Goal: Book appointment/travel/reservation

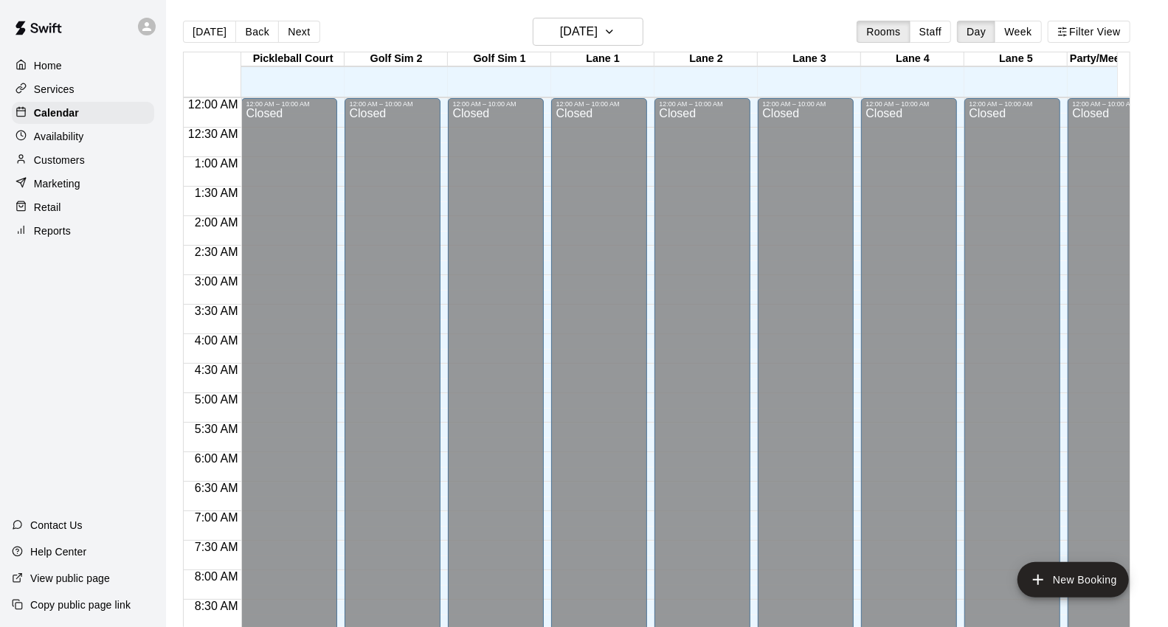
scroll to position [811, 0]
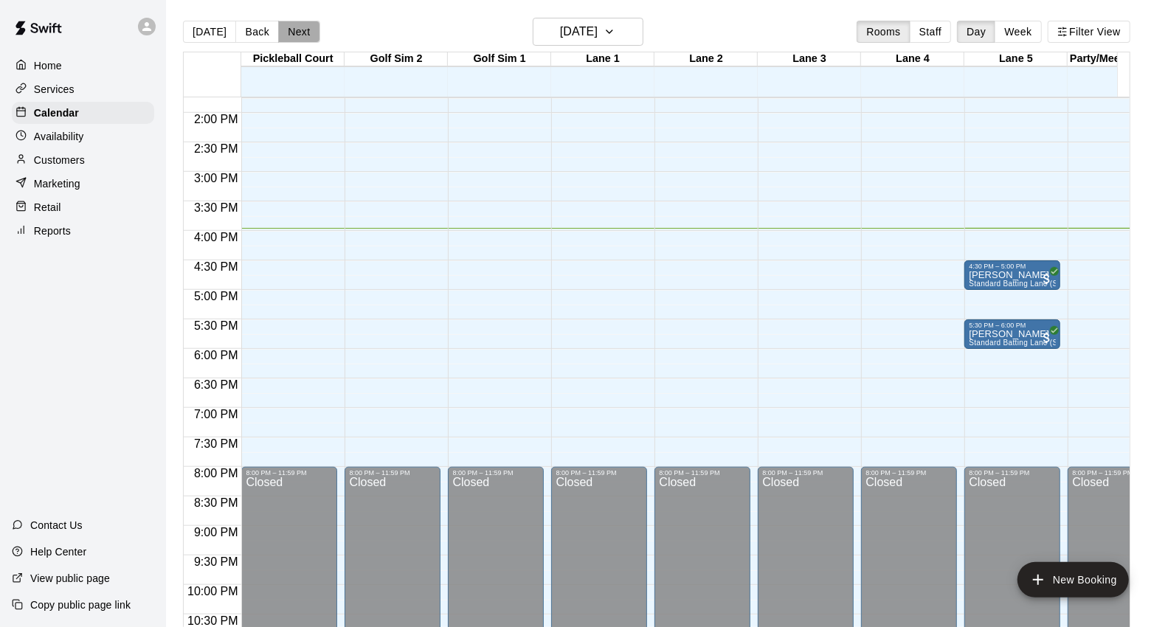
click at [302, 32] on button "Next" at bounding box center [298, 32] width 41 height 22
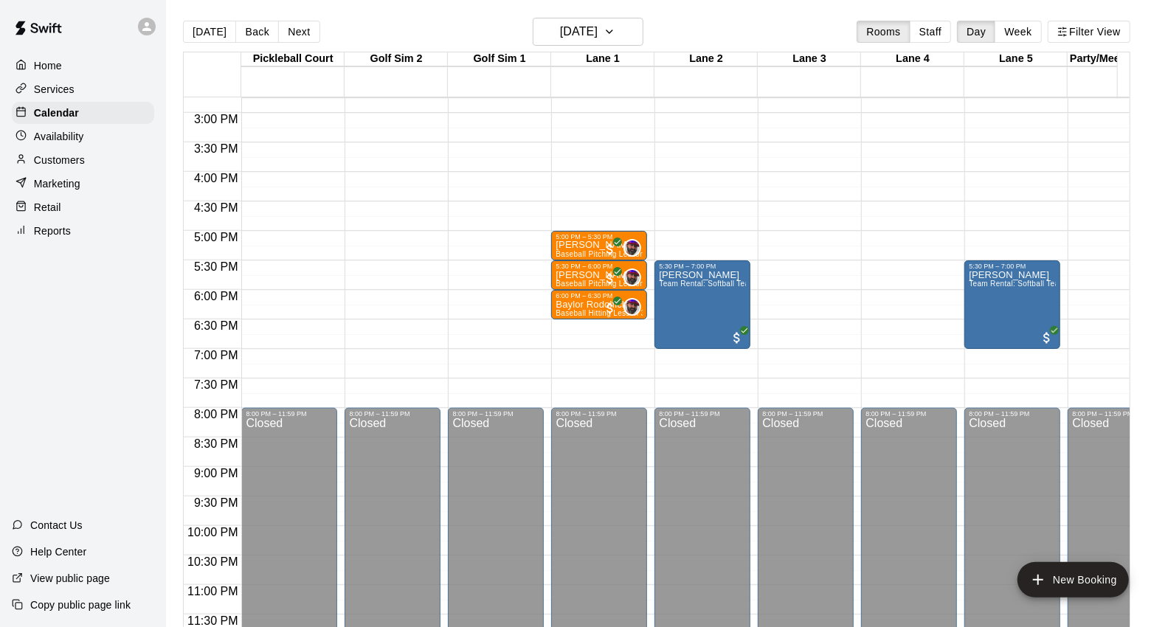
scroll to position [555, 0]
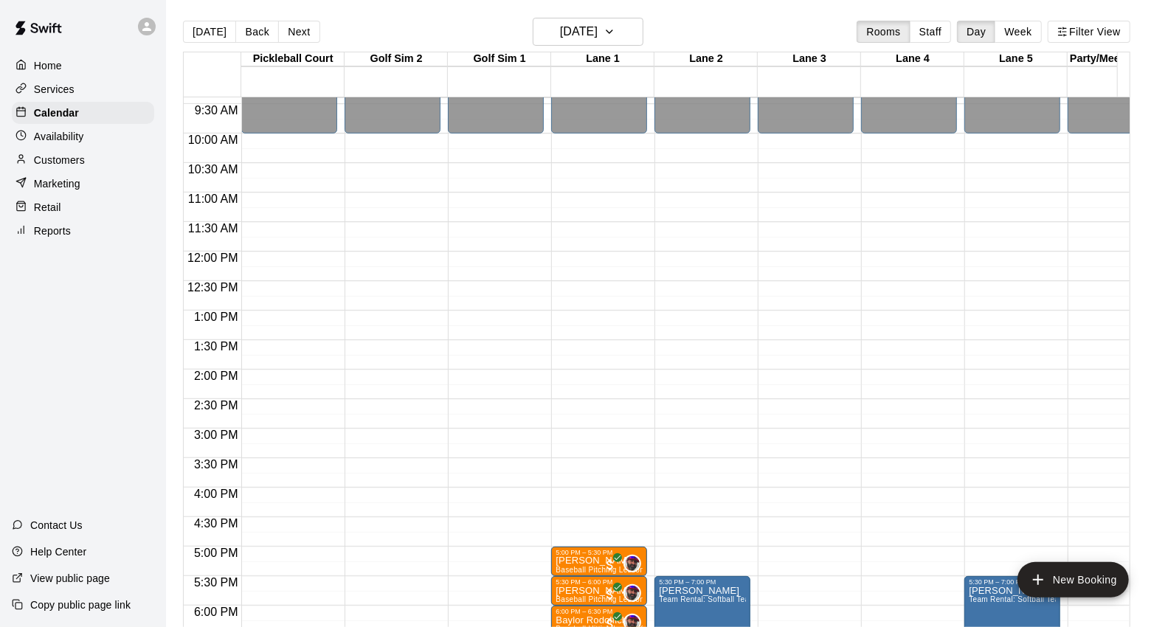
click at [240, 30] on button "Back" at bounding box center [257, 32] width 44 height 22
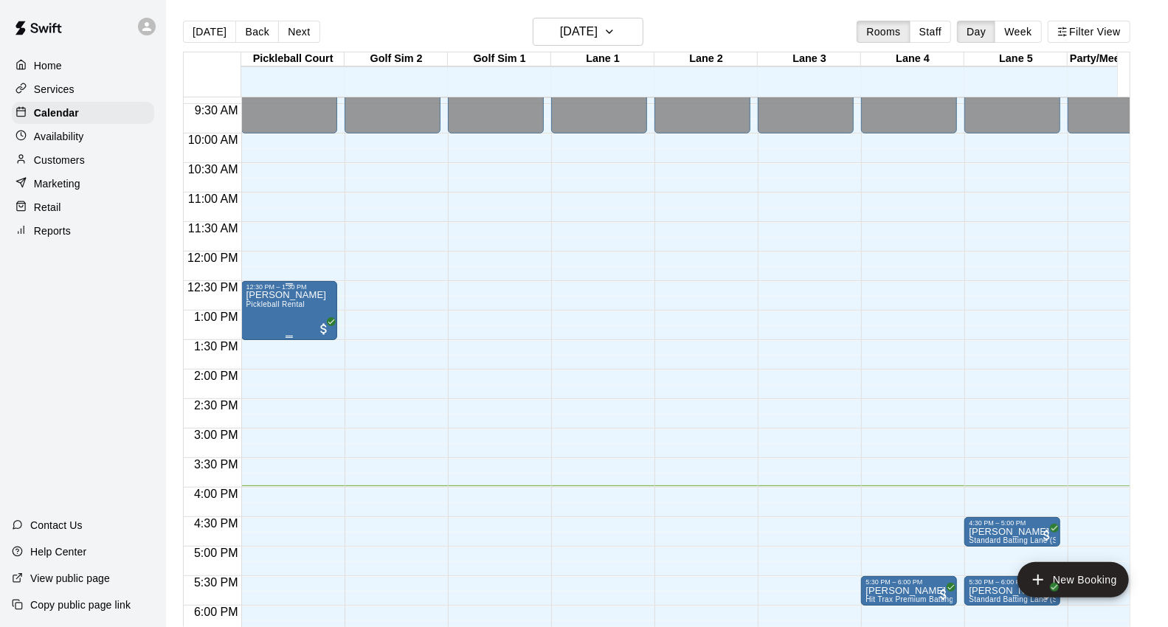
click at [303, 314] on div "[PERSON_NAME] Pickleball Rental" at bounding box center [286, 604] width 80 height 627
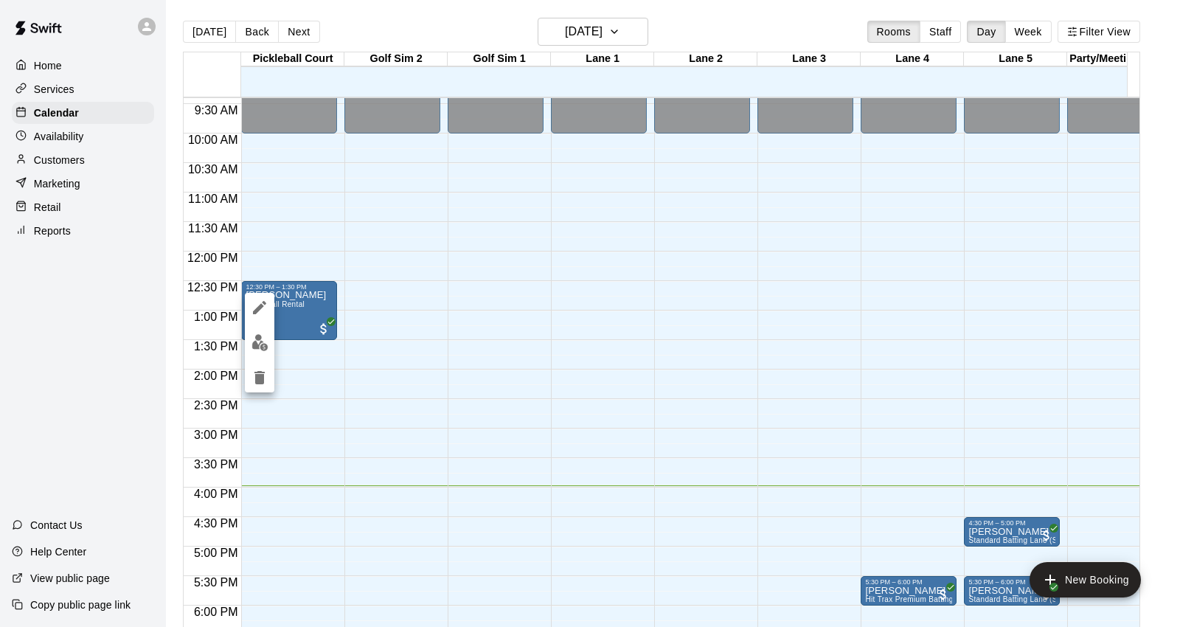
click at [479, 288] on div at bounding box center [590, 313] width 1180 height 627
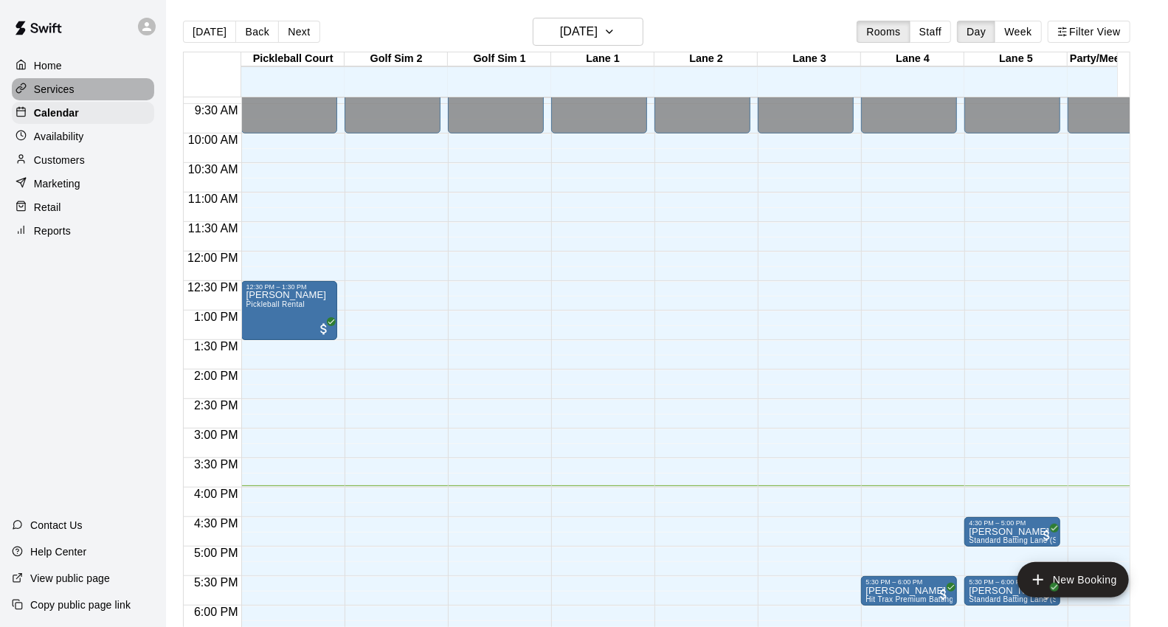
click at [108, 91] on div "Services" at bounding box center [83, 89] width 142 height 22
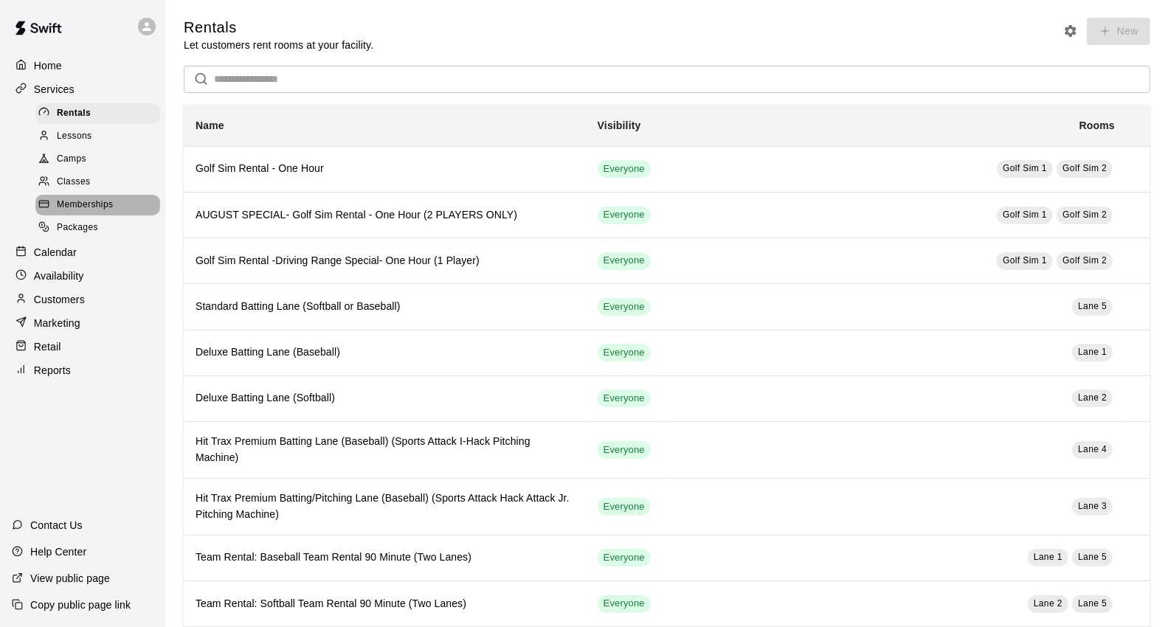
click at [107, 212] on span "Memberships" at bounding box center [85, 205] width 56 height 15
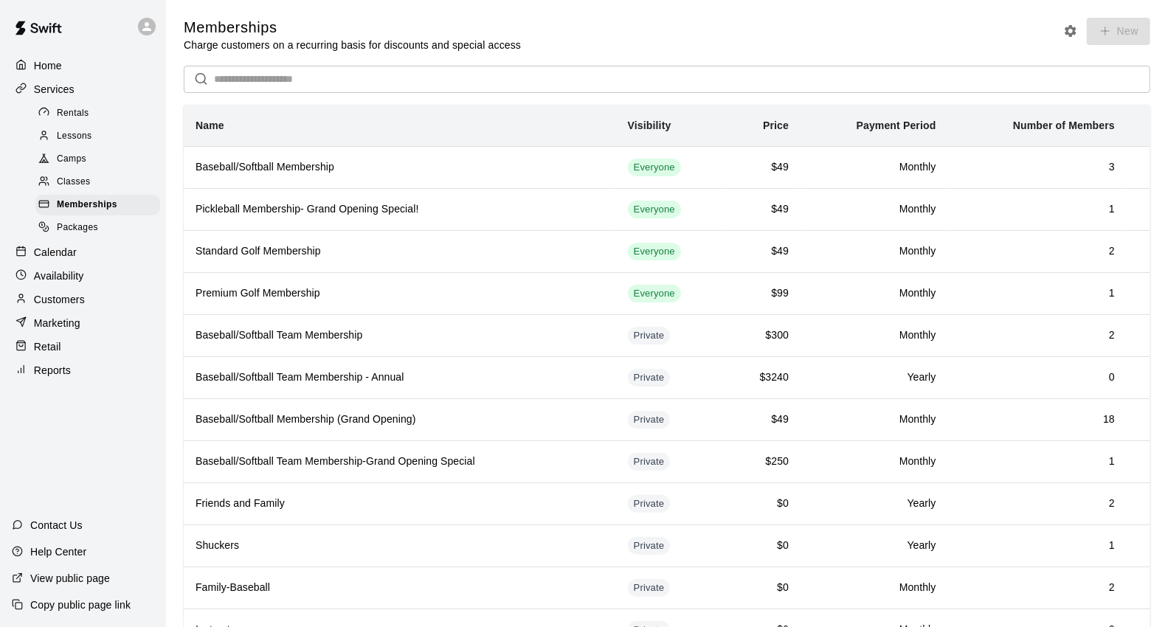
click at [94, 263] on div "Calendar" at bounding box center [83, 252] width 142 height 22
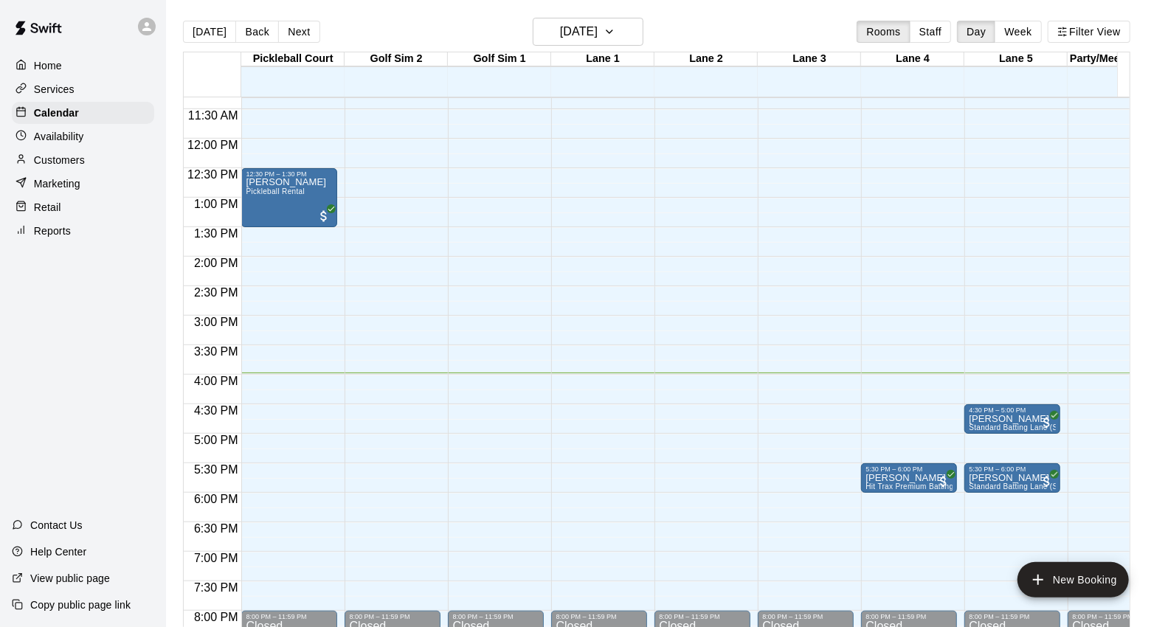
scroll to position [718, 0]
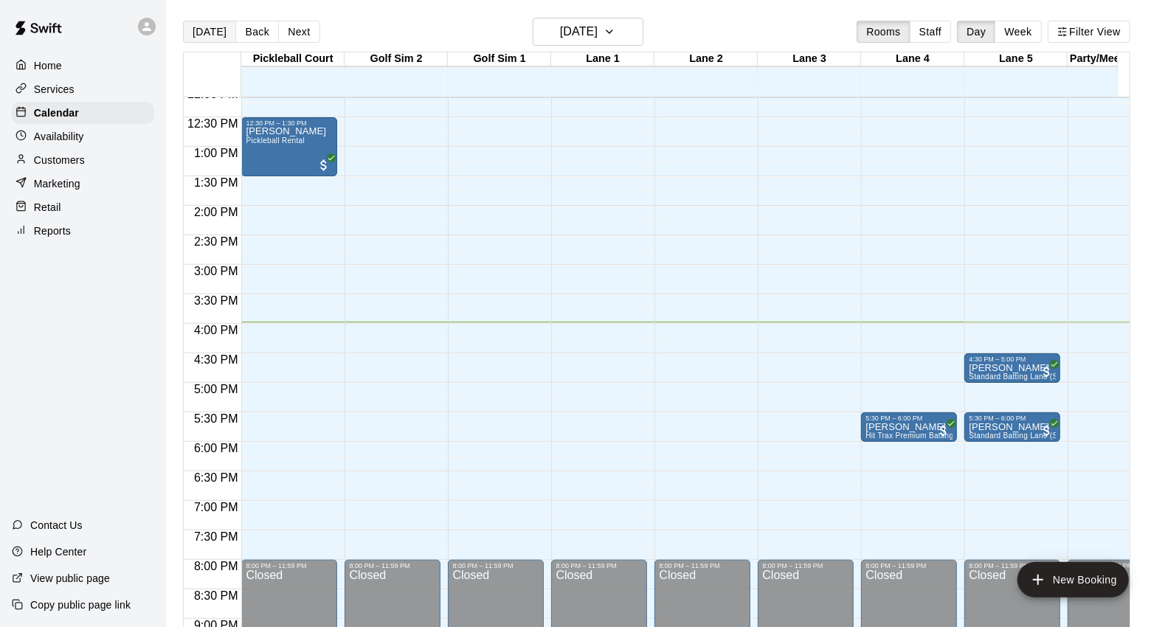
click at [205, 28] on button "[DATE]" at bounding box center [209, 32] width 53 height 22
click at [615, 38] on icon "button" at bounding box center [609, 32] width 12 height 18
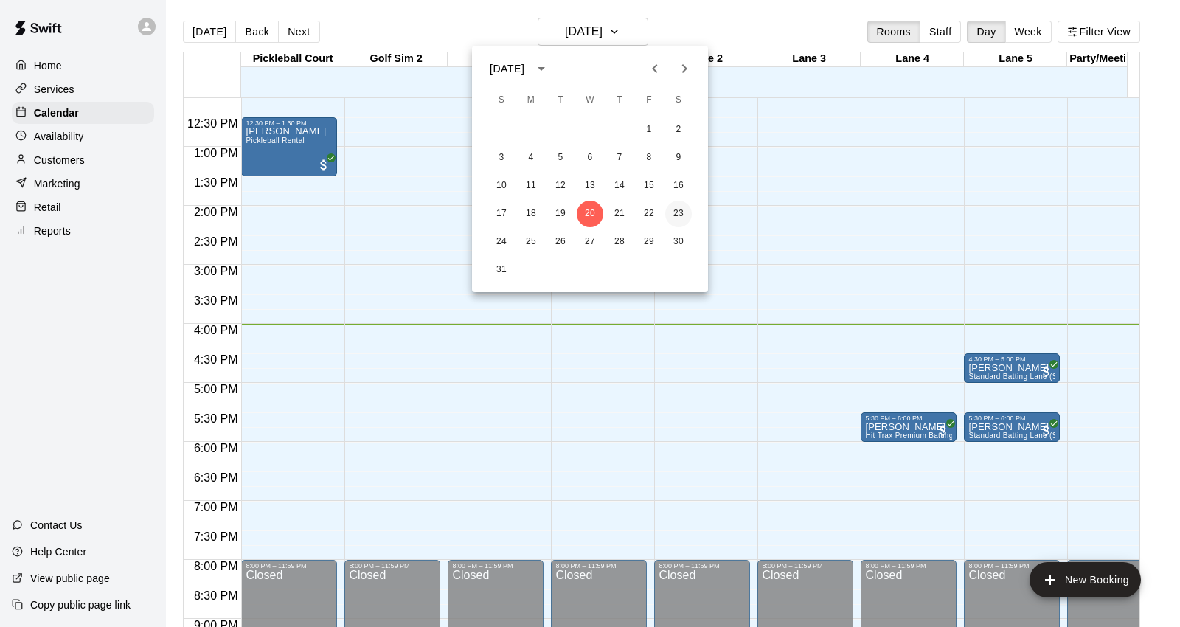
click at [676, 215] on button "23" at bounding box center [678, 214] width 27 height 27
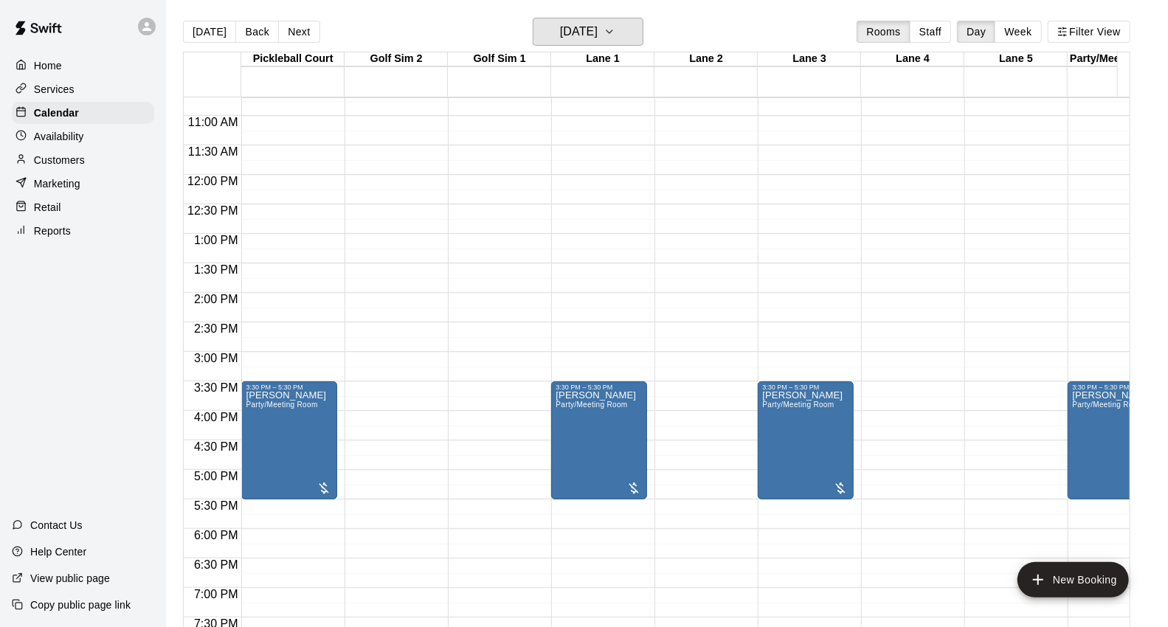
scroll to position [636, 0]
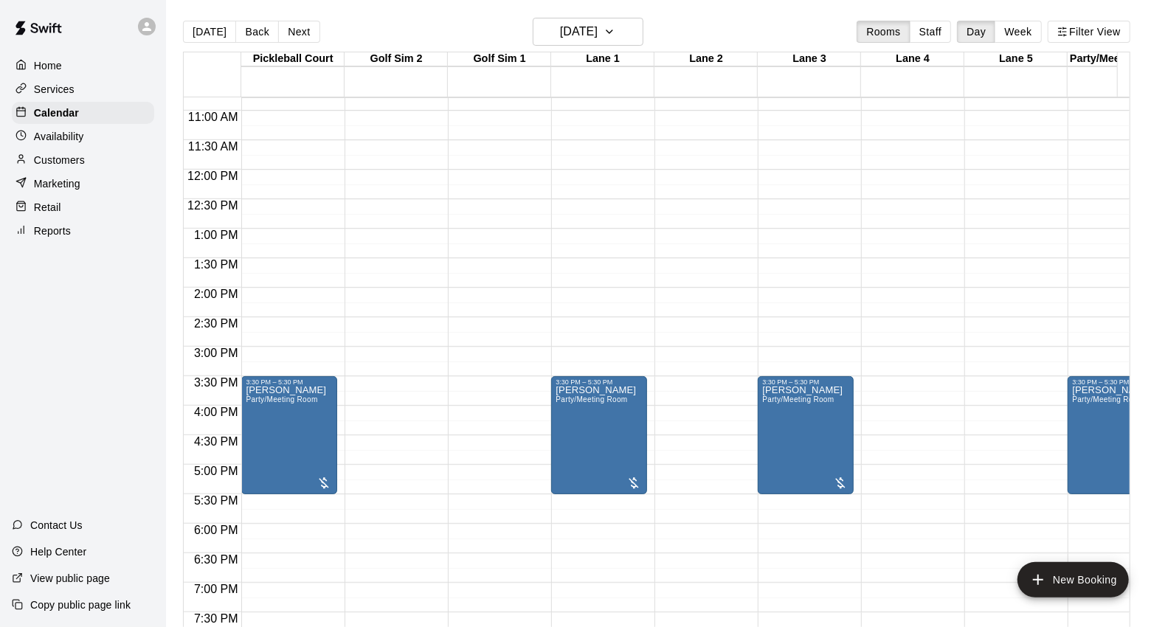
click at [579, 544] on div "12:00 AM 12:30 AM 1:00 AM 1:30 AM 2:00 AM 2:30 AM 3:00 AM 3:30 AM 4:00 AM 4:30 …" at bounding box center [657, 370] width 946 height 547
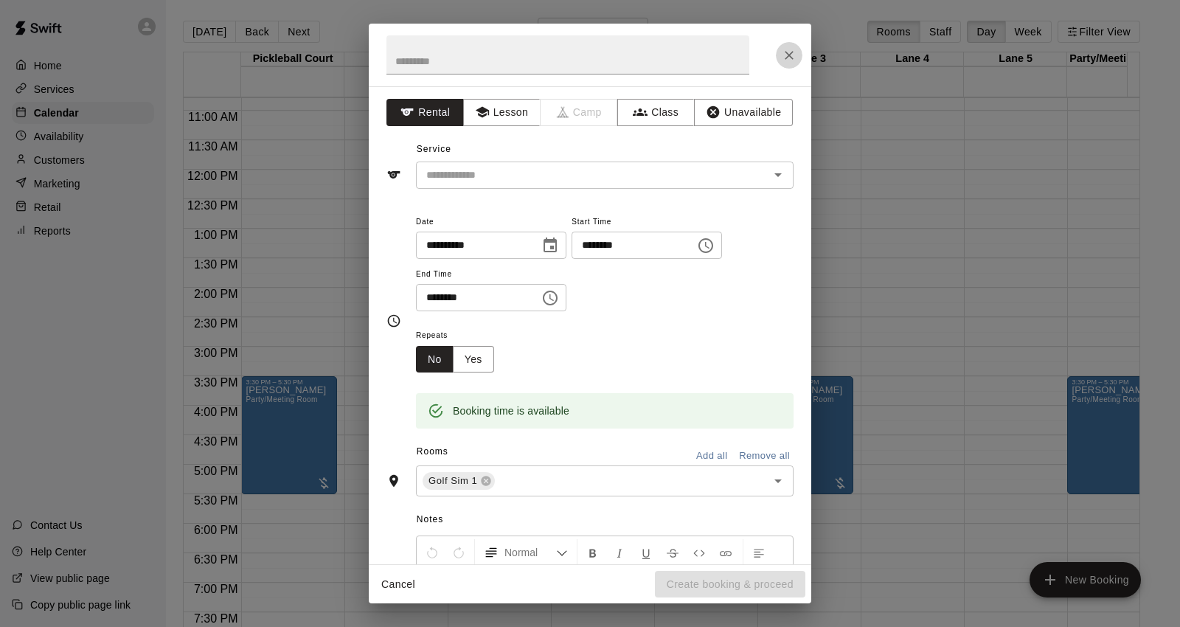
click at [794, 49] on icon "Close" at bounding box center [789, 55] width 15 height 15
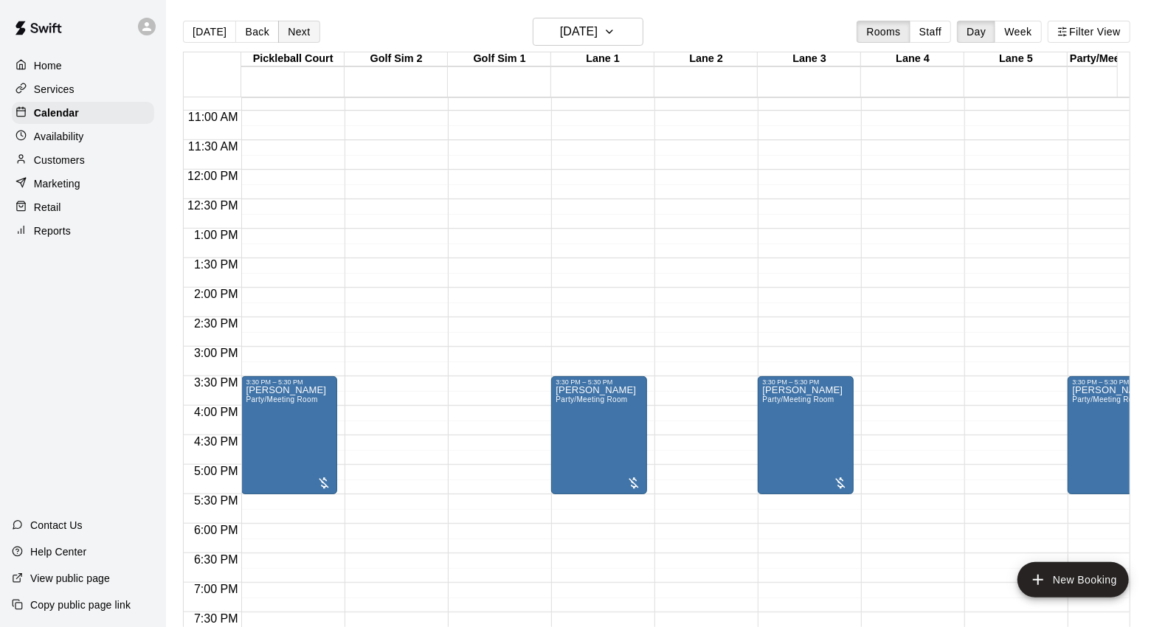
click at [303, 34] on button "Next" at bounding box center [298, 32] width 41 height 22
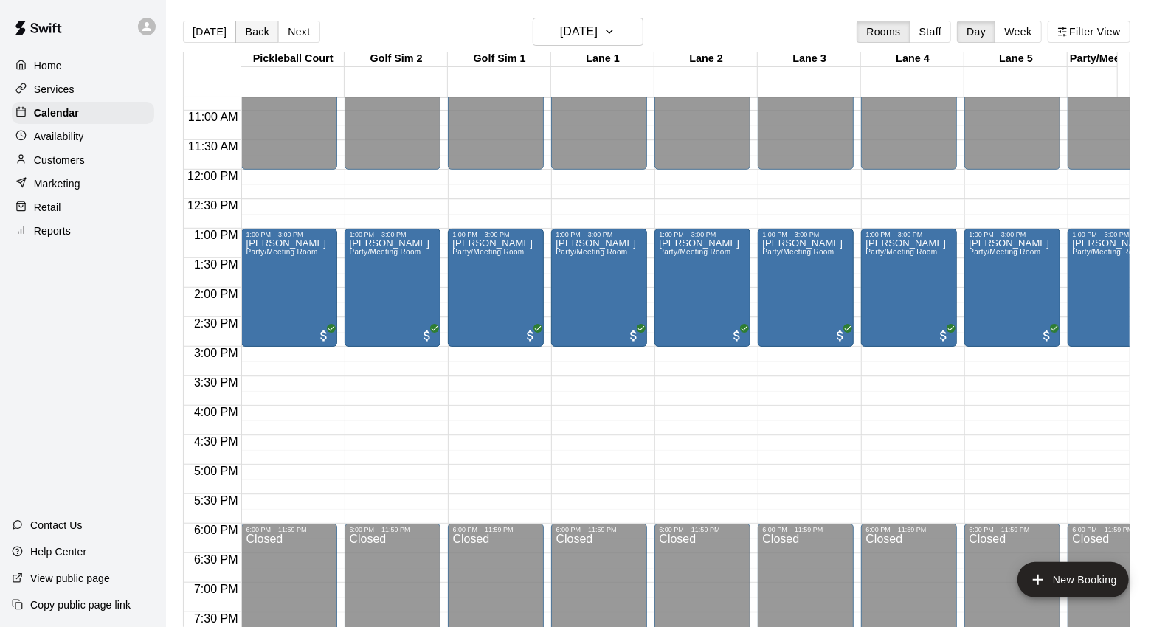
click at [260, 30] on button "Back" at bounding box center [257, 32] width 44 height 22
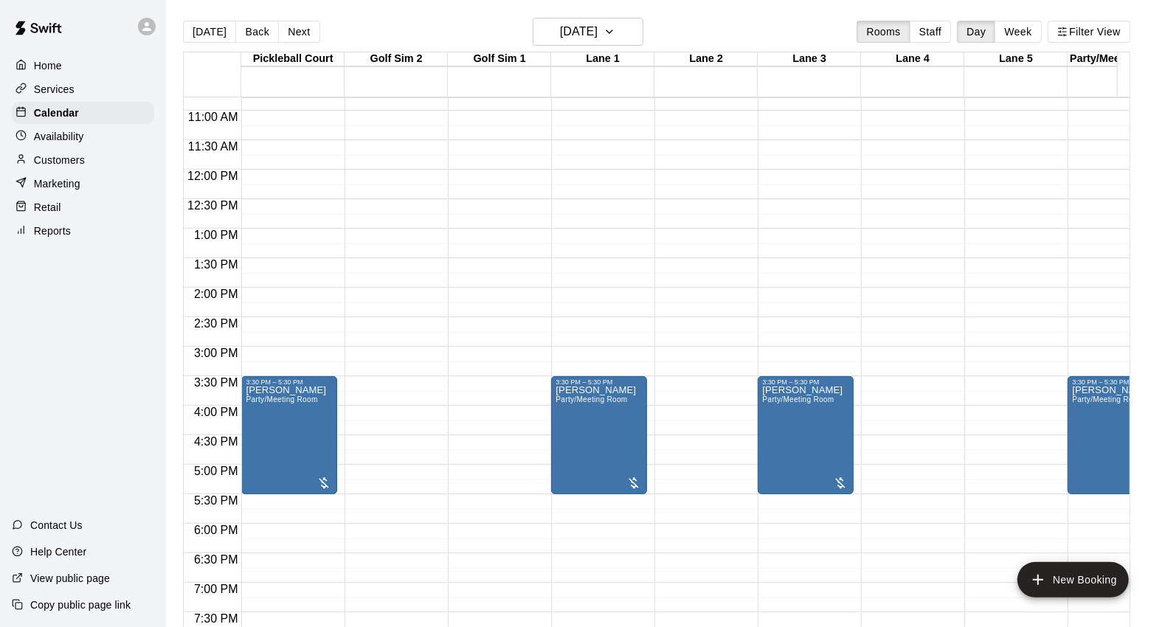
drag, startPoint x: 207, startPoint y: 37, endPoint x: 563, endPoint y: 236, distance: 407.5
click at [207, 37] on button "[DATE]" at bounding box center [209, 32] width 53 height 22
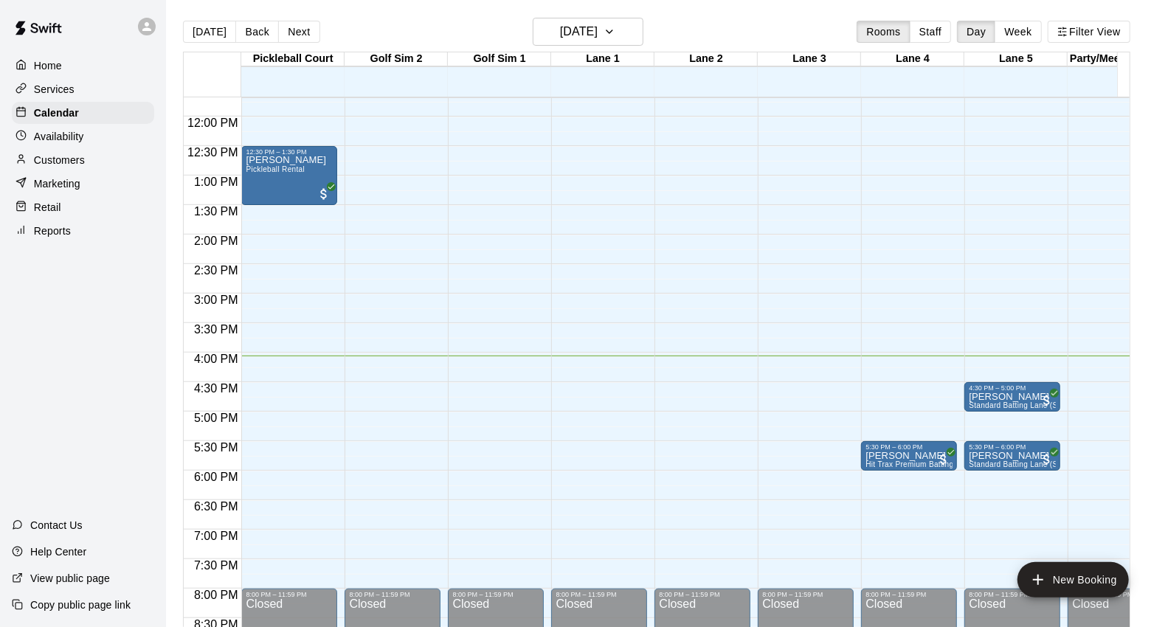
scroll to position [718, 0]
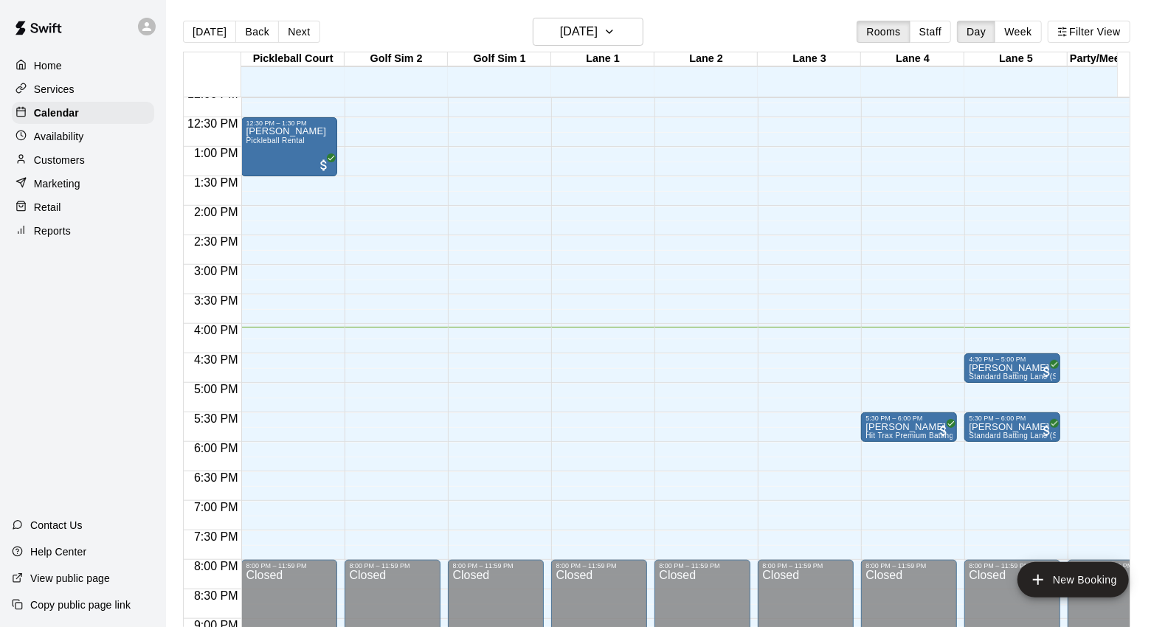
click at [310, 43] on div "[DATE] Back [DATE][DATE] Rooms Staff Day Week Filter View" at bounding box center [656, 35] width 947 height 34
click at [311, 38] on button "Next" at bounding box center [298, 32] width 41 height 22
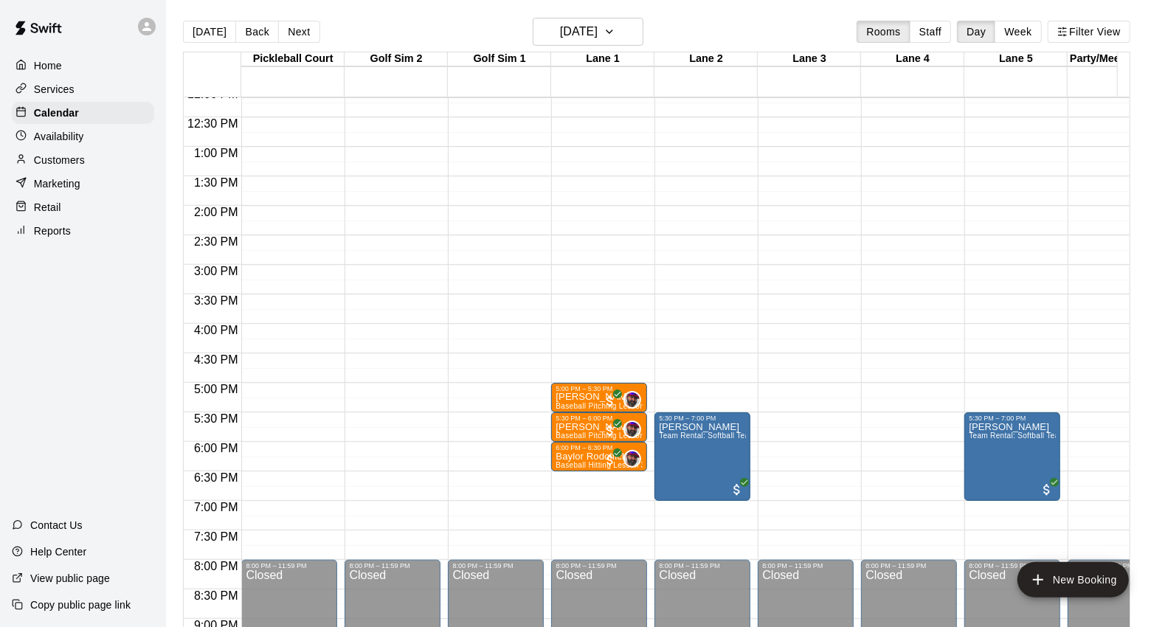
scroll to position [800, 0]
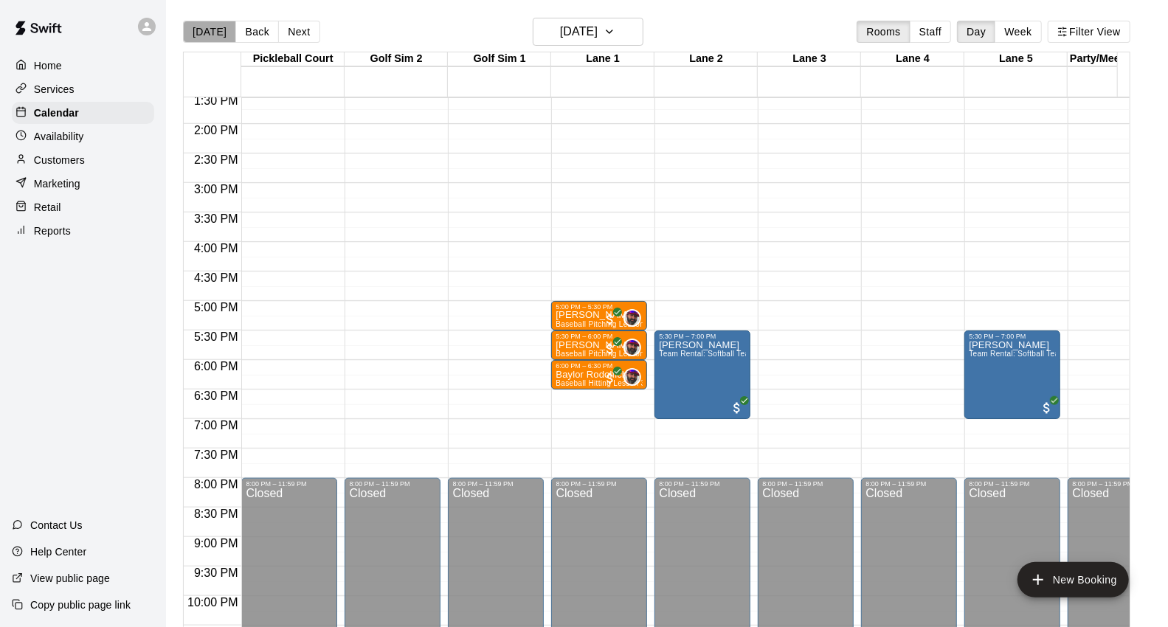
click at [210, 31] on button "[DATE]" at bounding box center [209, 32] width 53 height 22
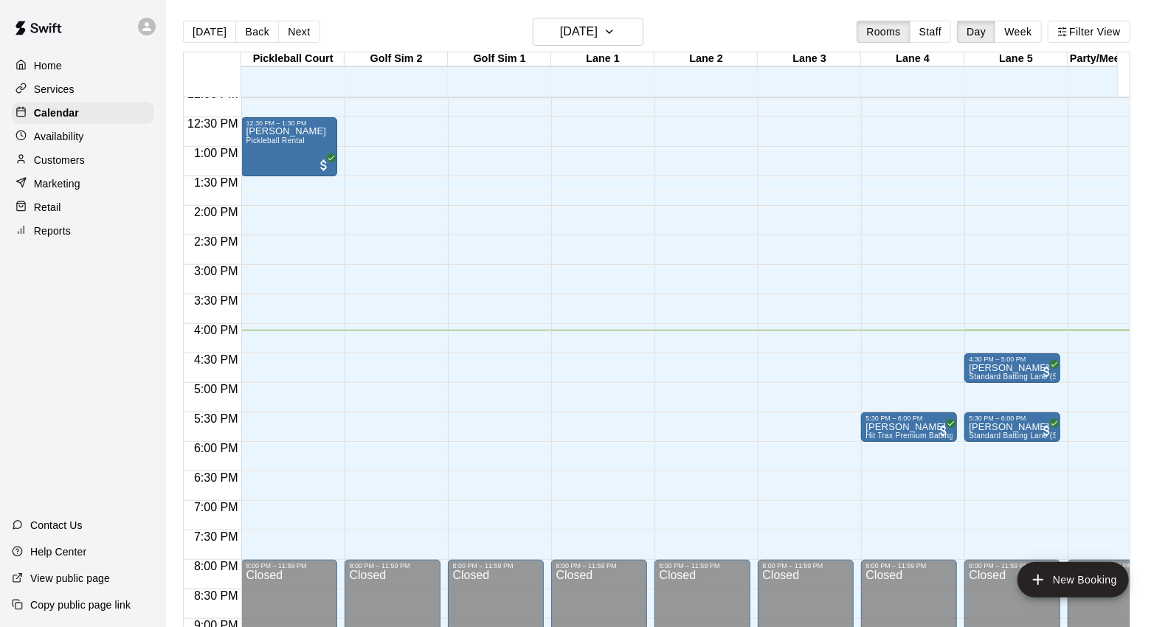
scroll to position [636, 0]
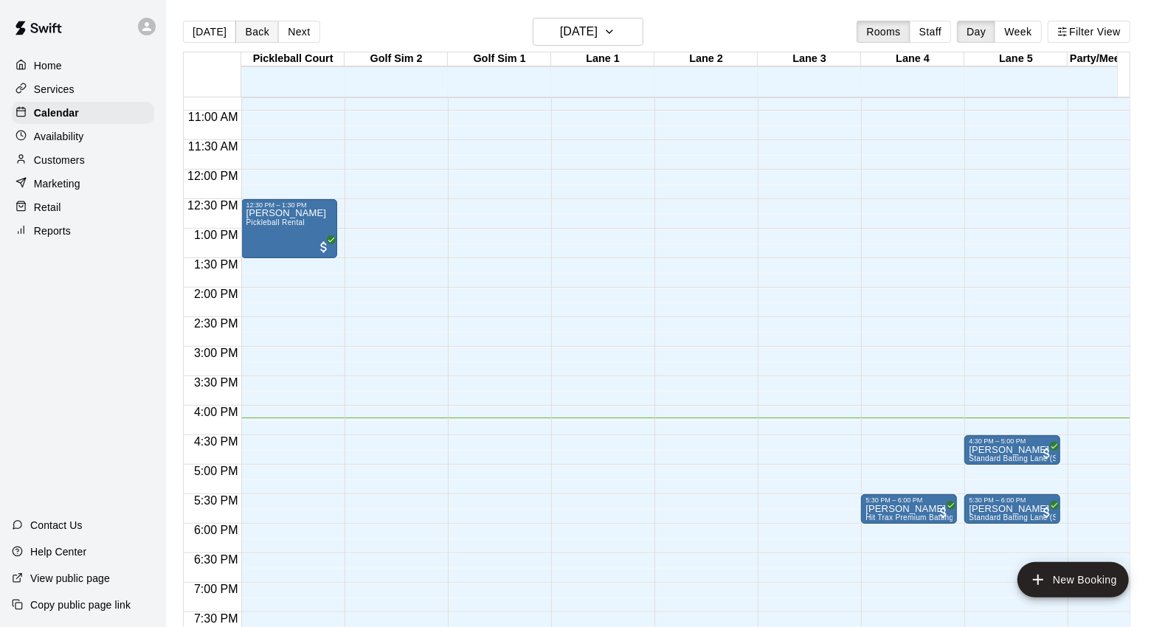
click at [263, 34] on button "Back" at bounding box center [257, 32] width 44 height 22
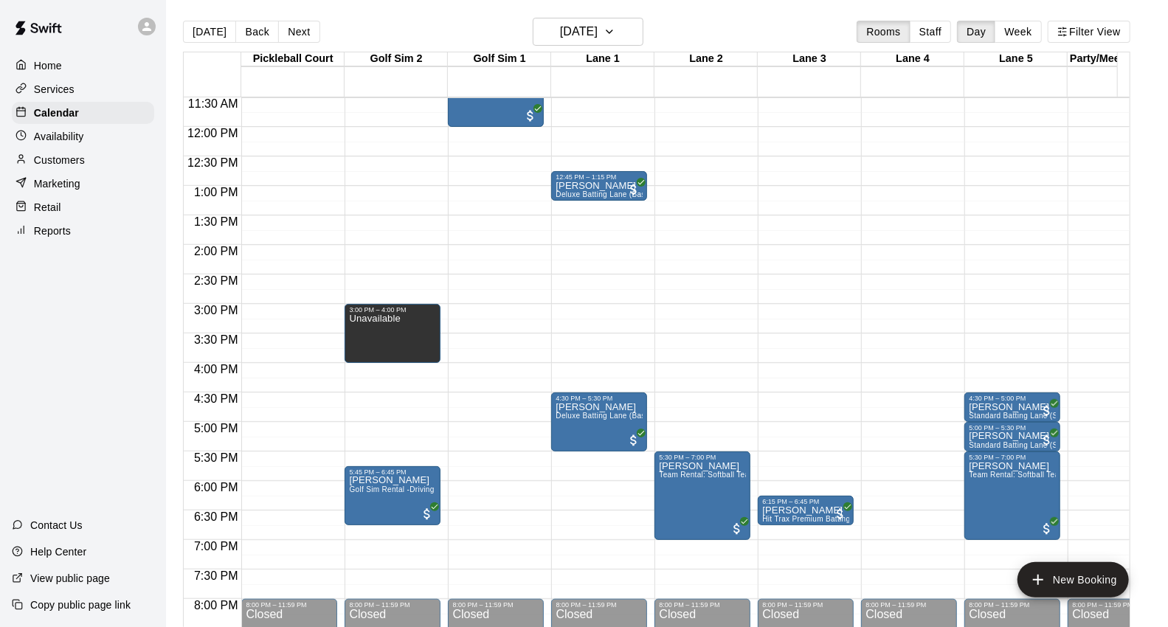
scroll to position [718, 0]
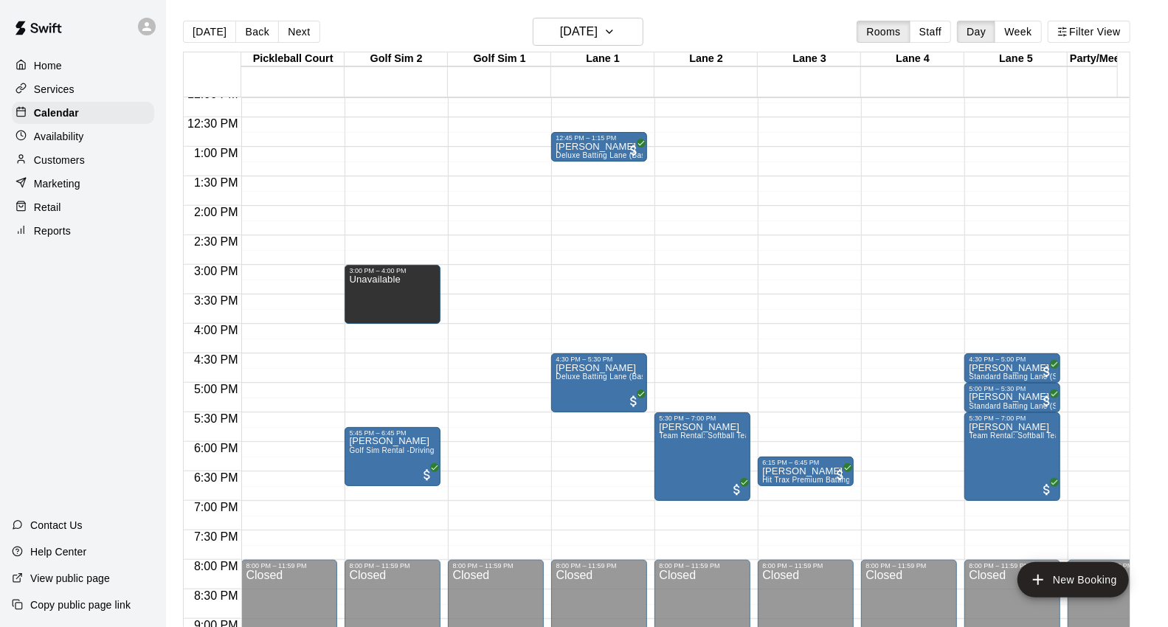
drag, startPoint x: 189, startPoint y: 21, endPoint x: 386, endPoint y: 145, distance: 233.1
click at [189, 21] on button "[DATE]" at bounding box center [209, 32] width 53 height 22
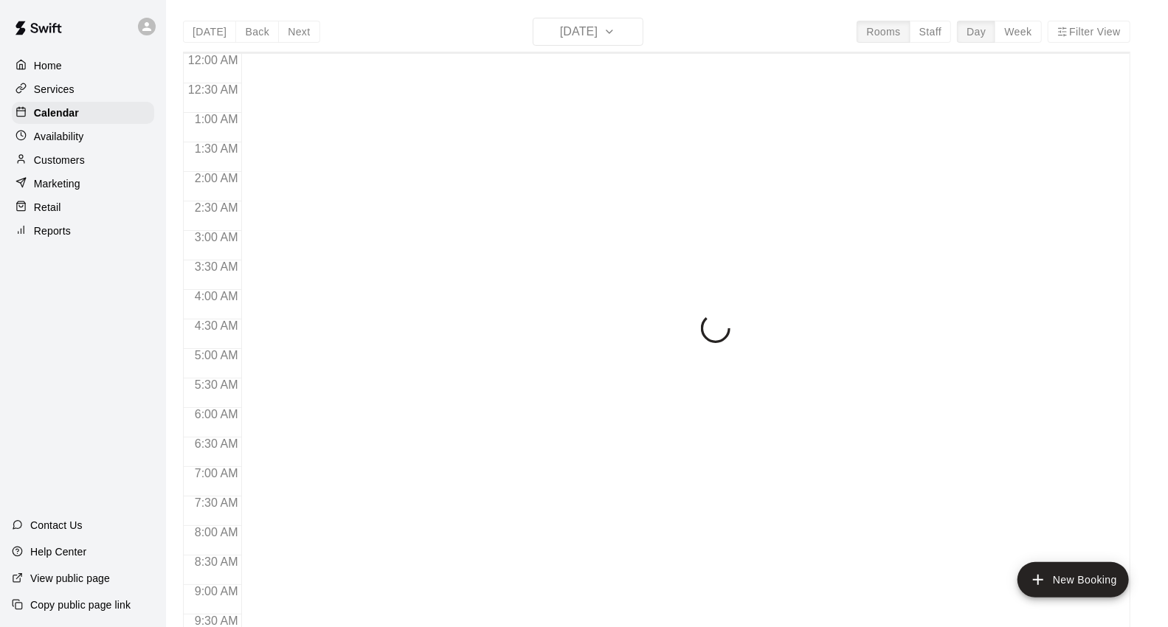
scroll to position [826, 0]
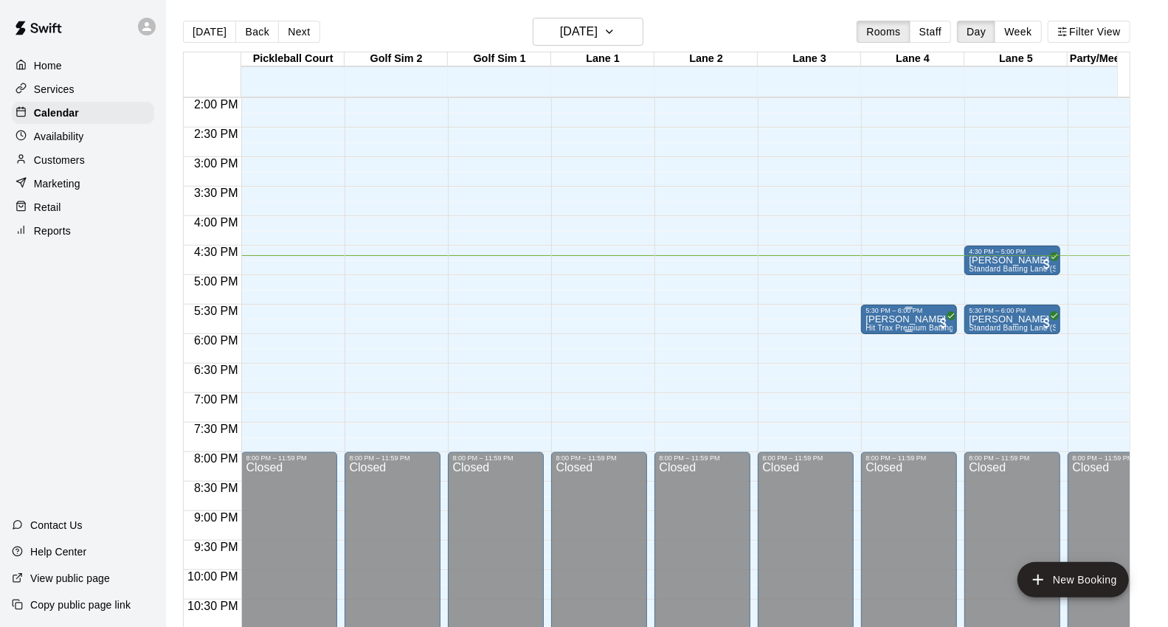
click at [890, 319] on p "[PERSON_NAME]" at bounding box center [908, 319] width 87 height 0
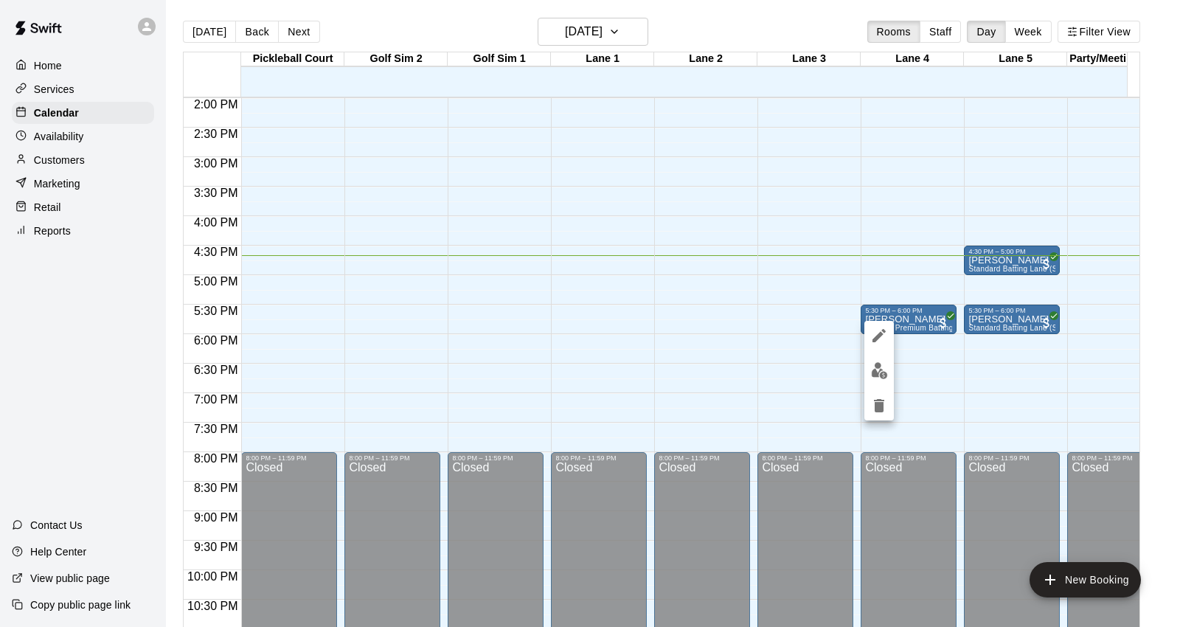
click at [871, 370] on img "edit" at bounding box center [879, 370] width 17 height 17
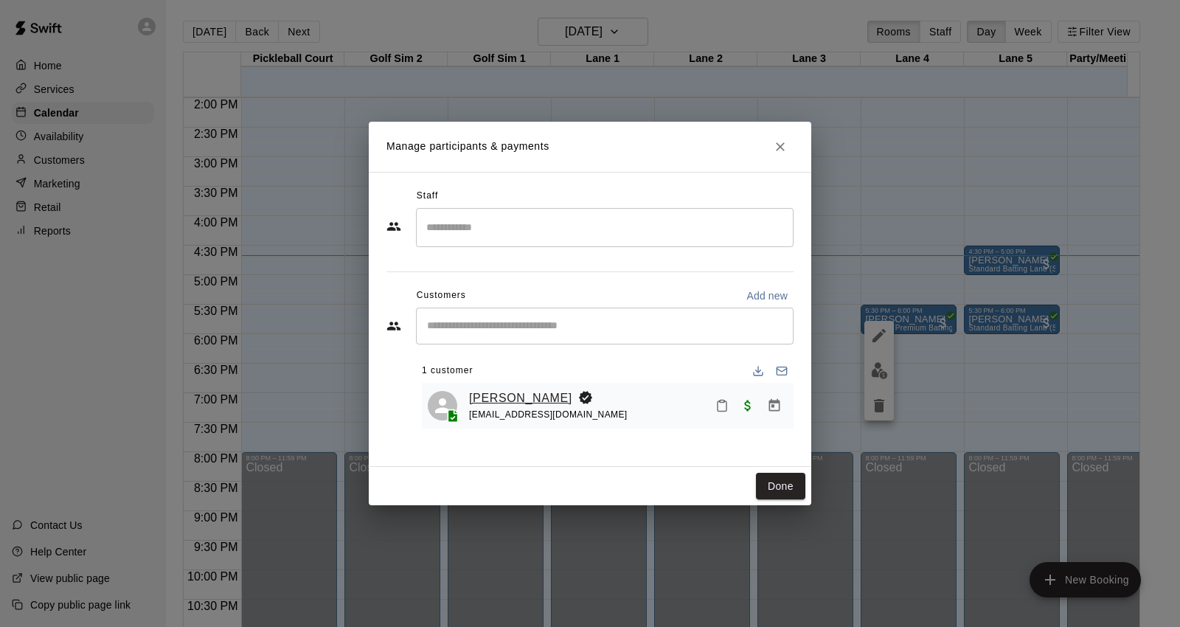
click at [527, 400] on link "[PERSON_NAME]" at bounding box center [520, 398] width 103 height 19
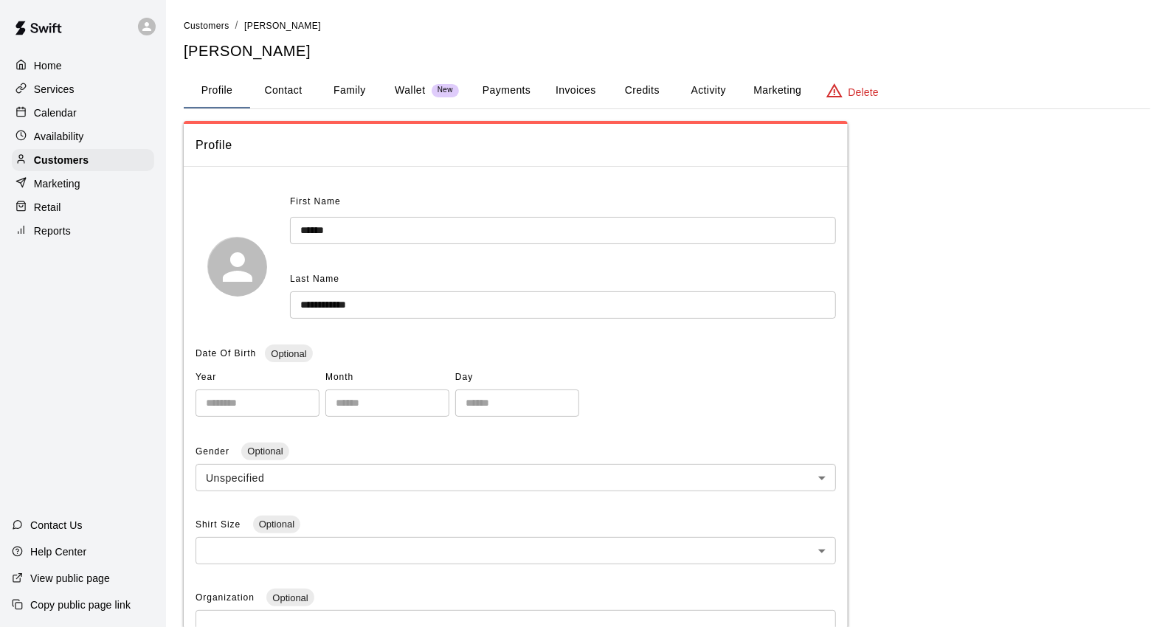
click at [352, 82] on button "Family" at bounding box center [349, 90] width 66 height 35
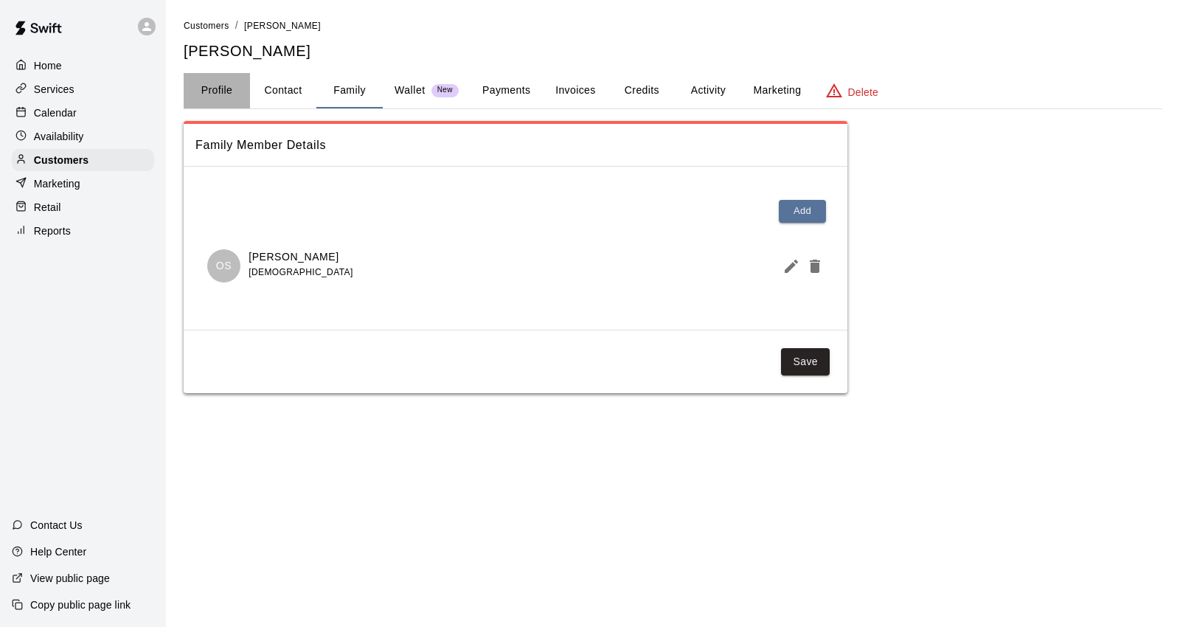
click at [212, 94] on button "Profile" at bounding box center [217, 90] width 66 height 35
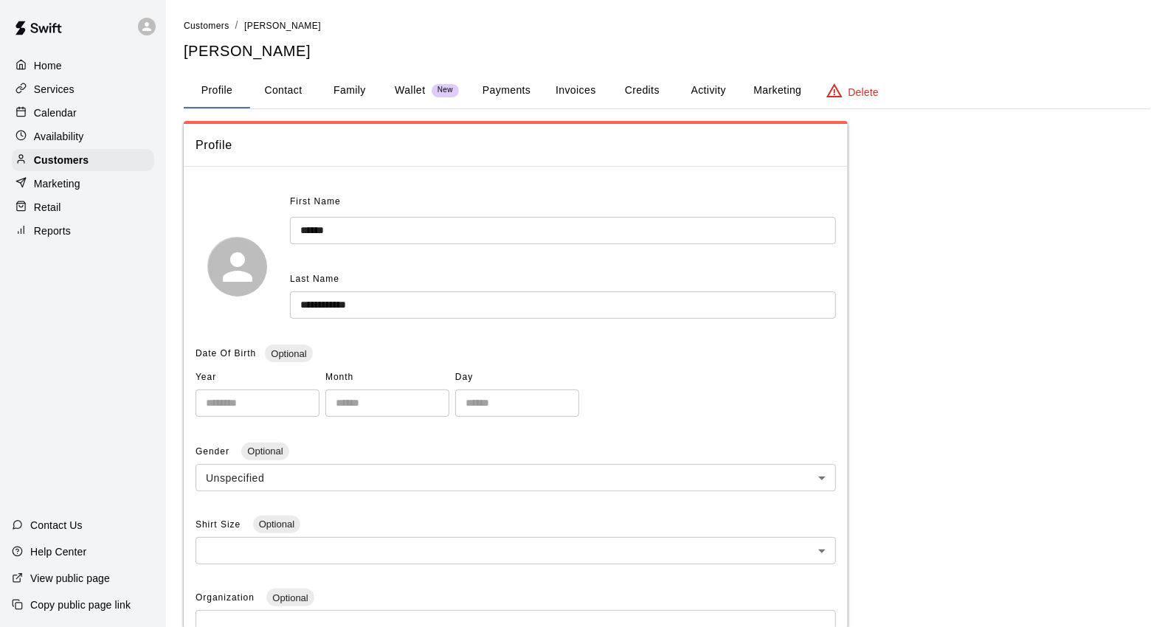
click at [527, 93] on button "Payments" at bounding box center [507, 90] width 72 height 35
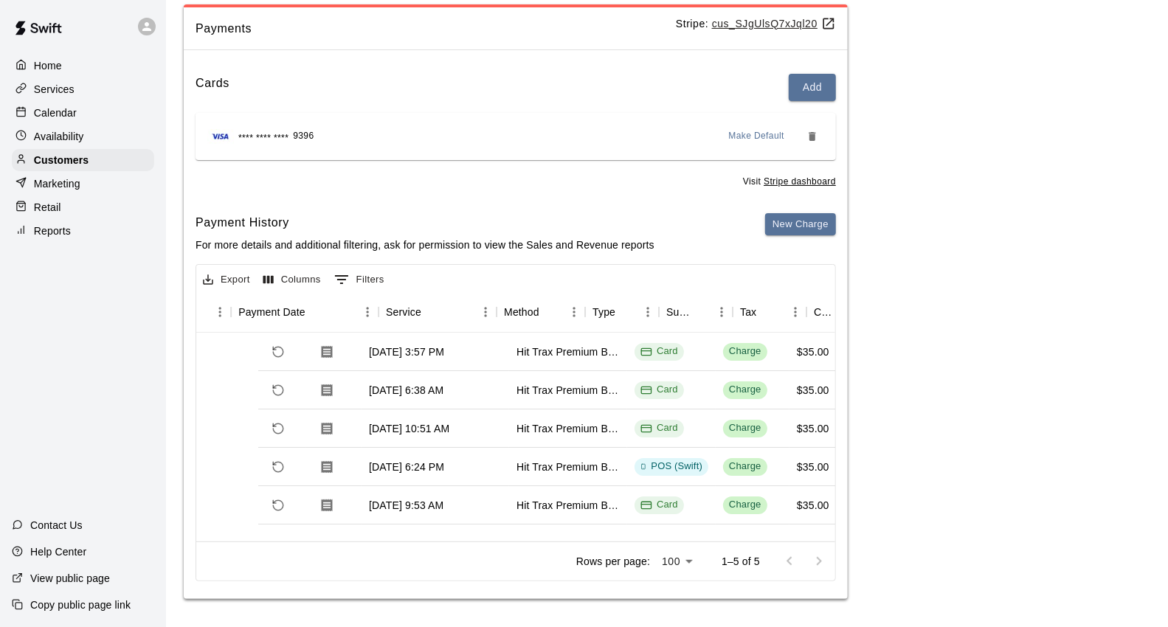
scroll to position [0, 19]
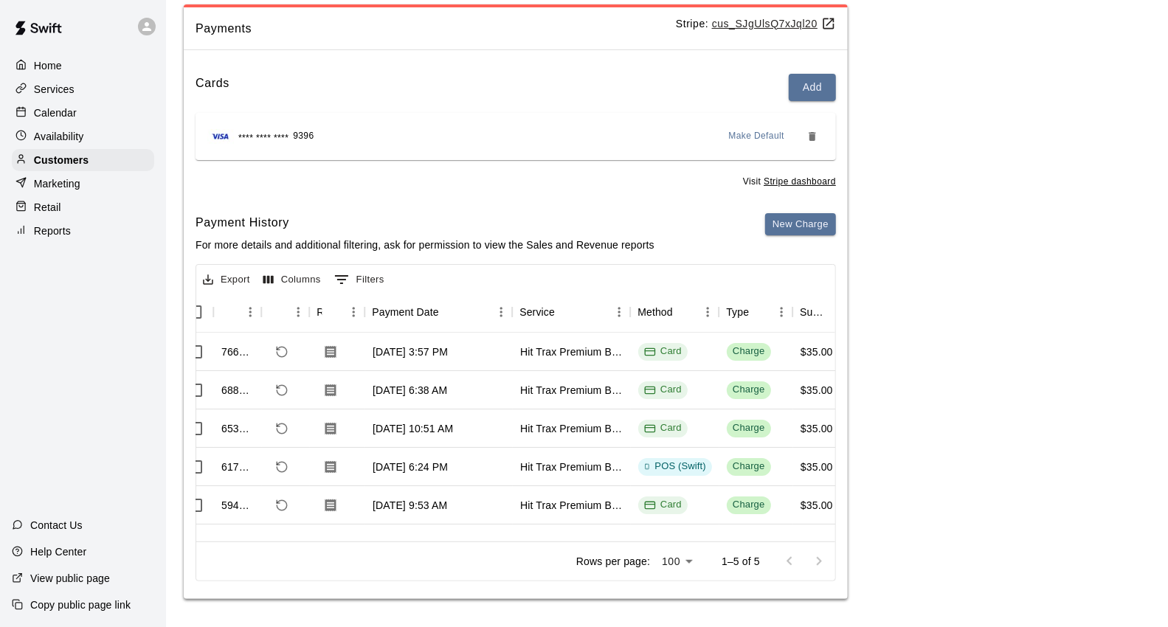
click at [105, 119] on div "Calendar" at bounding box center [83, 113] width 142 height 22
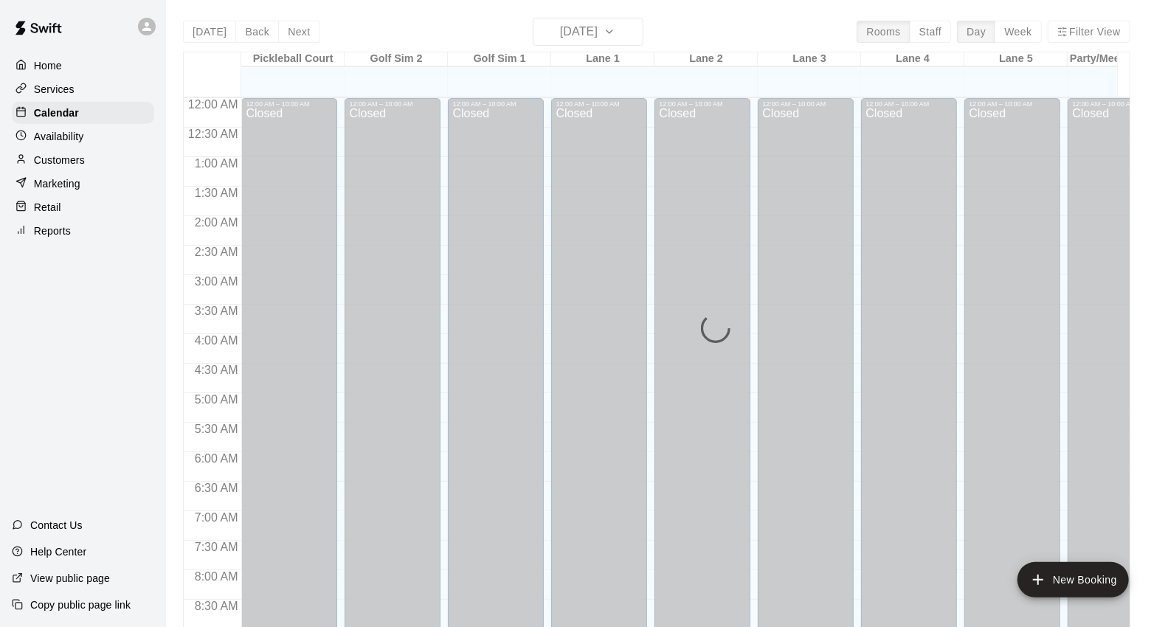
scroll to position [826, 0]
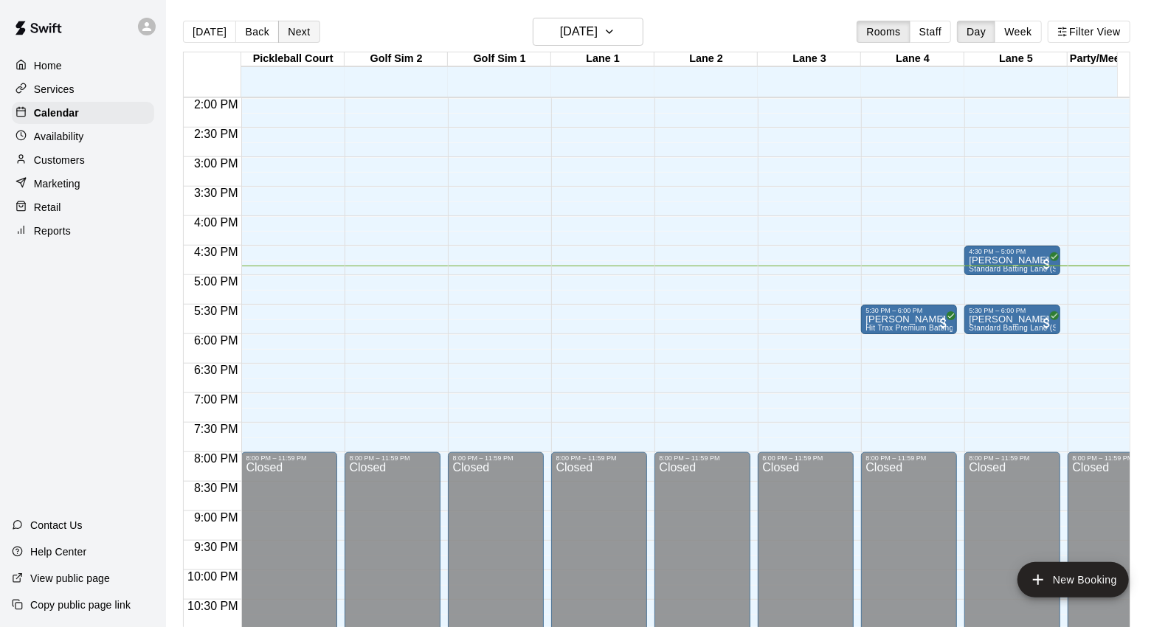
click at [307, 24] on button "Next" at bounding box center [298, 32] width 41 height 22
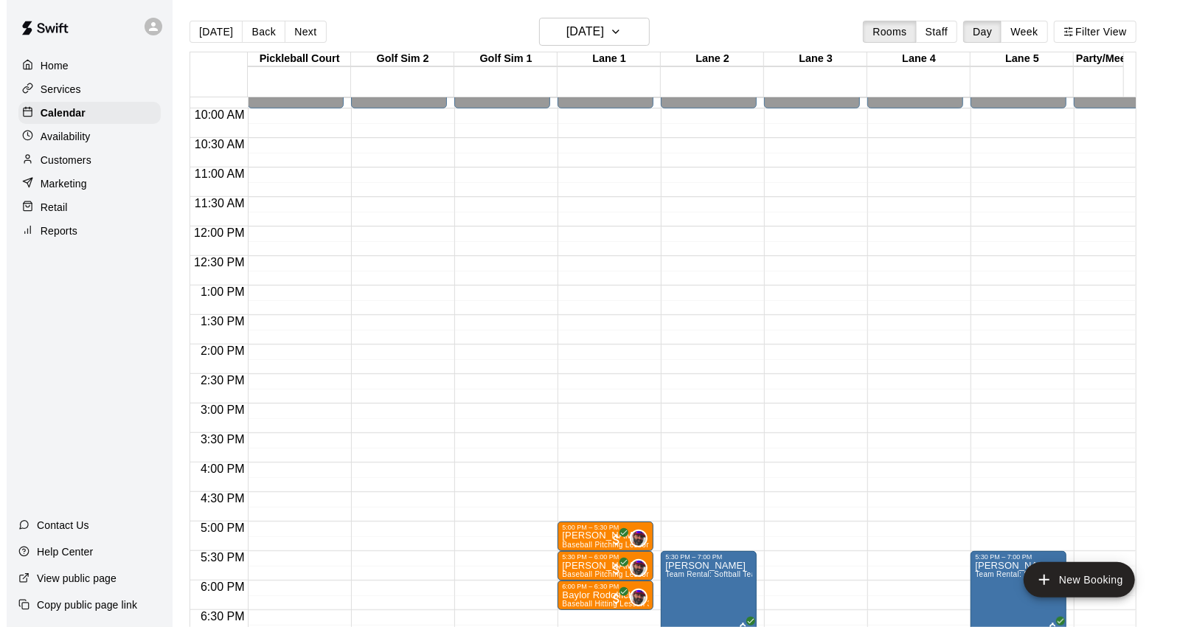
scroll to position [498, 0]
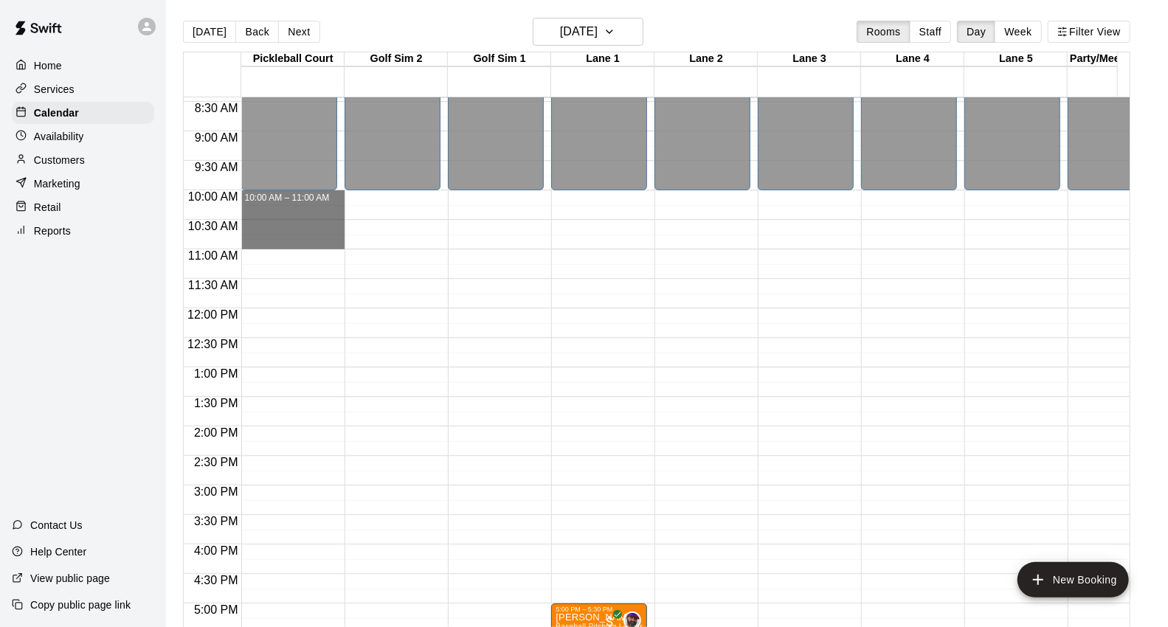
drag, startPoint x: 249, startPoint y: 199, endPoint x: 262, endPoint y: 244, distance: 46.9
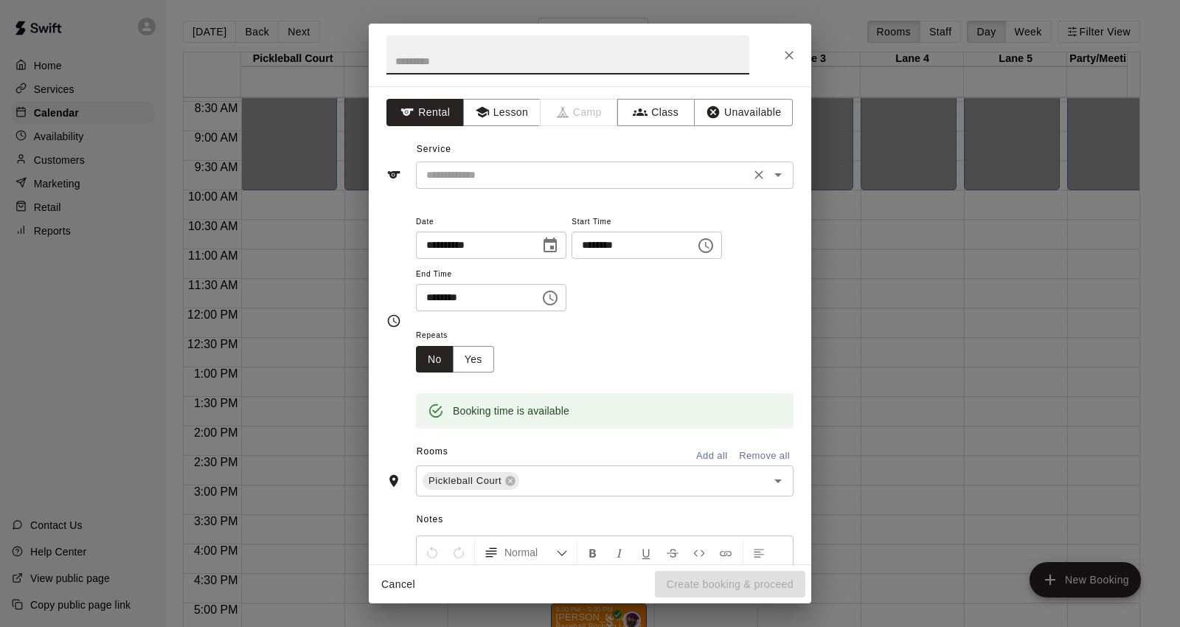
click at [642, 168] on input "text" at bounding box center [582, 175] width 325 height 18
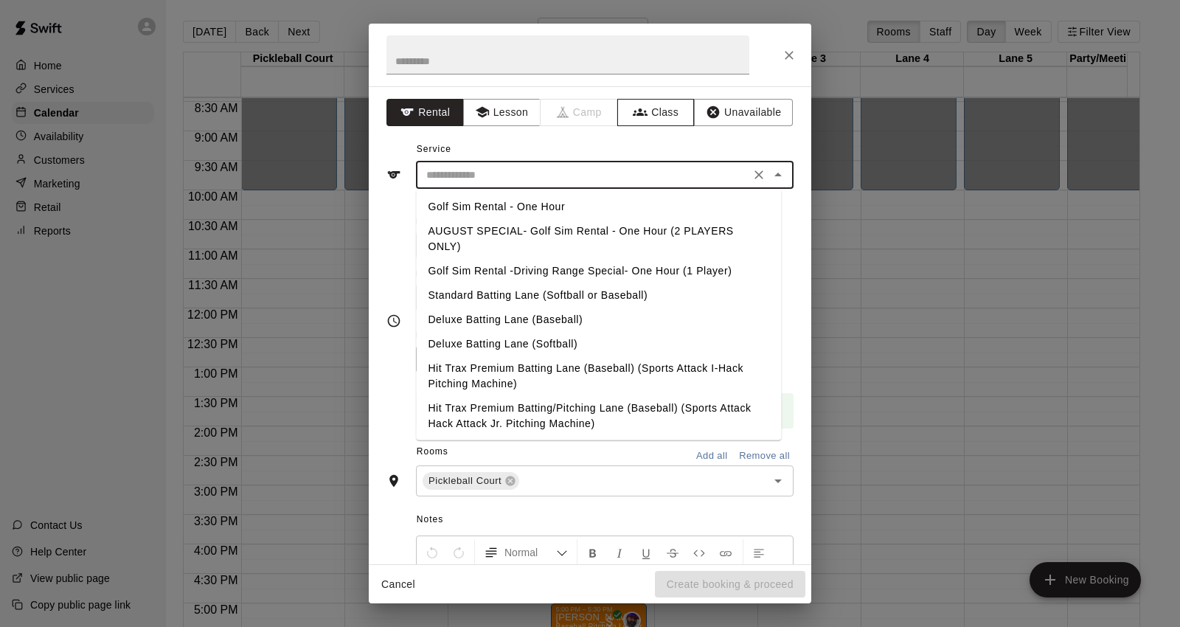
click at [672, 107] on button "Class" at bounding box center [655, 112] width 77 height 27
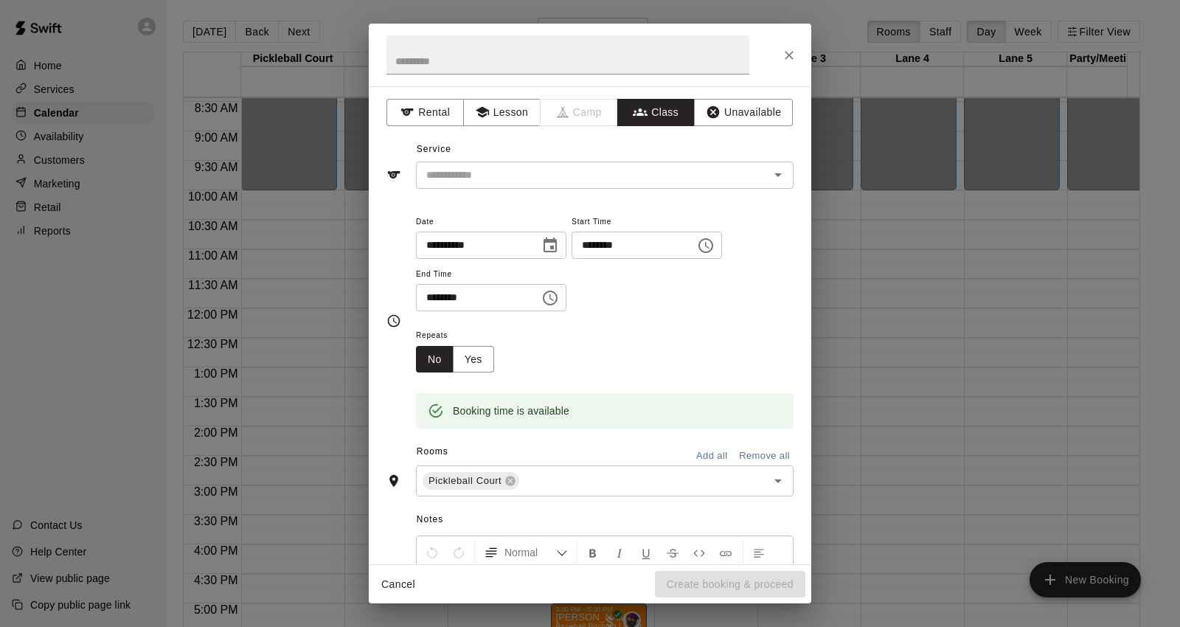
click at [625, 163] on div "​" at bounding box center [605, 175] width 378 height 27
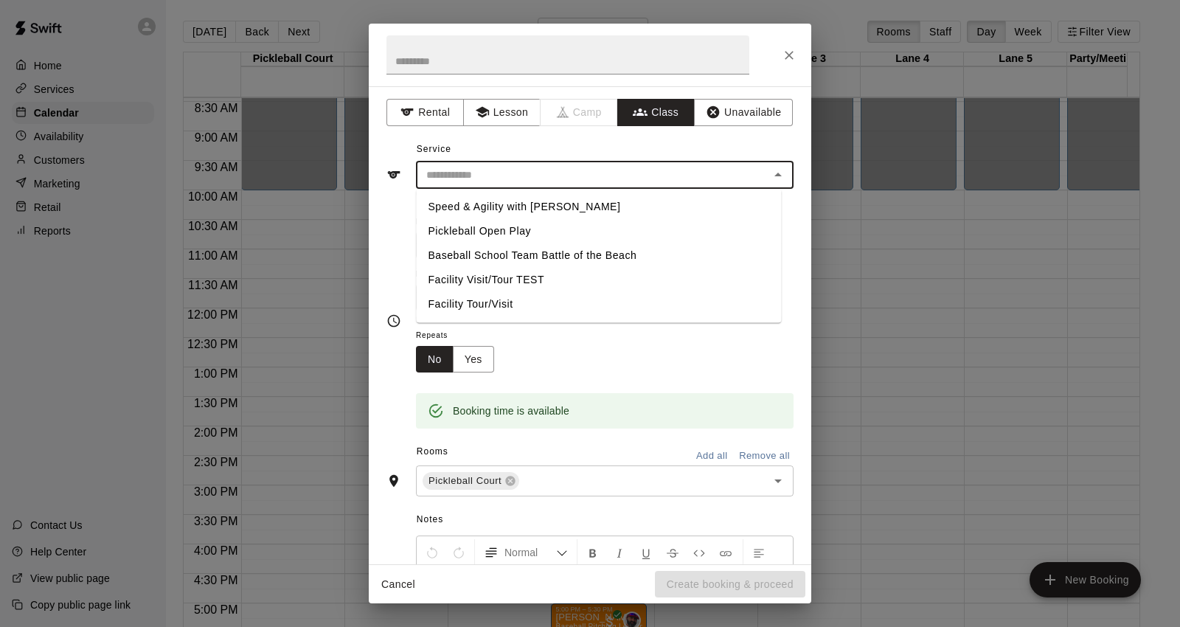
click at [611, 200] on li "Speed & Agility with Danae Fowler" at bounding box center [598, 207] width 365 height 24
type input "**********"
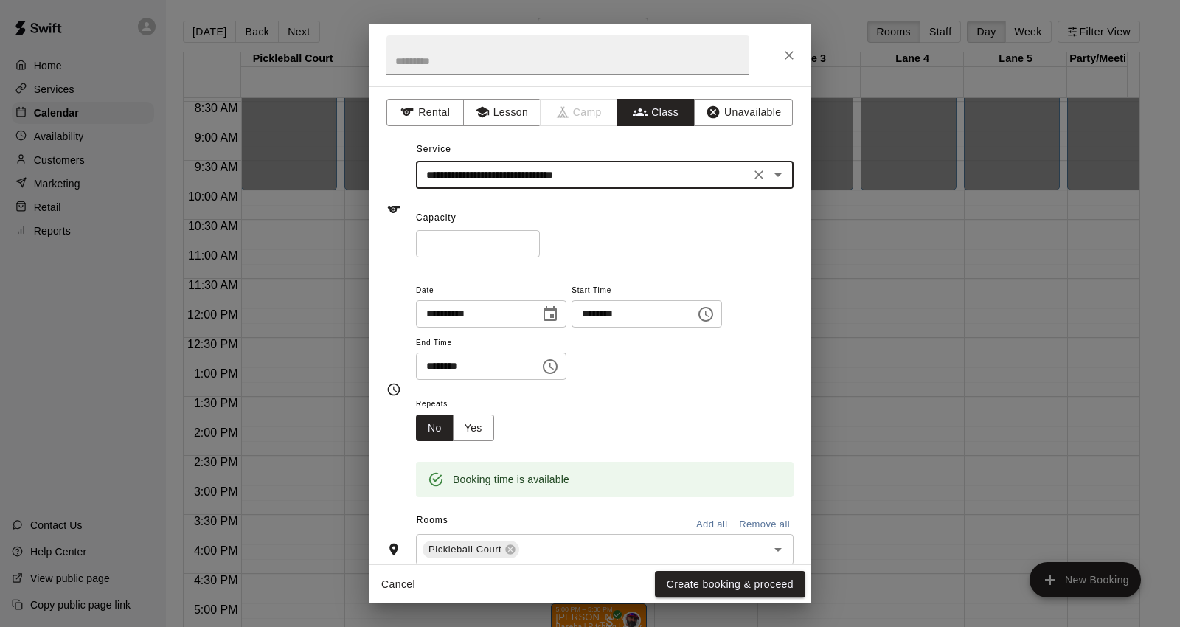
click at [606, 312] on input "********" at bounding box center [629, 313] width 114 height 27
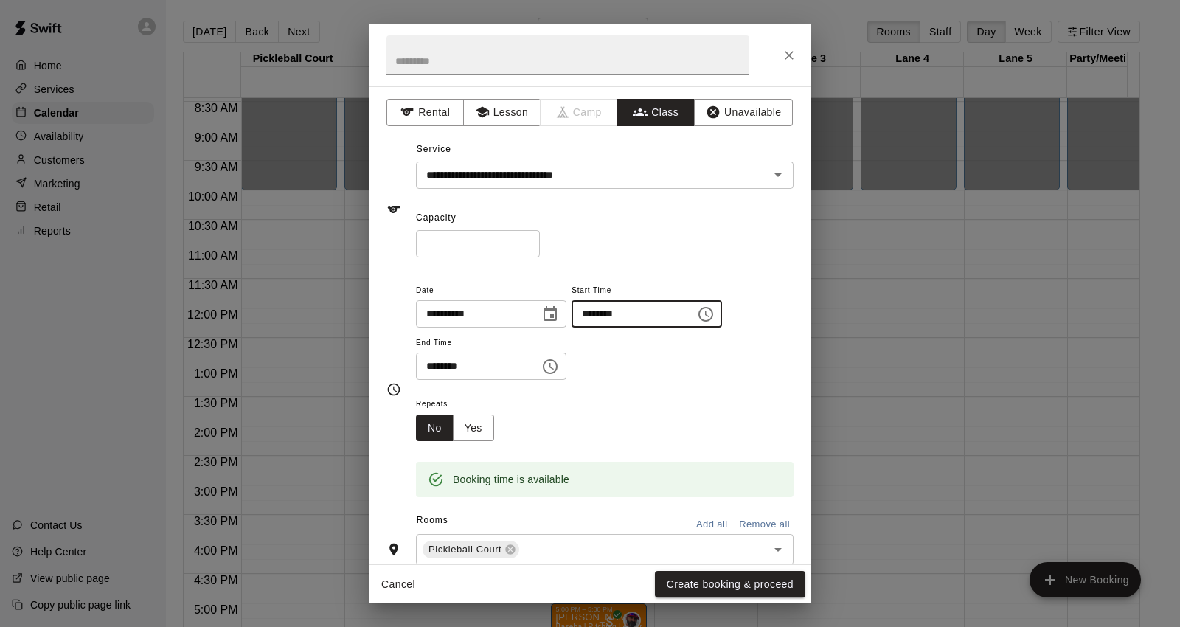
click at [653, 411] on div "Repeats No Yes" at bounding box center [605, 418] width 378 height 46
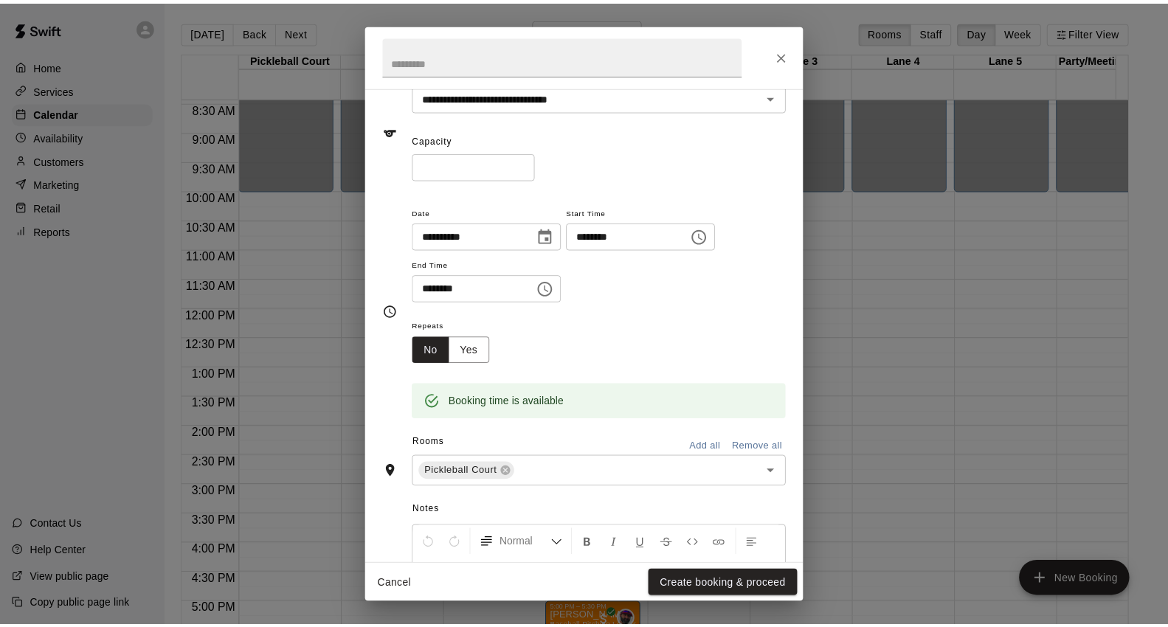
scroll to position [0, 0]
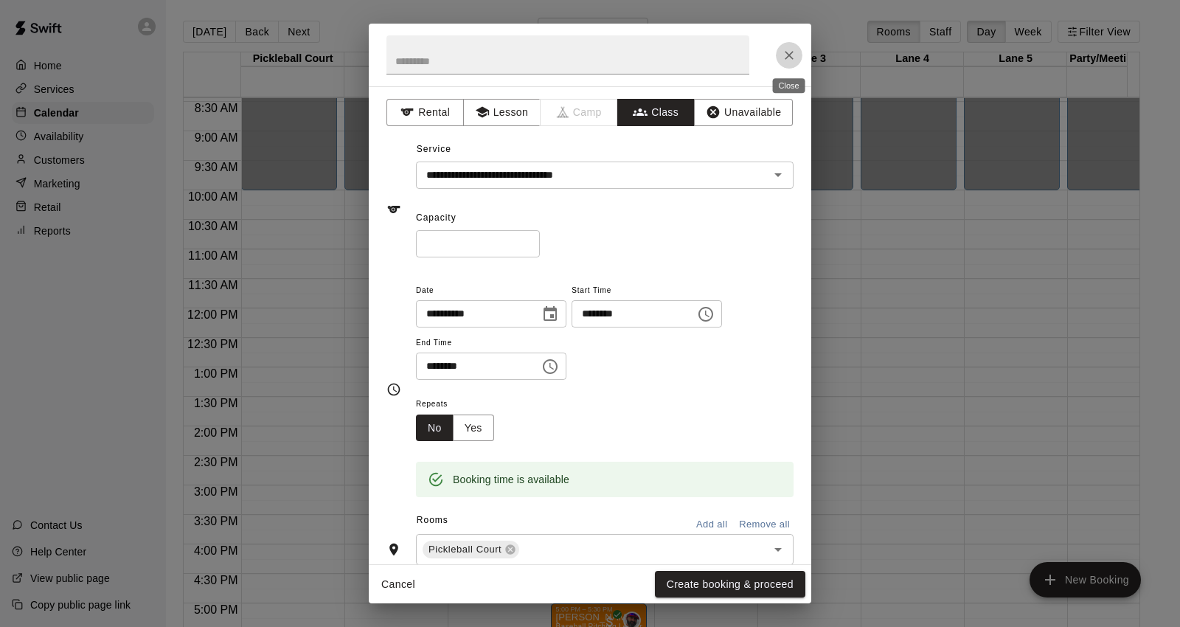
click at [791, 49] on icon "Close" at bounding box center [789, 55] width 15 height 15
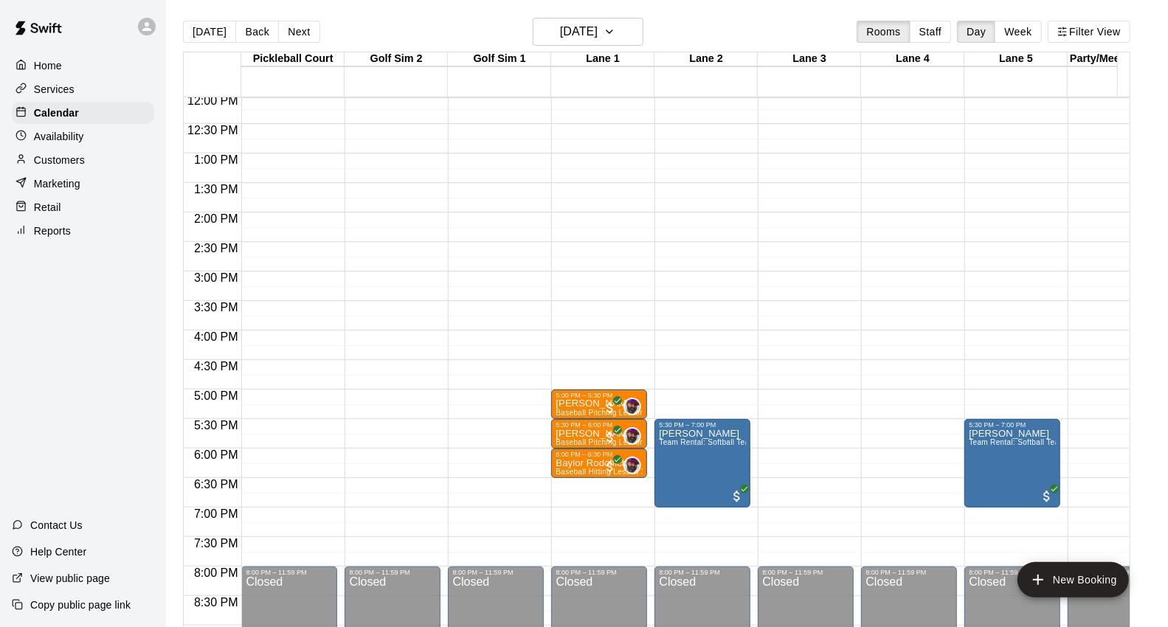
scroll to position [662, 0]
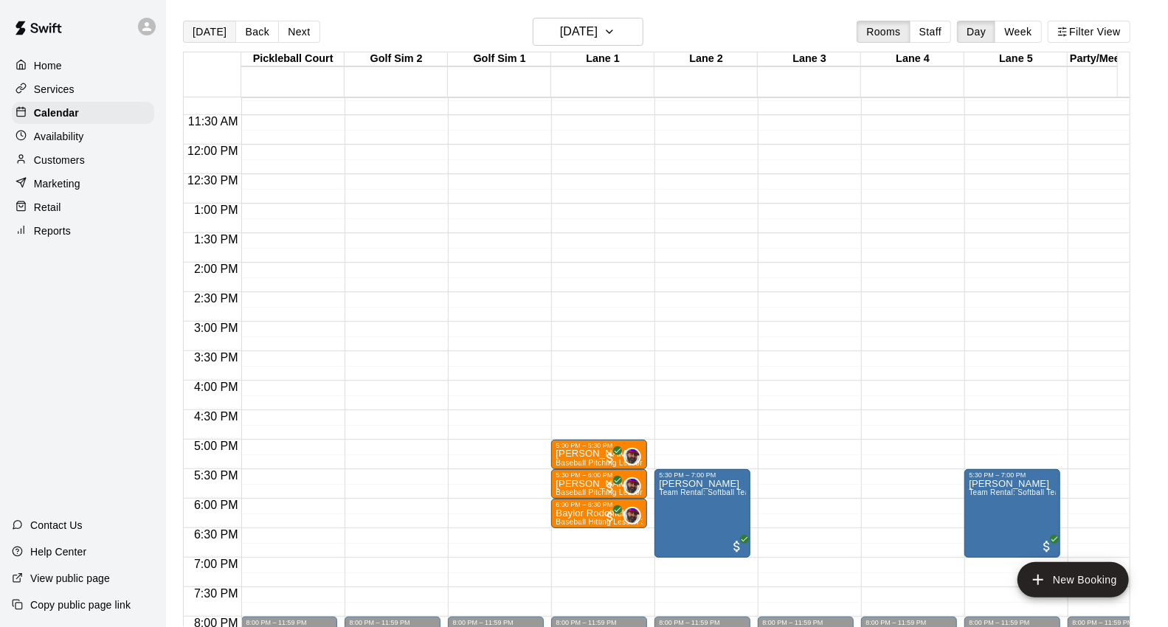
click at [212, 39] on button "[DATE]" at bounding box center [209, 32] width 53 height 22
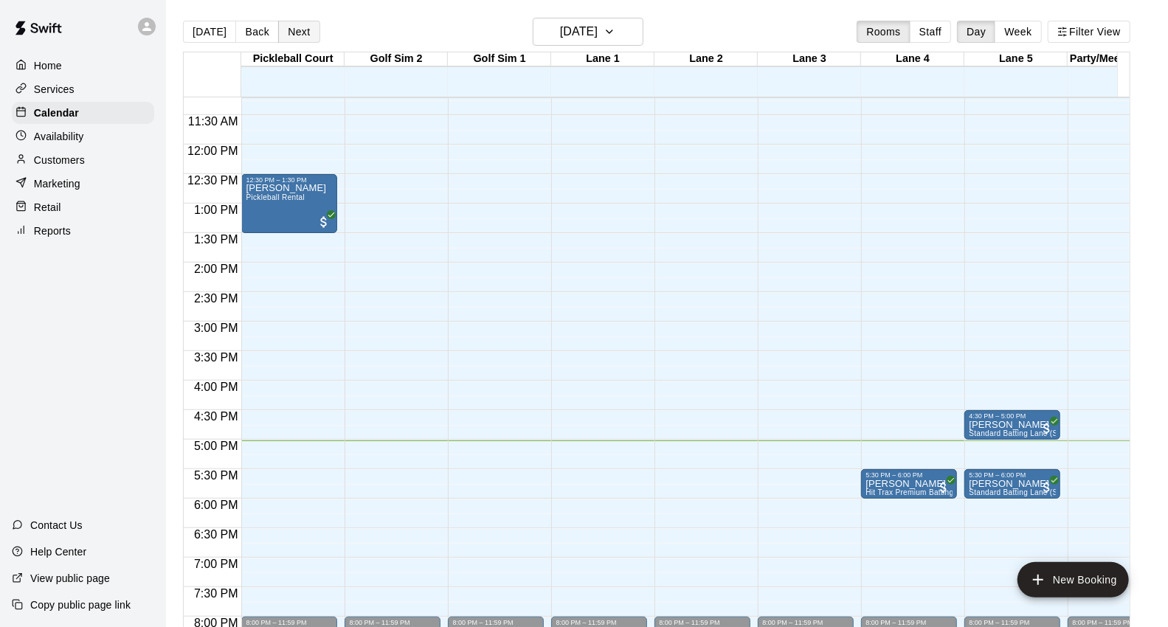
click at [291, 33] on button "Next" at bounding box center [298, 32] width 41 height 22
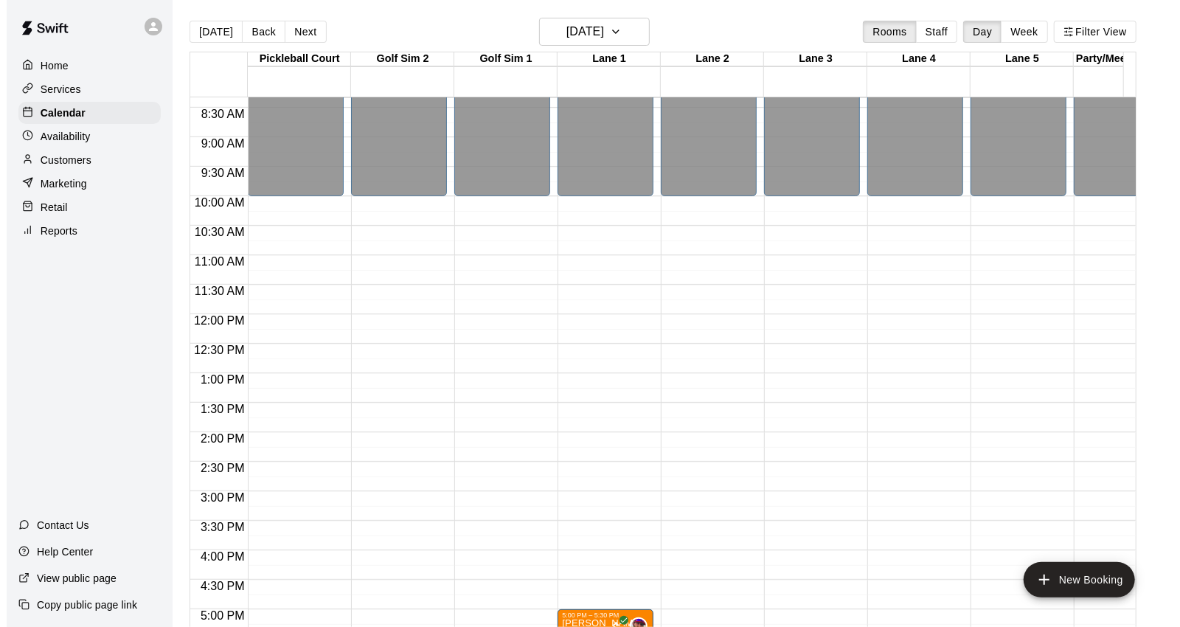
scroll to position [498, 0]
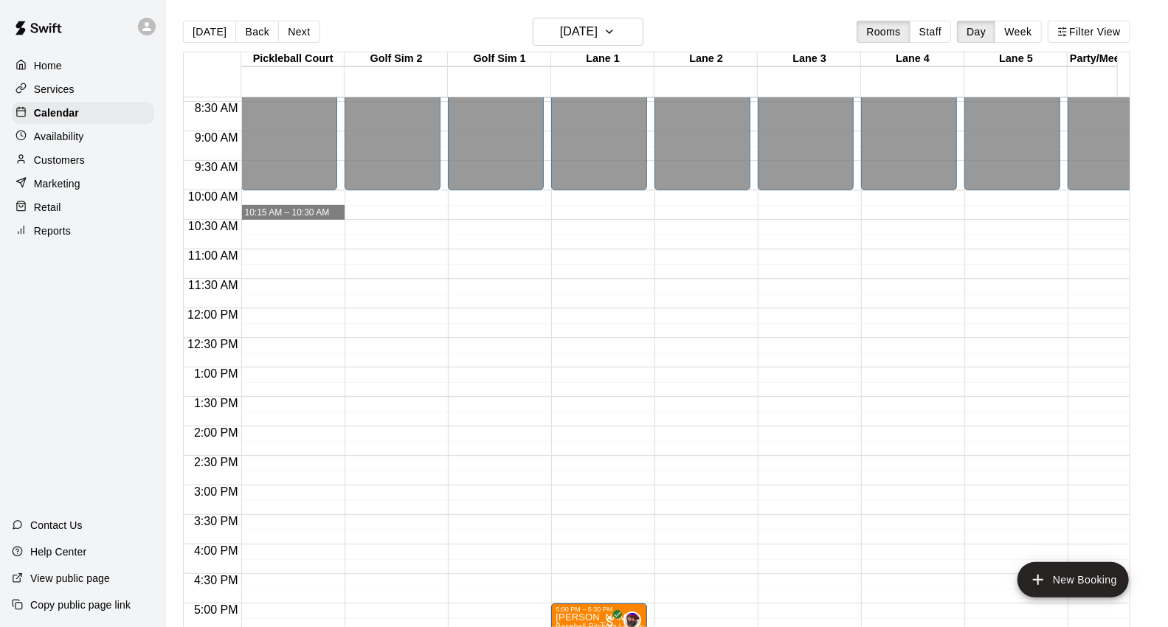
drag, startPoint x: 254, startPoint y: 201, endPoint x: 270, endPoint y: 207, distance: 16.6
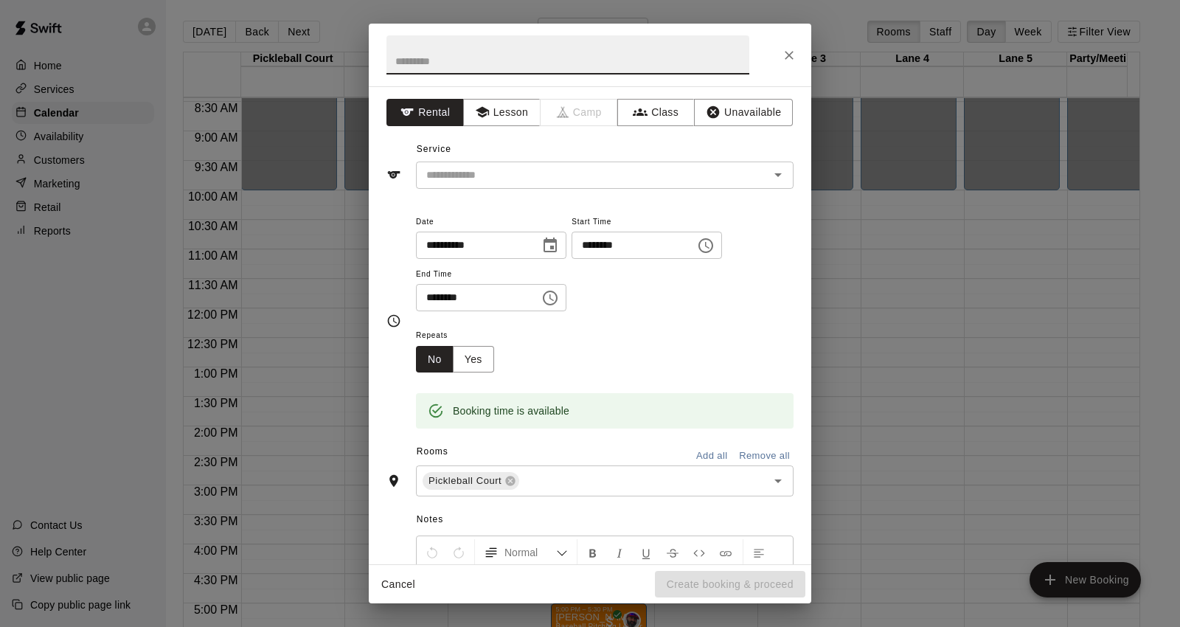
click at [780, 56] on button "Close" at bounding box center [789, 55] width 27 height 27
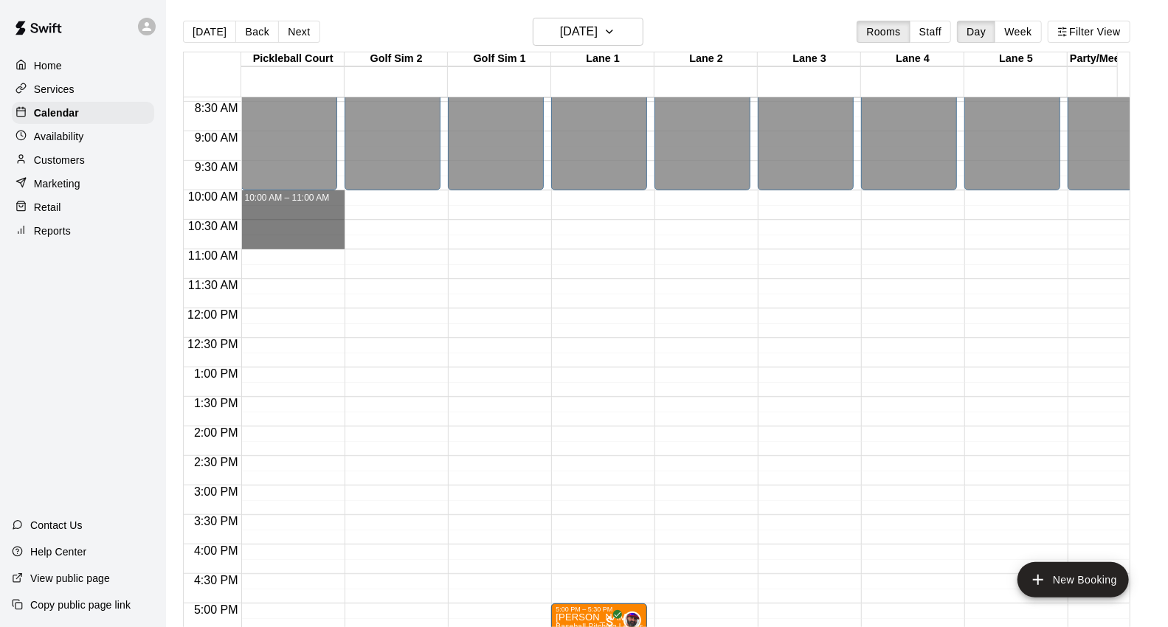
drag, startPoint x: 249, startPoint y: 198, endPoint x: 266, endPoint y: 243, distance: 49.0
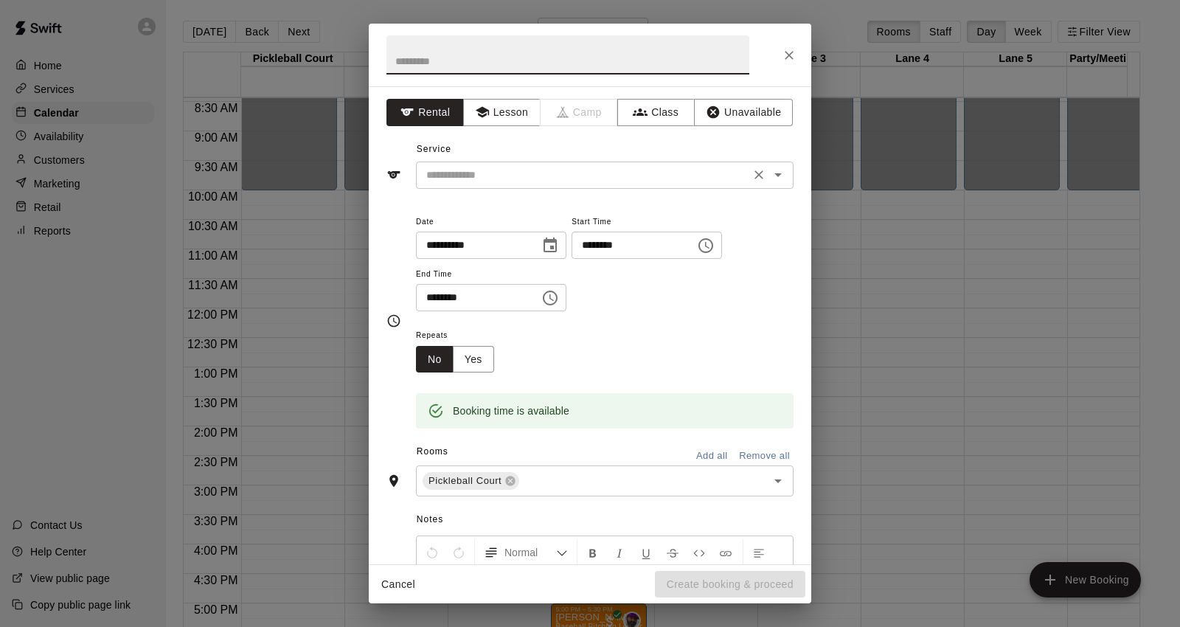
click at [721, 176] on input "text" at bounding box center [582, 175] width 325 height 18
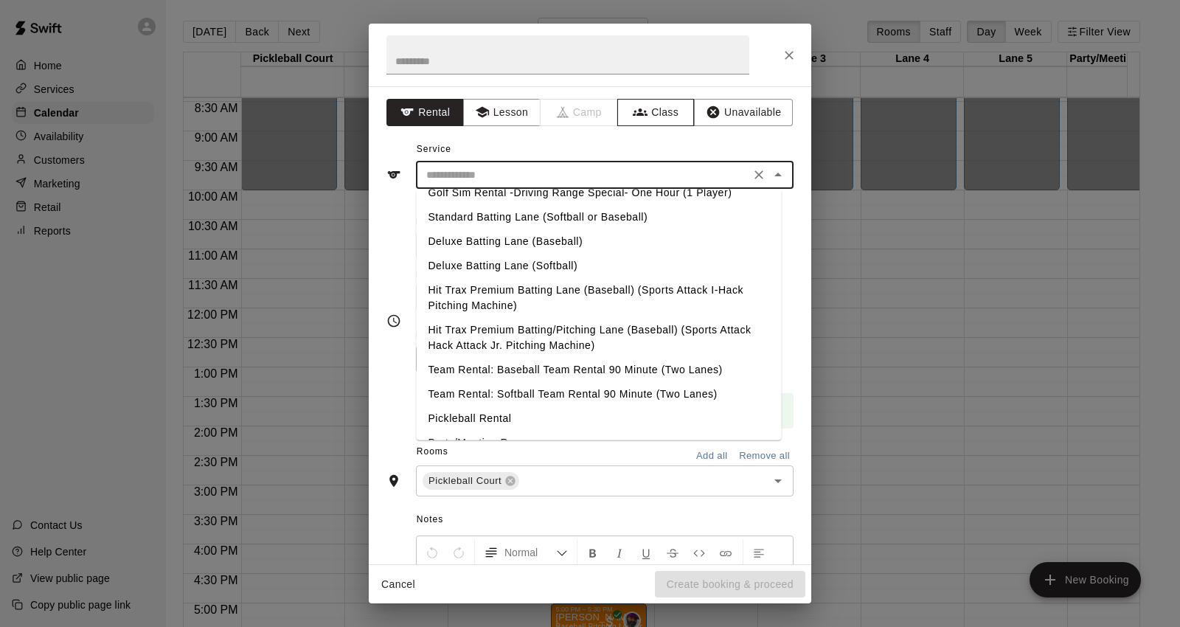
scroll to position [0, 0]
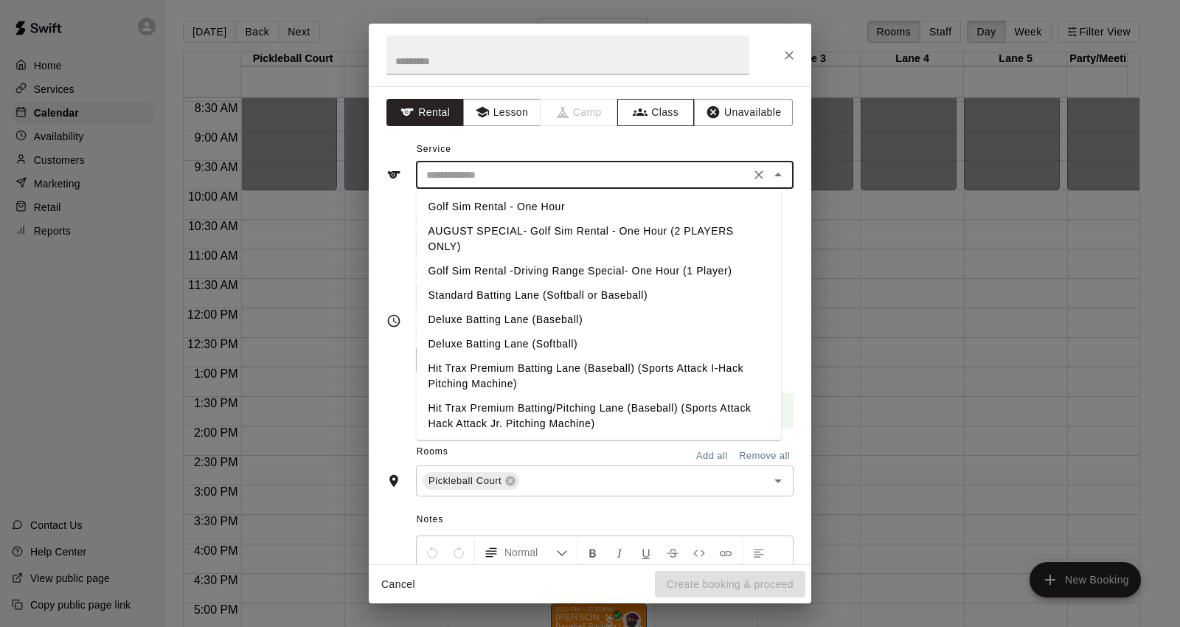
click at [644, 107] on button "Class" at bounding box center [655, 112] width 77 height 27
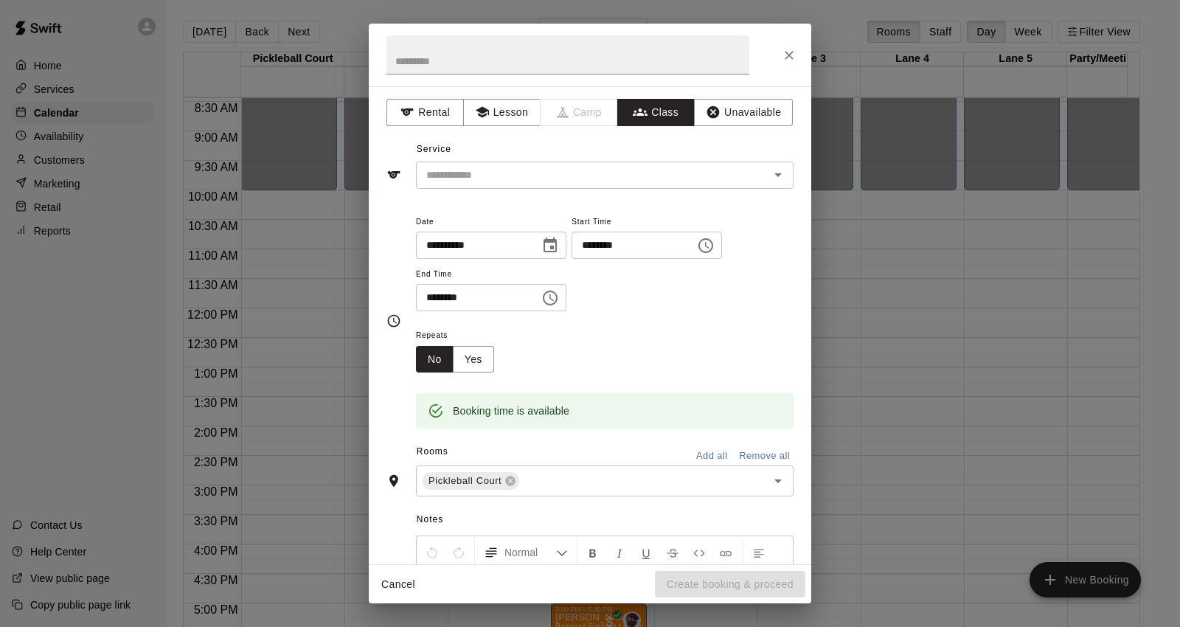
click at [613, 173] on input "text" at bounding box center [592, 175] width 344 height 18
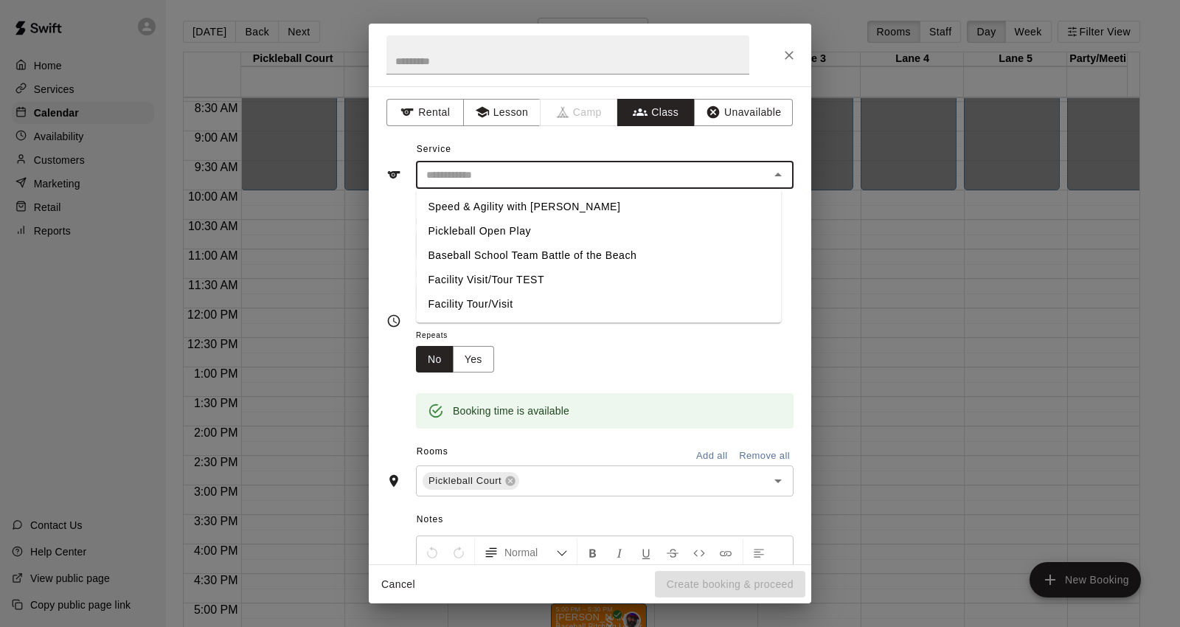
click at [603, 212] on li "Speed & Agility with Danae Fowler" at bounding box center [598, 207] width 365 height 24
type input "**********"
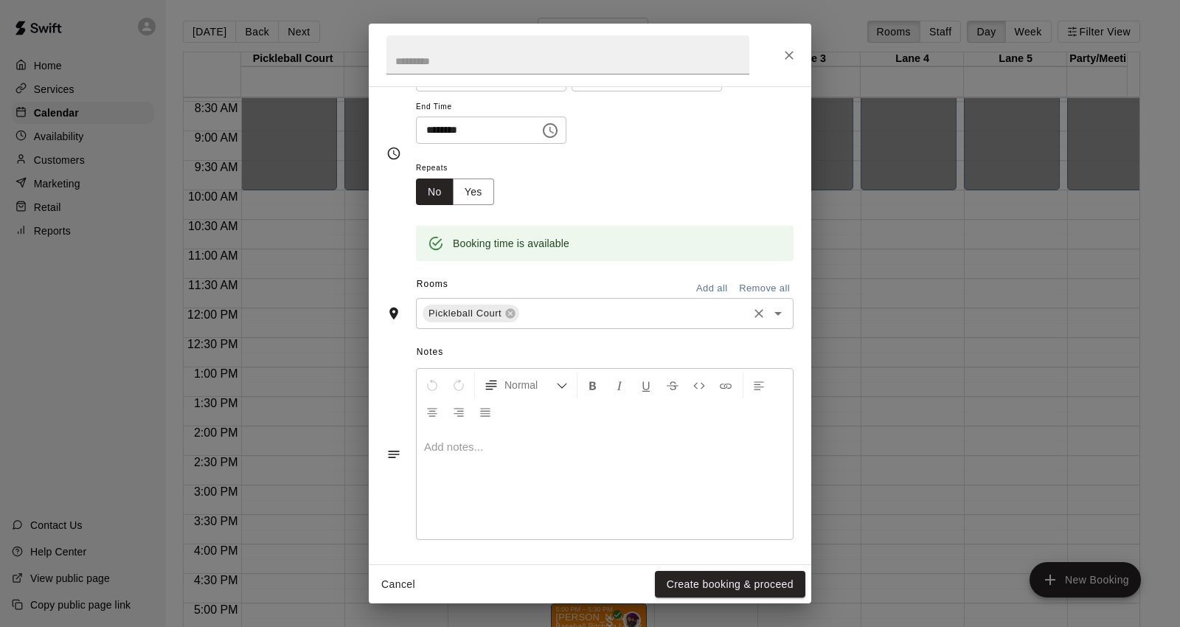
scroll to position [239, 0]
click at [762, 592] on button "Create booking & proceed" at bounding box center [730, 584] width 150 height 27
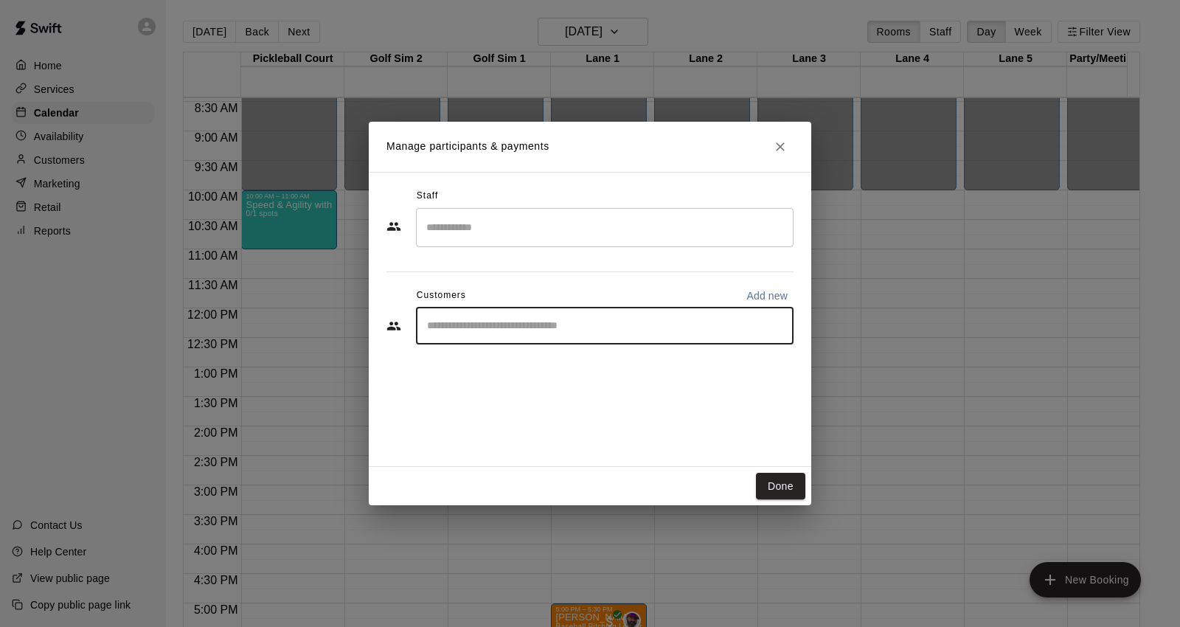
click at [524, 326] on input "Start typing to search customers..." at bounding box center [605, 326] width 364 height 15
click at [527, 215] on input "Search staff" at bounding box center [605, 228] width 364 height 26
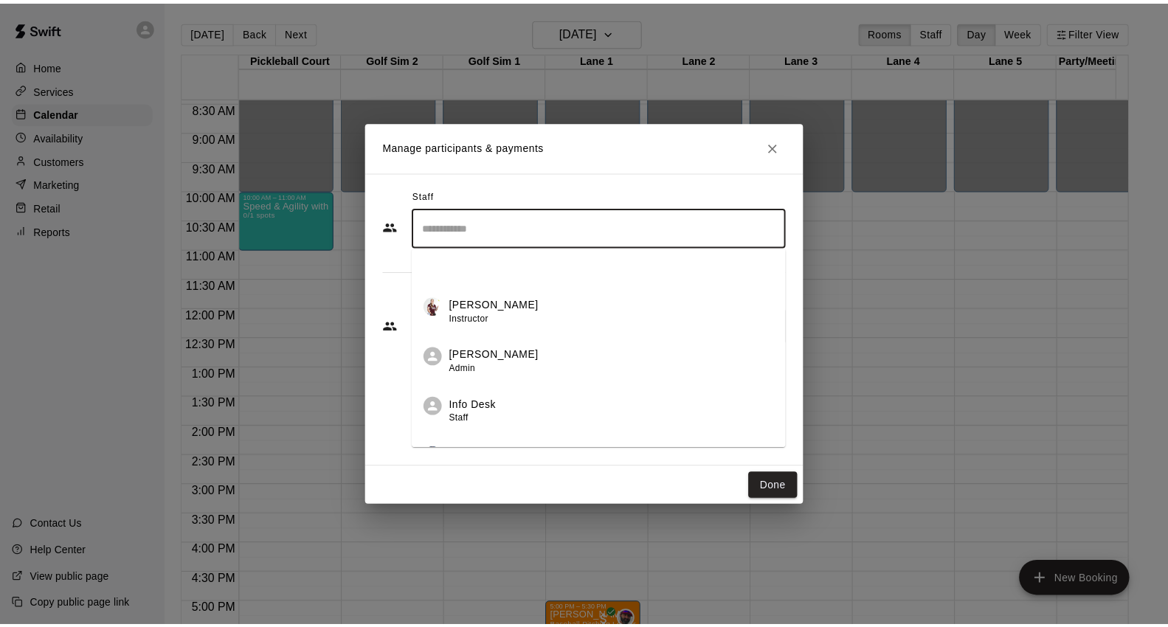
scroll to position [251, 0]
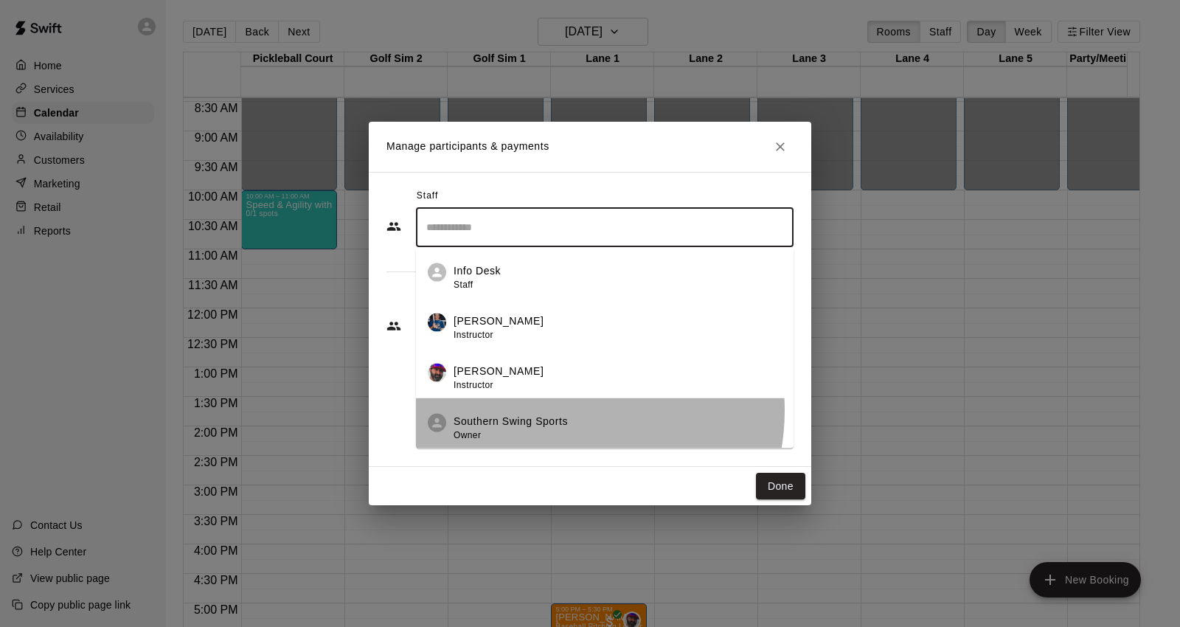
click at [558, 410] on li "Southern Swing Sports Owner" at bounding box center [605, 423] width 378 height 50
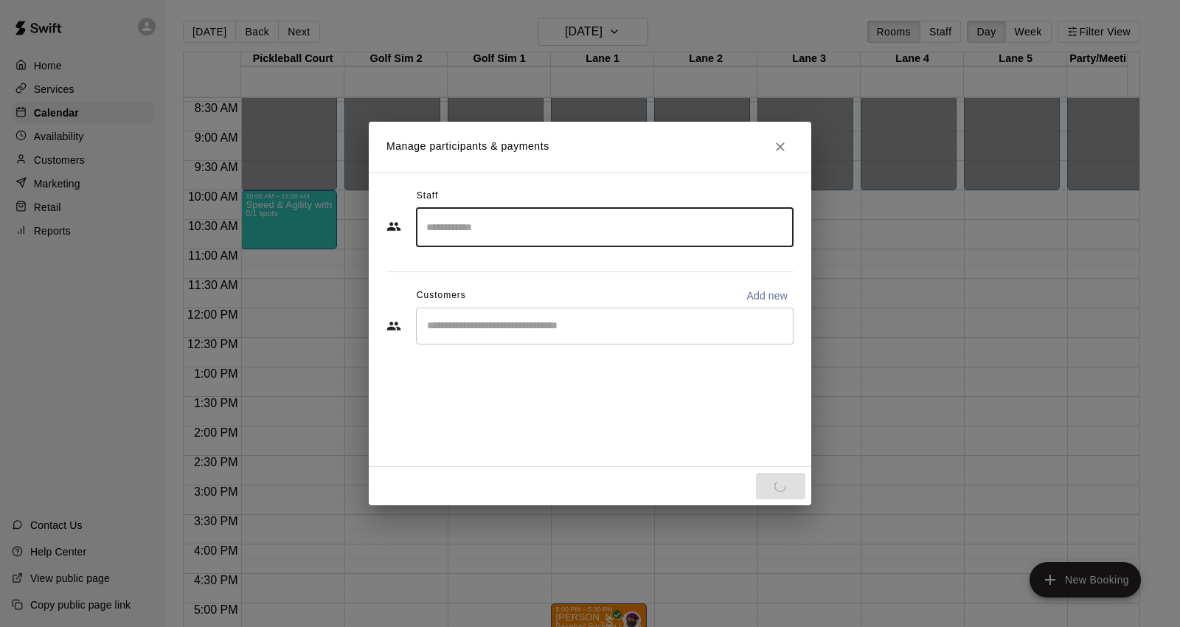
click at [510, 327] on input "Start typing to search customers..." at bounding box center [605, 326] width 364 height 15
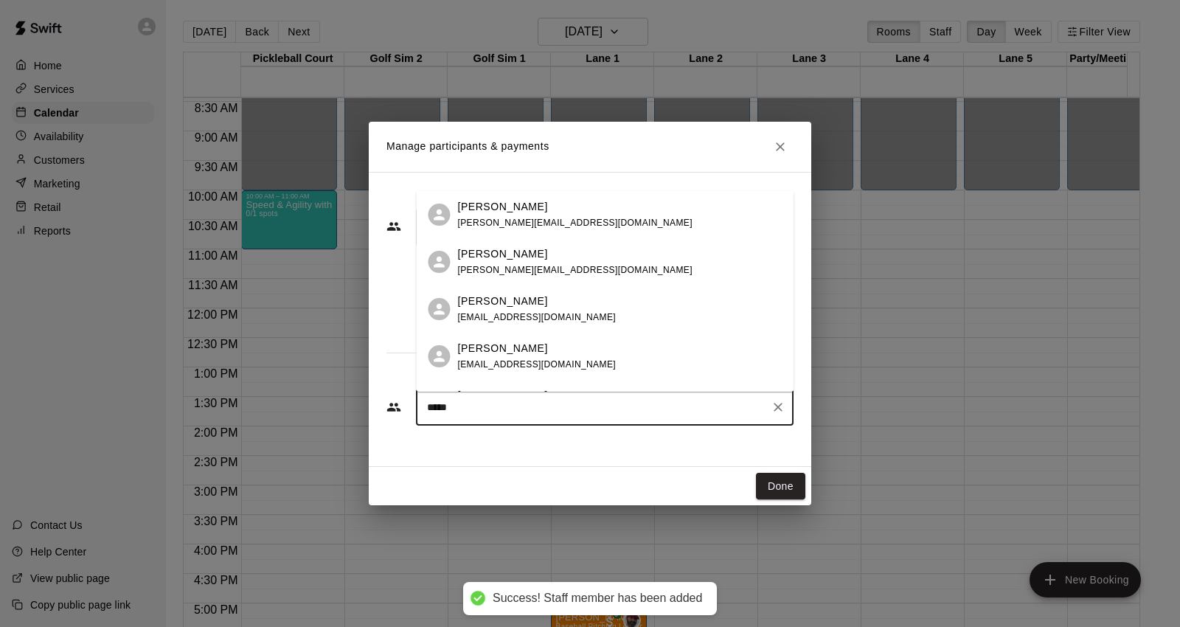
type input "*****"
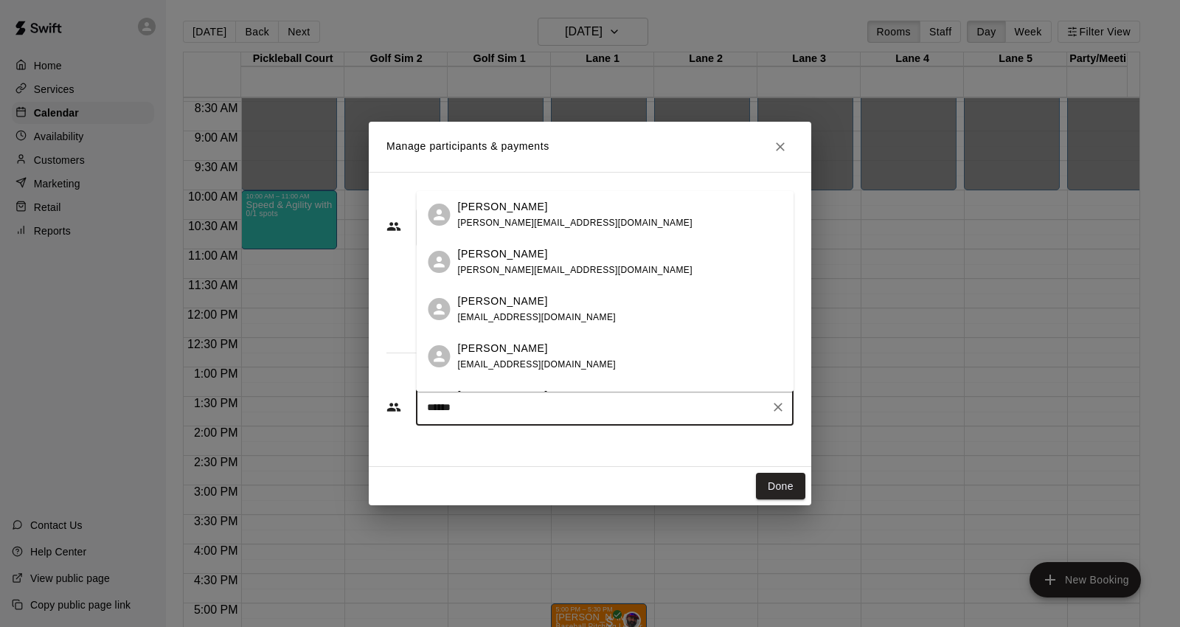
click at [537, 207] on div "Kelly Lee klee@twfg.com" at bounding box center [619, 215] width 325 height 32
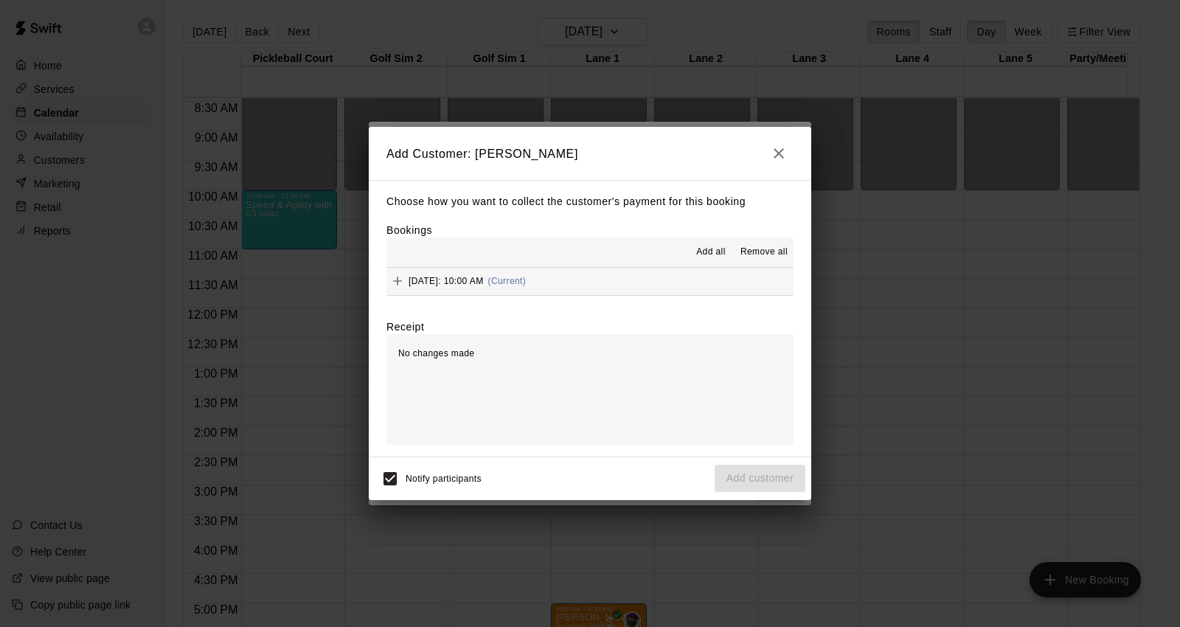
click at [620, 286] on button "Thursday, August 21: 10:00 AM (Current)" at bounding box center [589, 281] width 407 height 27
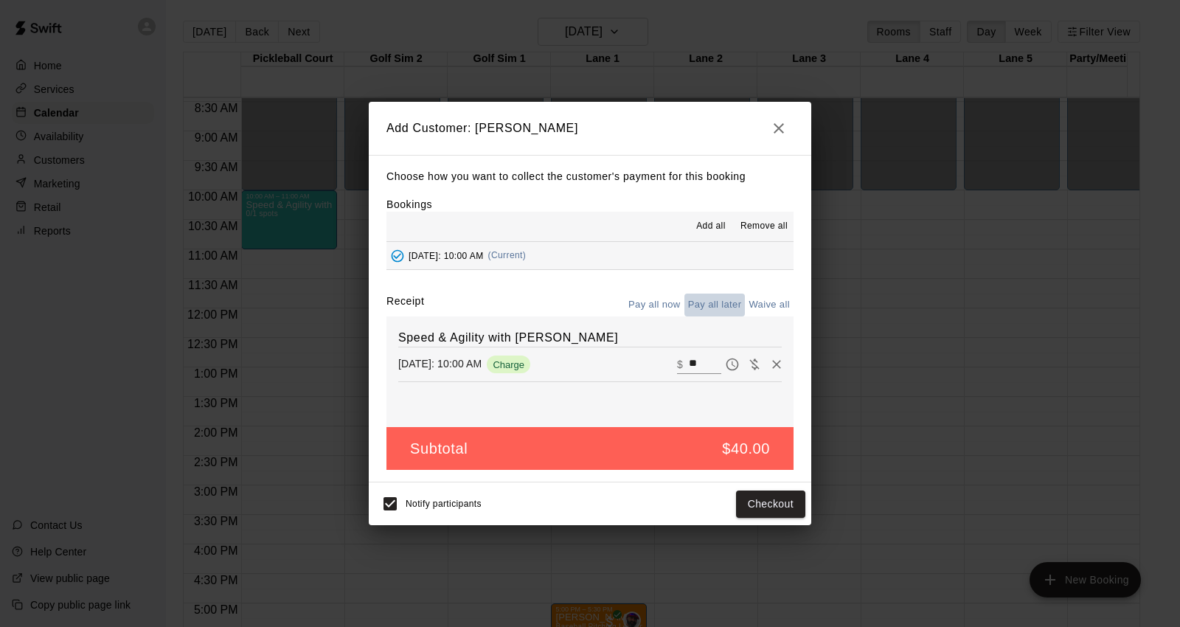
click at [711, 312] on button "Pay all later" at bounding box center [714, 305] width 61 height 23
click at [754, 504] on button "Add customer" at bounding box center [760, 503] width 91 height 27
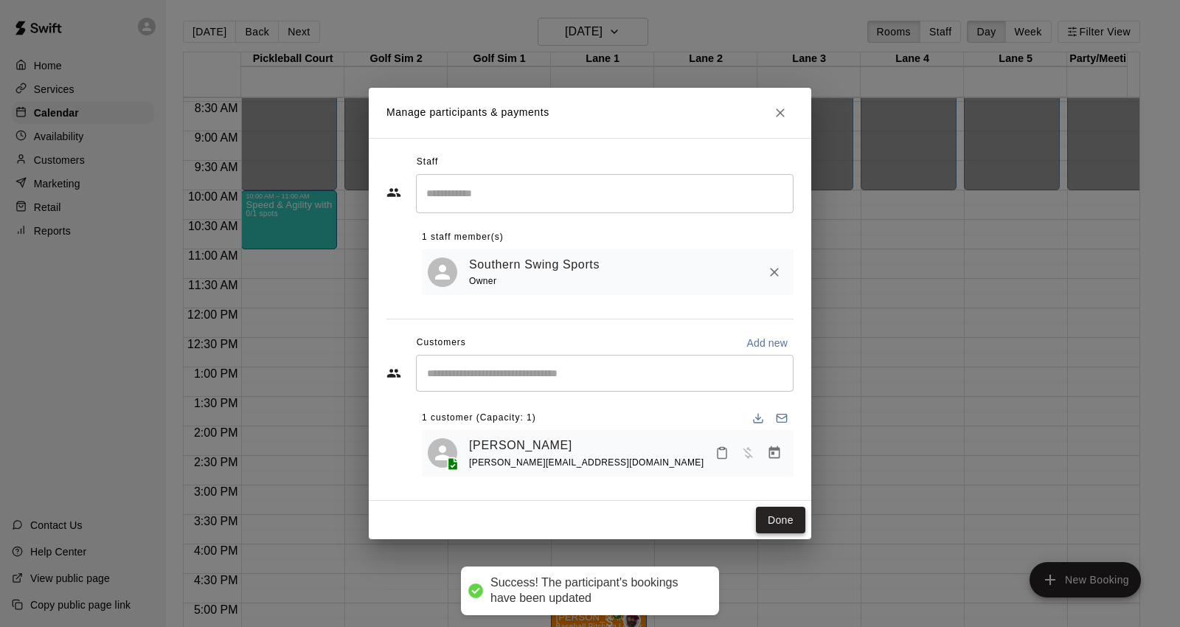
click at [779, 524] on button "Done" at bounding box center [780, 520] width 49 height 27
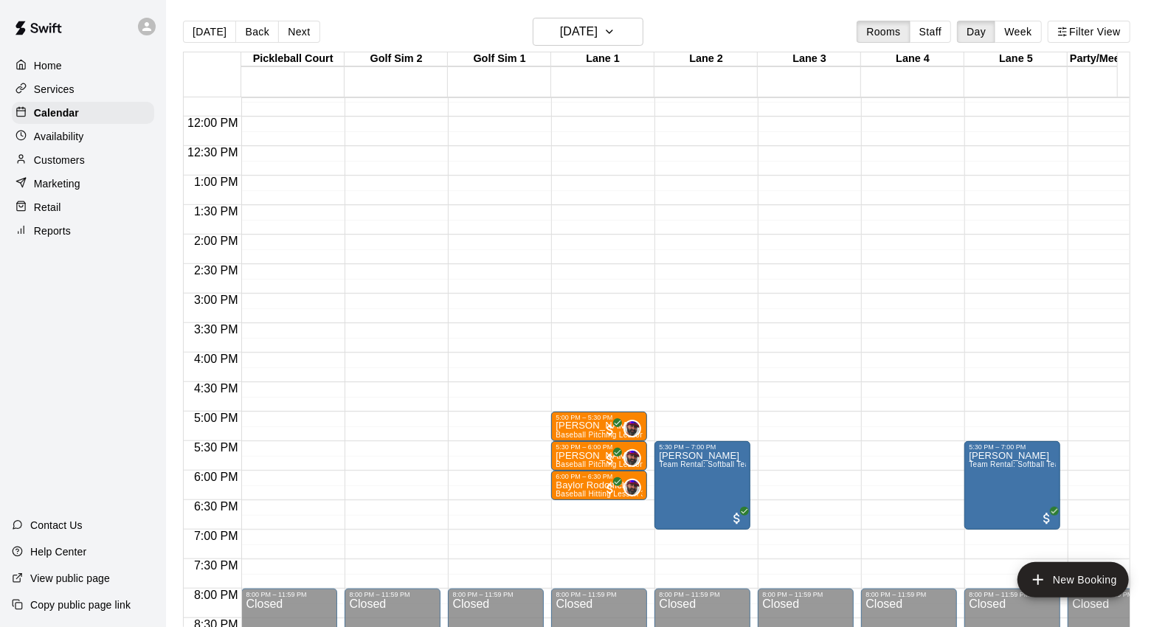
scroll to position [882, 0]
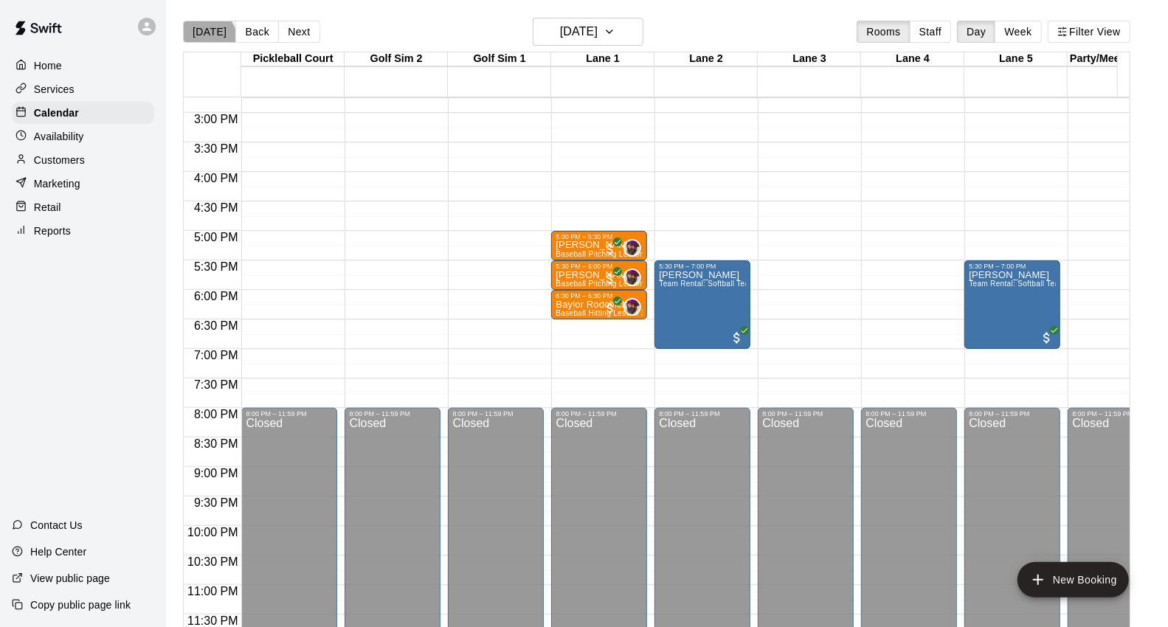
click at [204, 41] on button "[DATE]" at bounding box center [209, 32] width 53 height 22
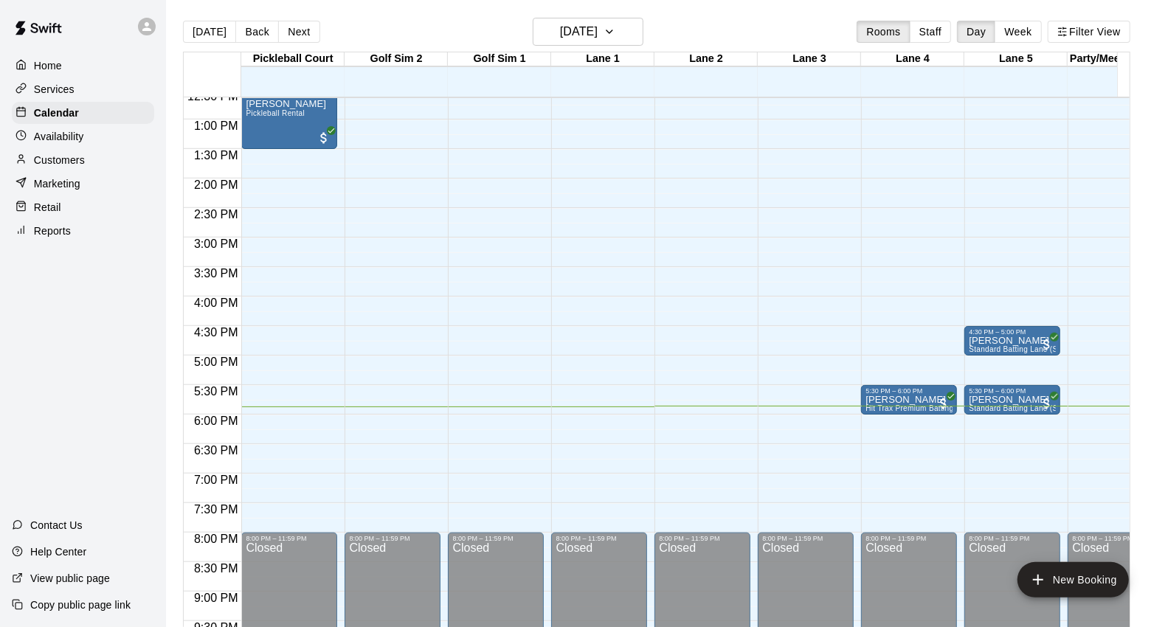
scroll to position [718, 0]
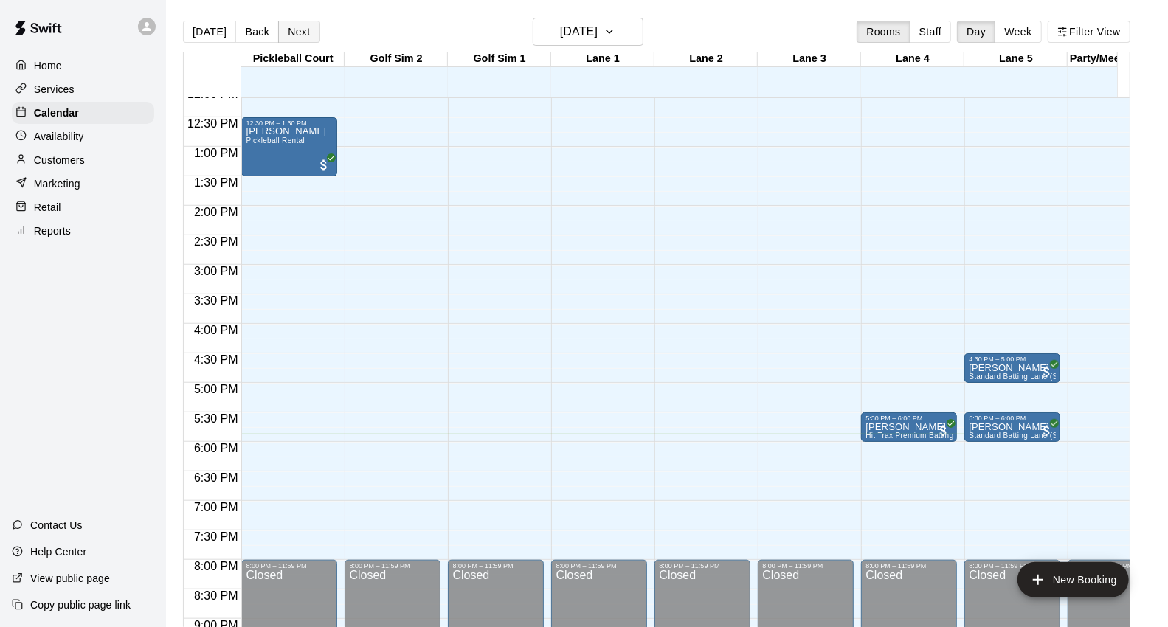
click at [297, 41] on button "Next" at bounding box center [298, 32] width 41 height 22
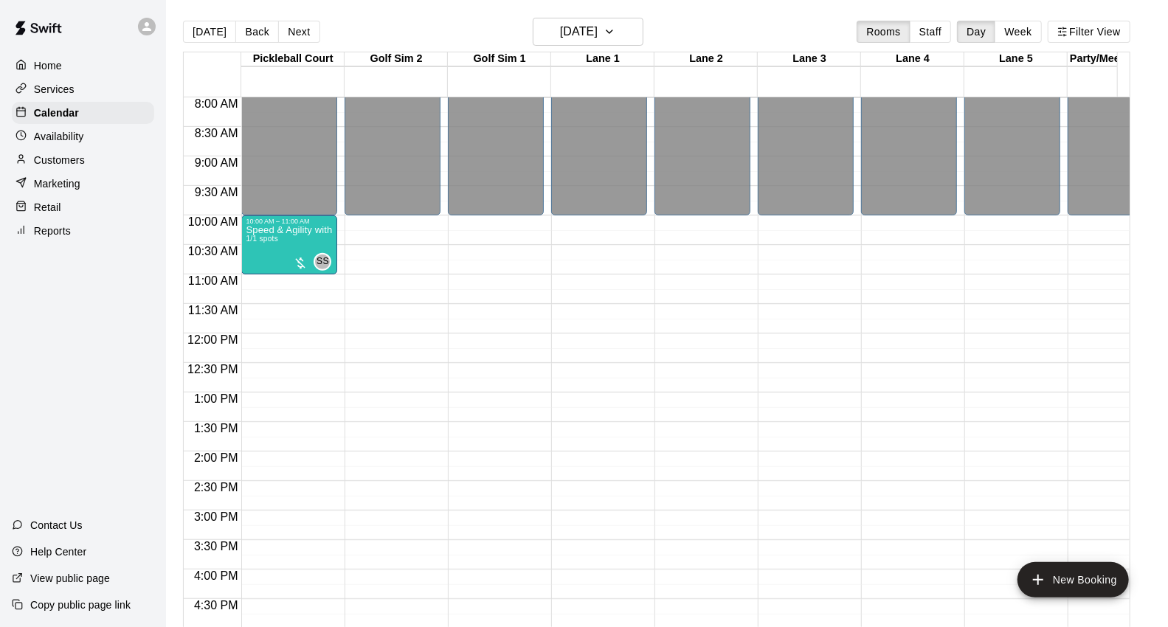
scroll to position [555, 0]
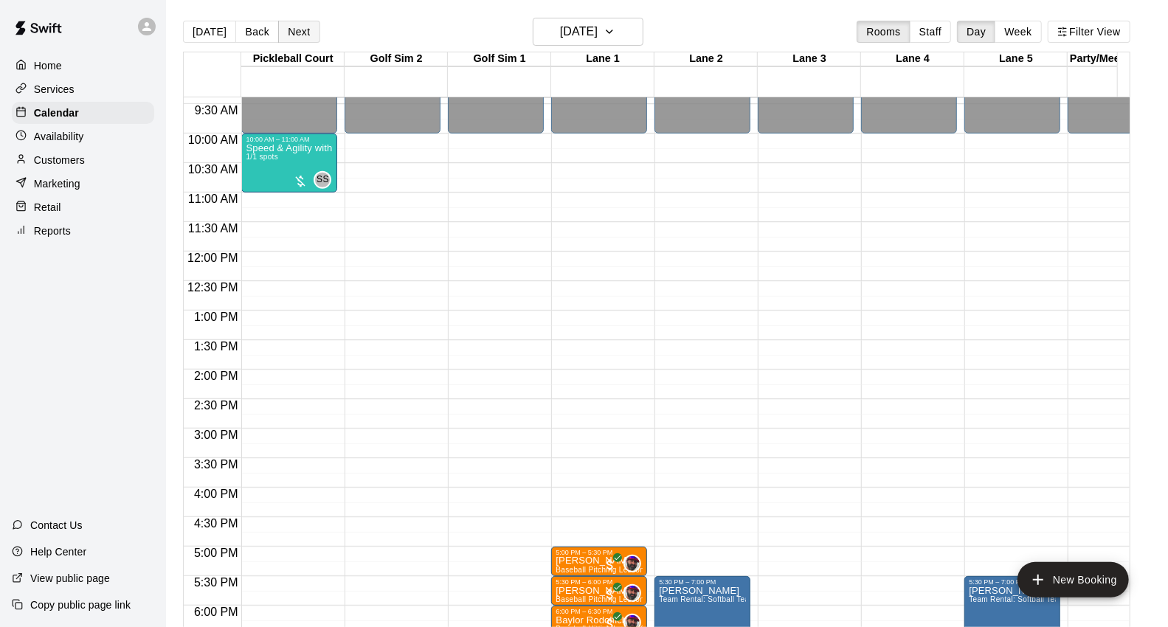
click at [308, 30] on button "Next" at bounding box center [298, 32] width 41 height 22
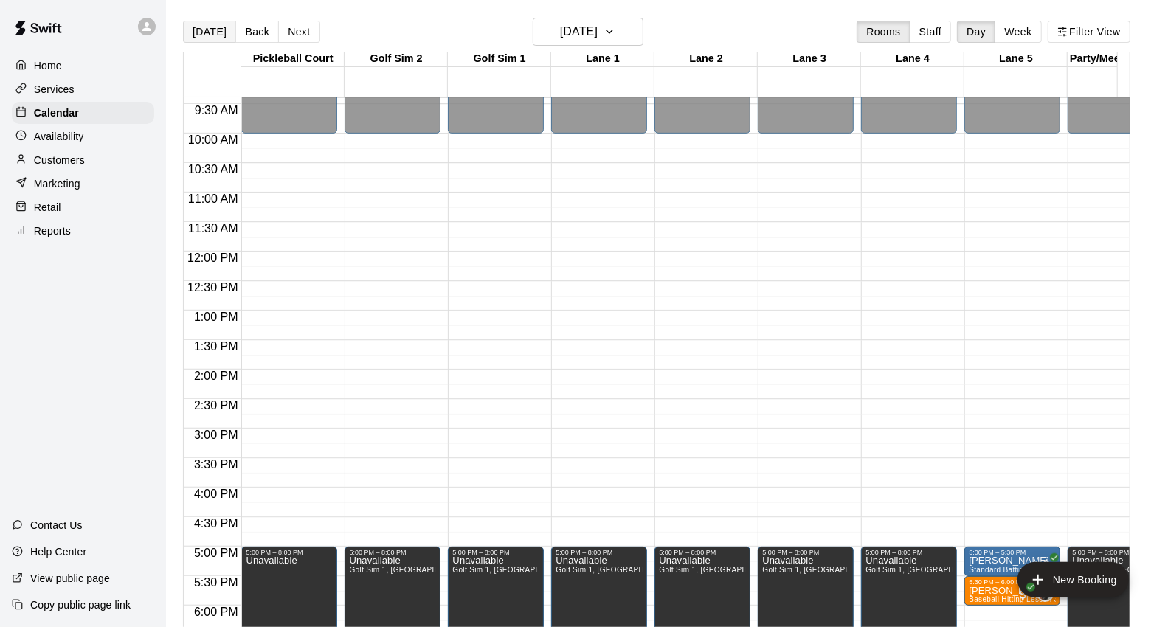
click at [199, 38] on button "[DATE]" at bounding box center [209, 32] width 53 height 22
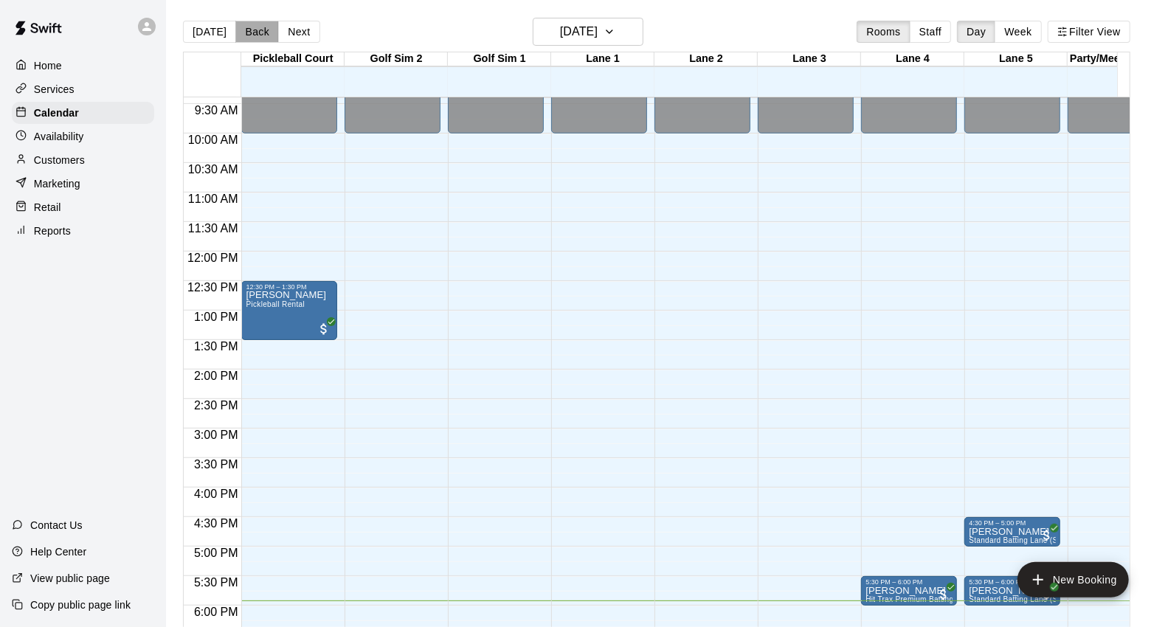
click at [266, 27] on button "Back" at bounding box center [257, 32] width 44 height 22
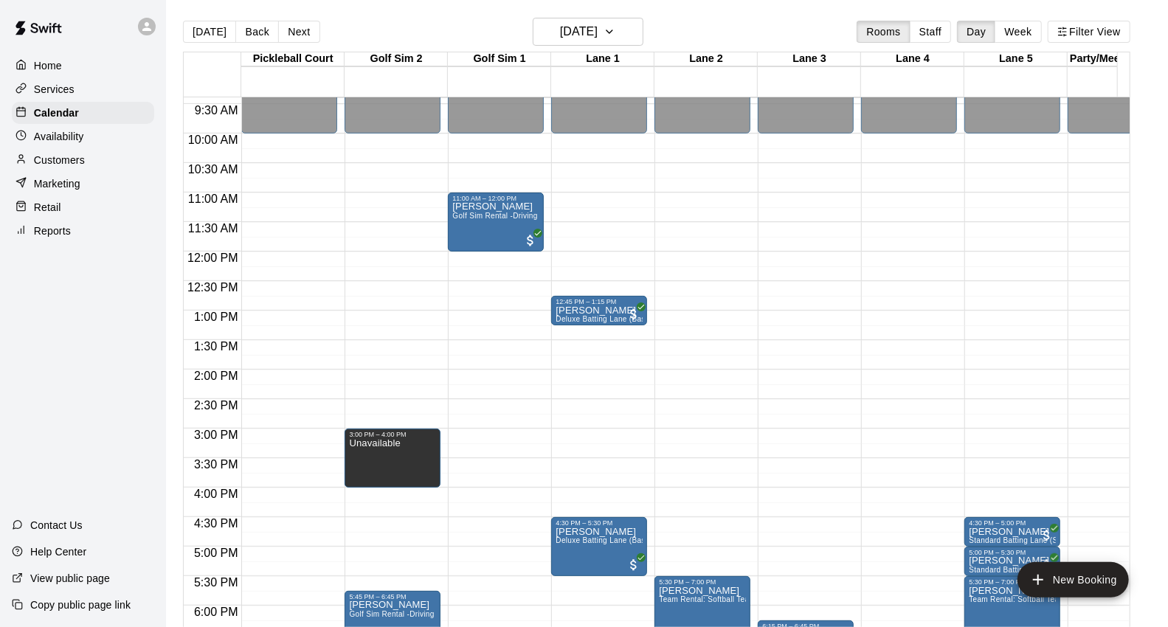
scroll to position [718, 0]
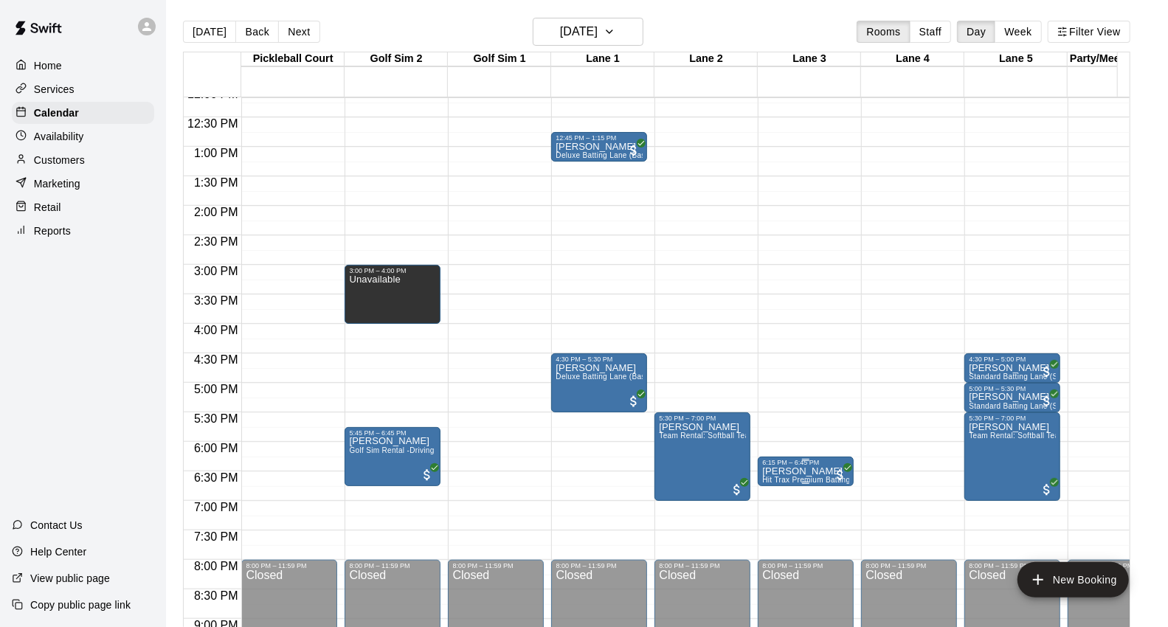
click at [820, 471] on p "[PERSON_NAME]" at bounding box center [805, 471] width 87 height 0
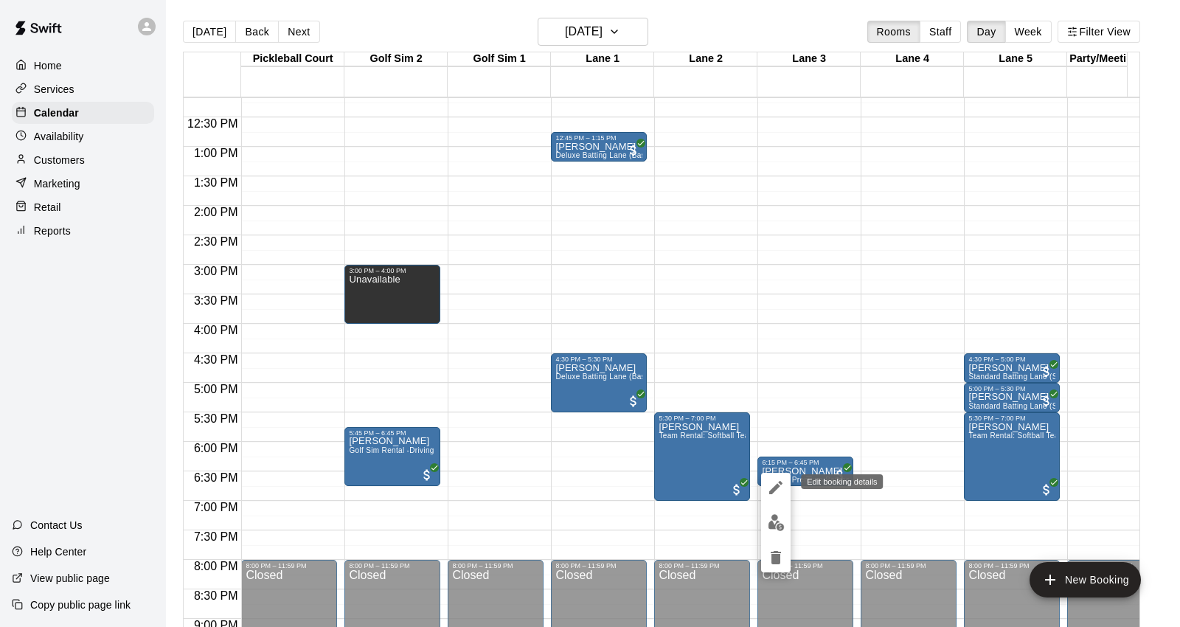
click at [771, 400] on div at bounding box center [590, 313] width 1180 height 627
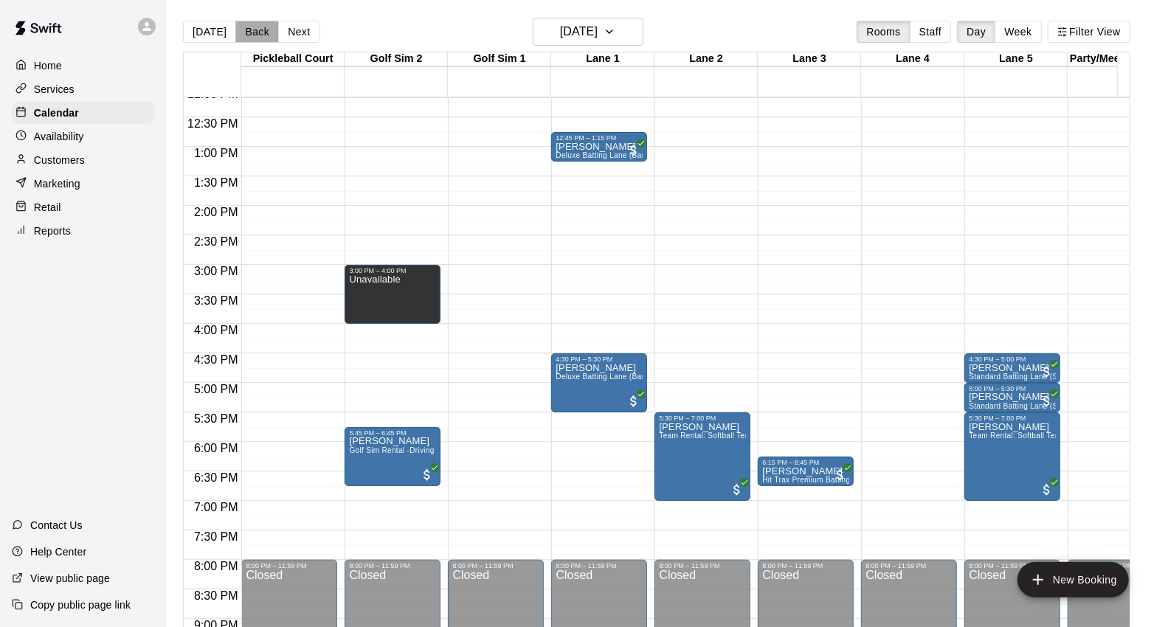
click at [249, 35] on button "Back" at bounding box center [257, 32] width 44 height 22
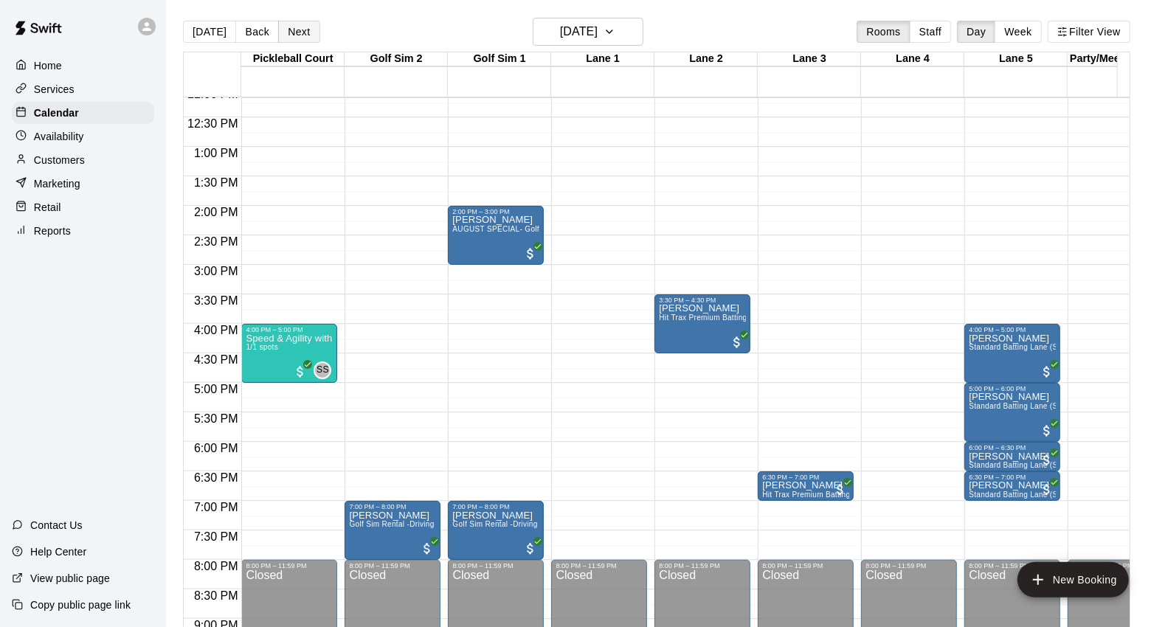
click at [307, 27] on button "Next" at bounding box center [298, 32] width 41 height 22
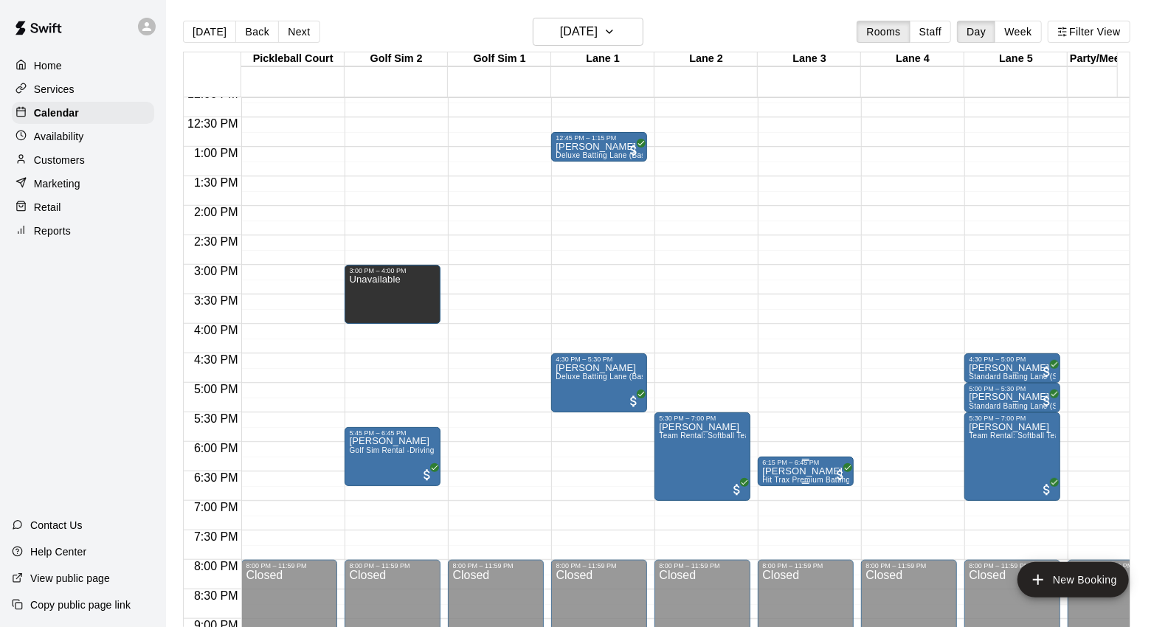
click at [814, 471] on p "[PERSON_NAME]" at bounding box center [805, 471] width 87 height 0
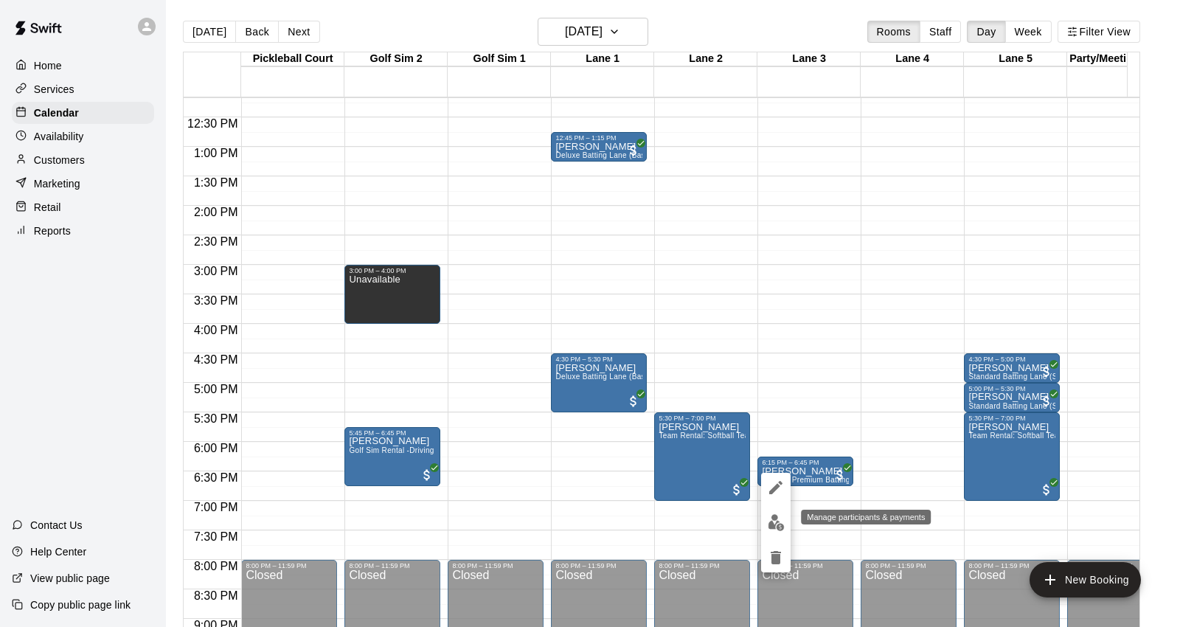
click at [769, 512] on button "edit" at bounding box center [776, 522] width 30 height 29
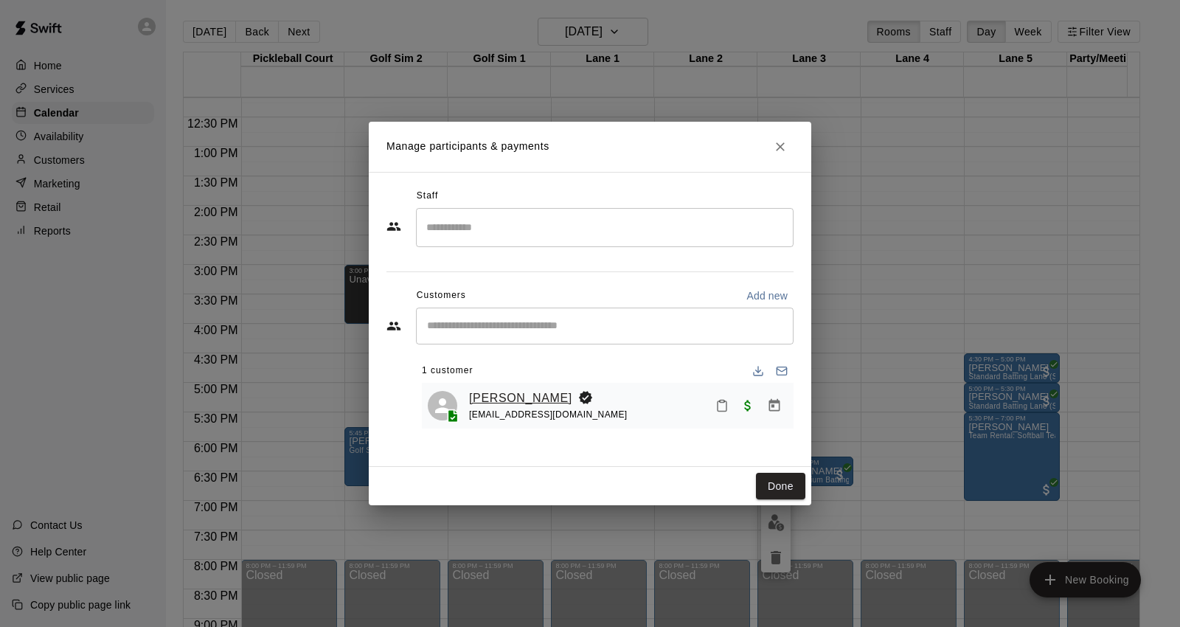
click at [480, 398] on link "[PERSON_NAME]" at bounding box center [520, 398] width 103 height 19
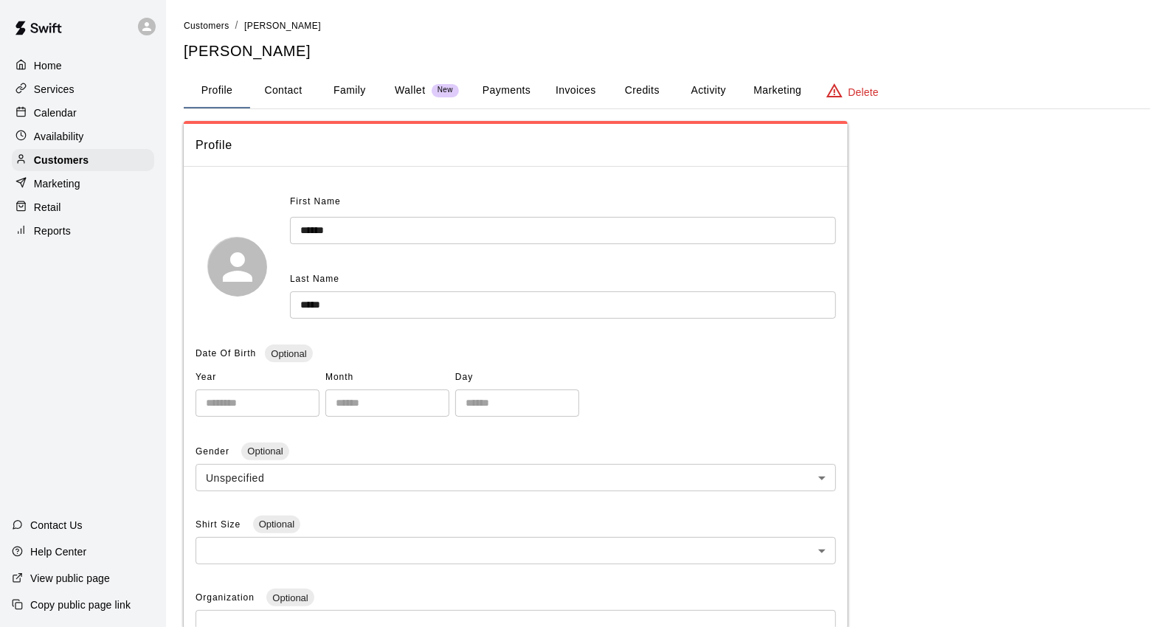
click at [505, 92] on button "Payments" at bounding box center [507, 90] width 72 height 35
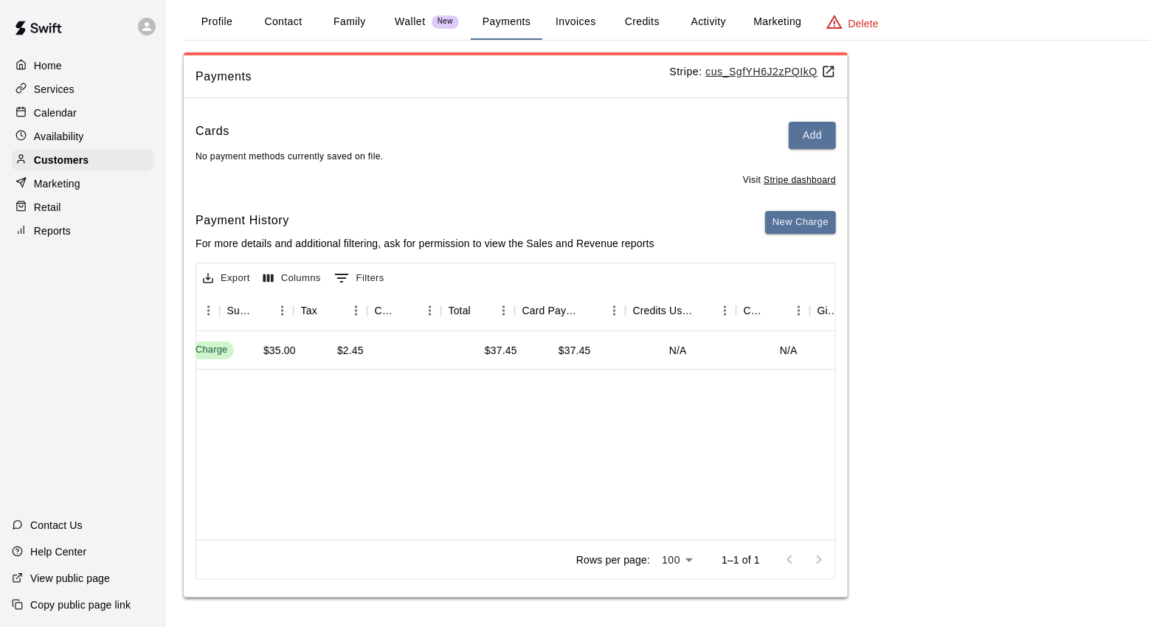
scroll to position [0, 592]
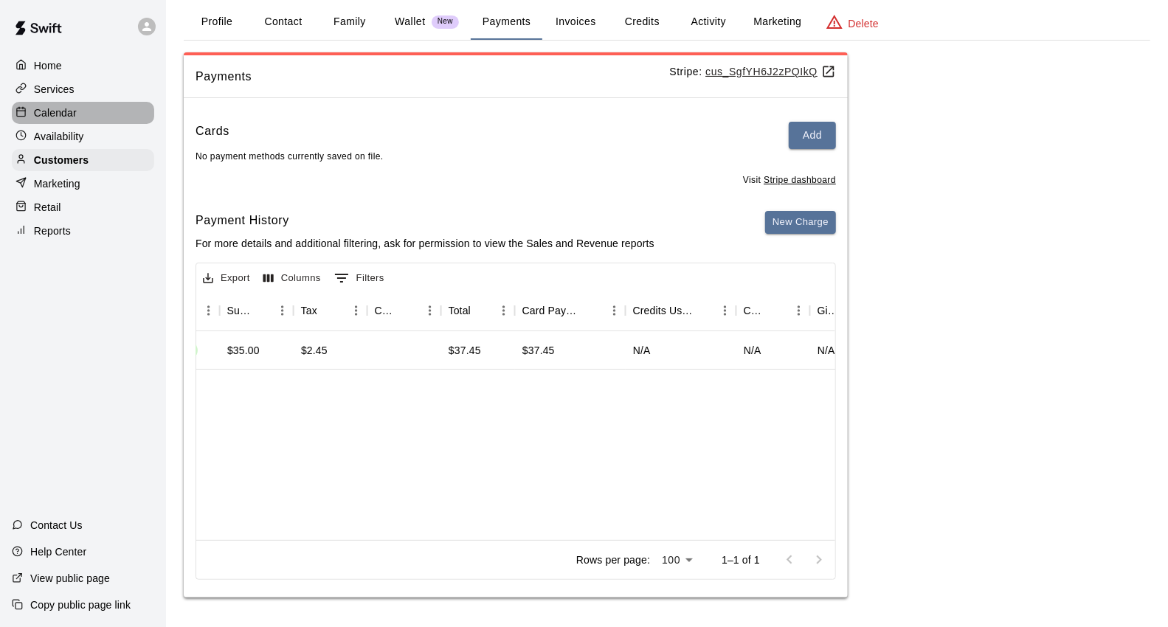
click at [74, 115] on p "Calendar" at bounding box center [55, 112] width 43 height 15
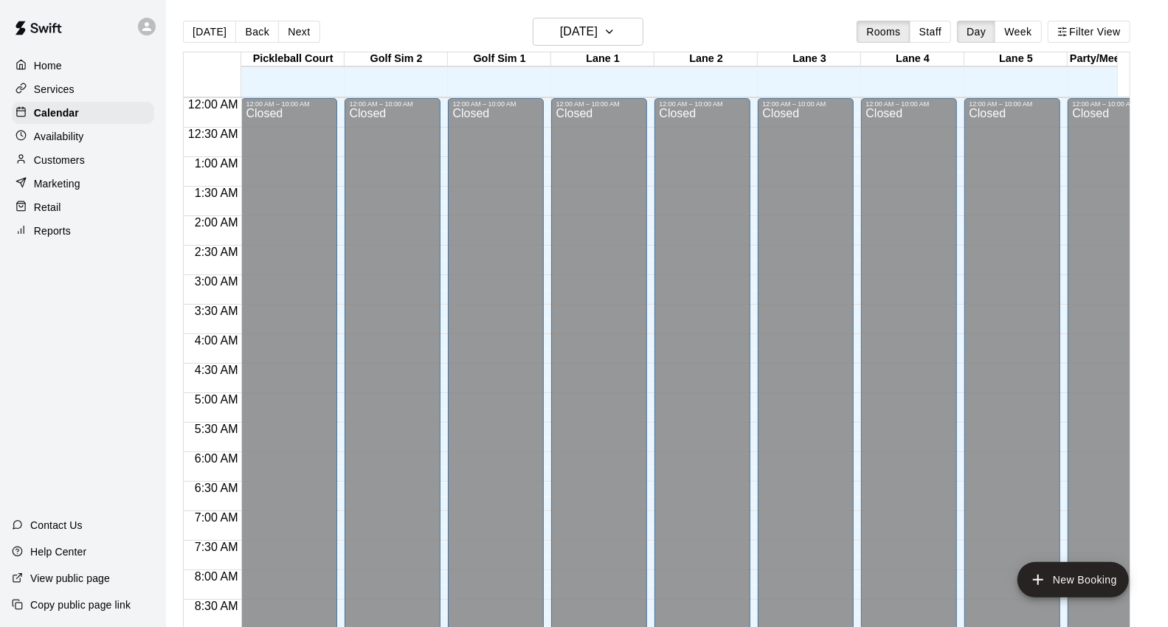
scroll to position [826, 0]
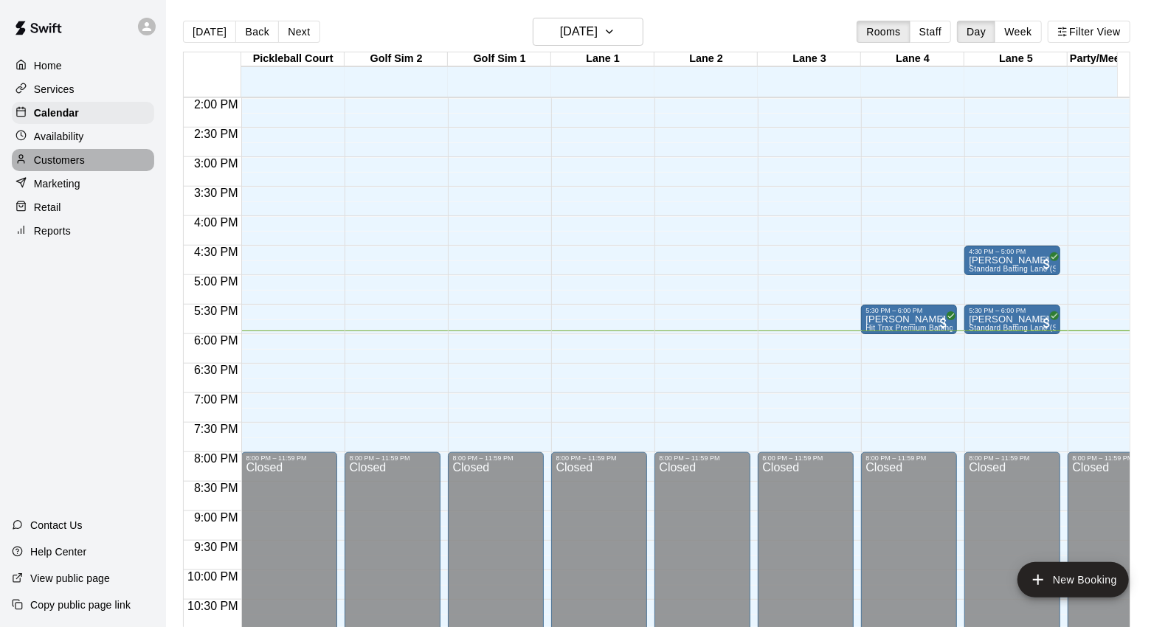
click at [91, 171] on div "Customers" at bounding box center [83, 160] width 142 height 22
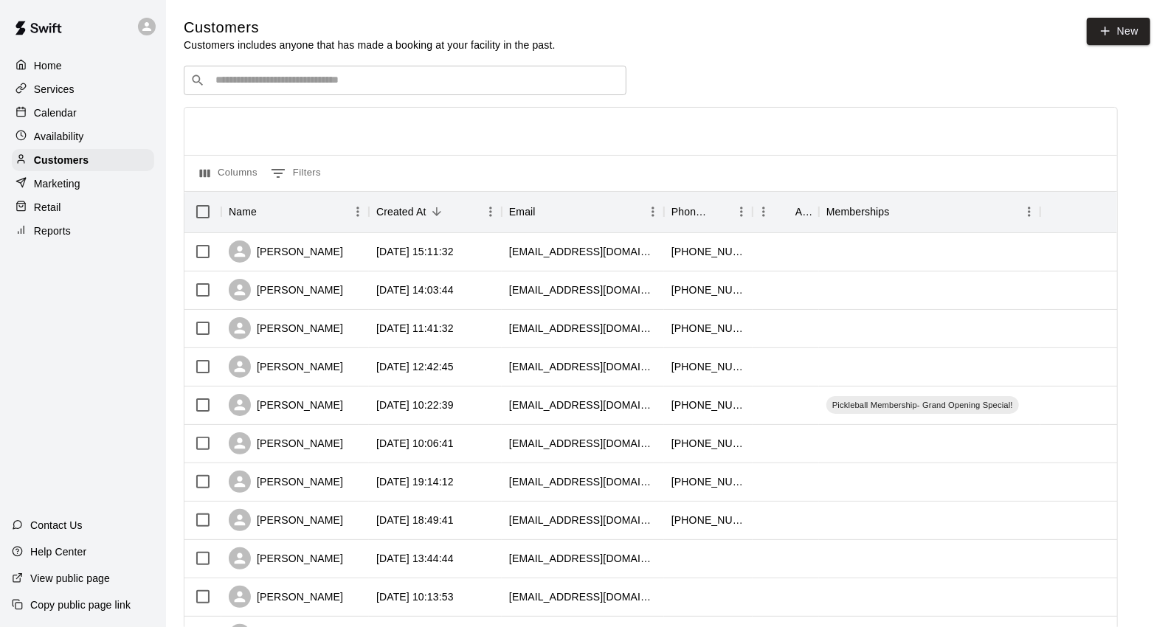
click at [436, 74] on div "​ ​" at bounding box center [405, 81] width 443 height 30
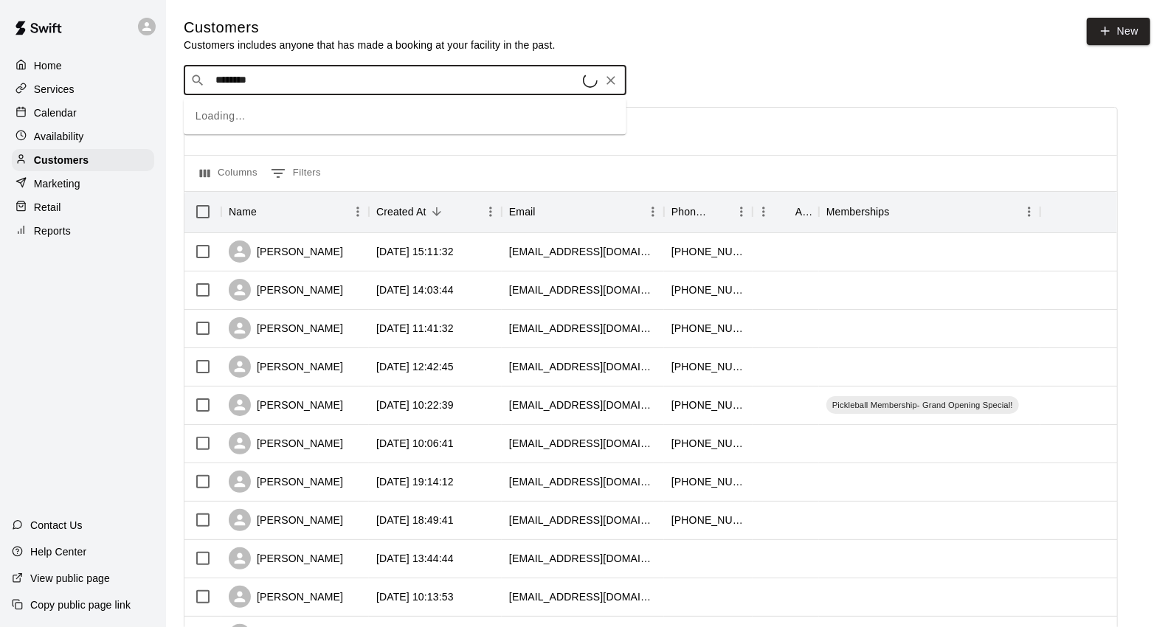
type input "*********"
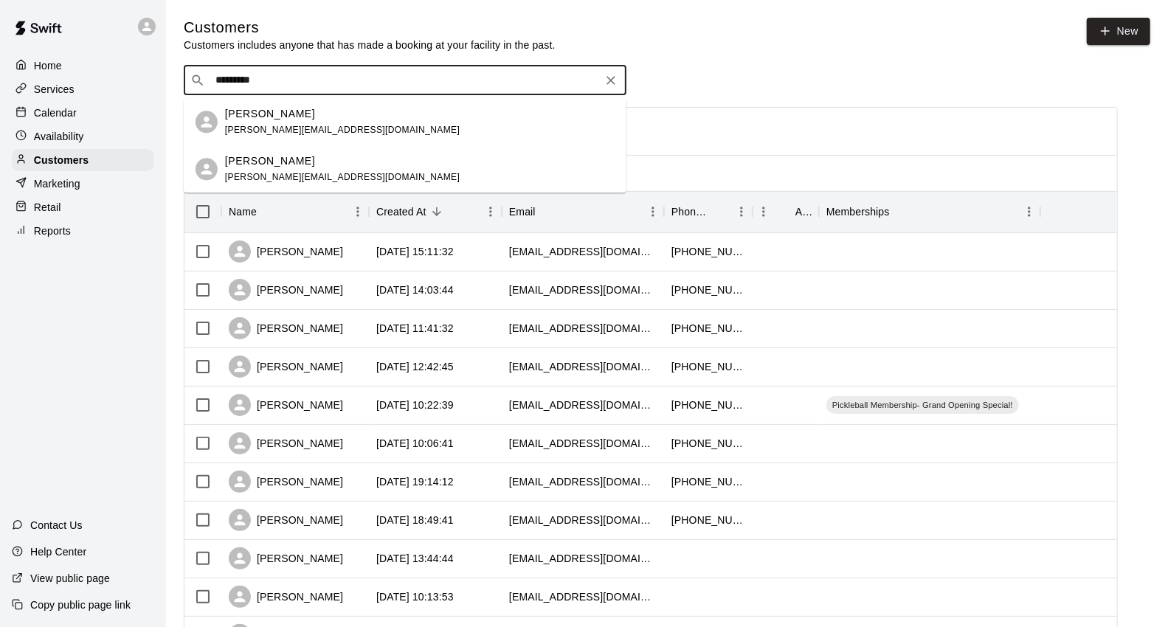
click at [392, 114] on div "Kelly Lee klee@twfg.com" at bounding box center [419, 122] width 389 height 32
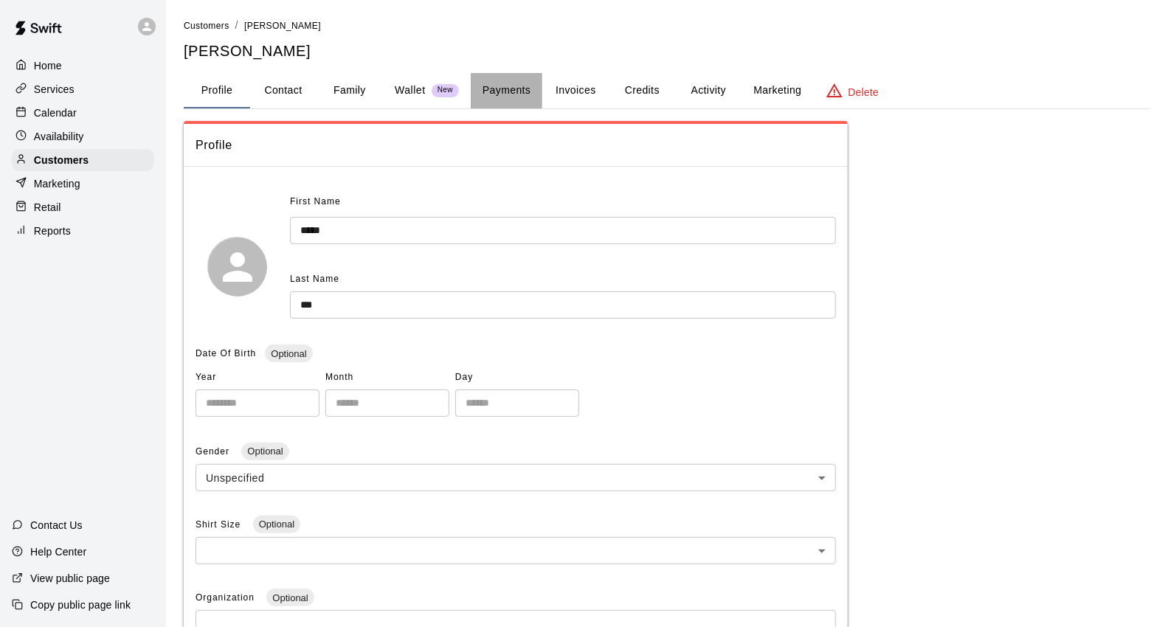
click at [530, 99] on button "Payments" at bounding box center [507, 90] width 72 height 35
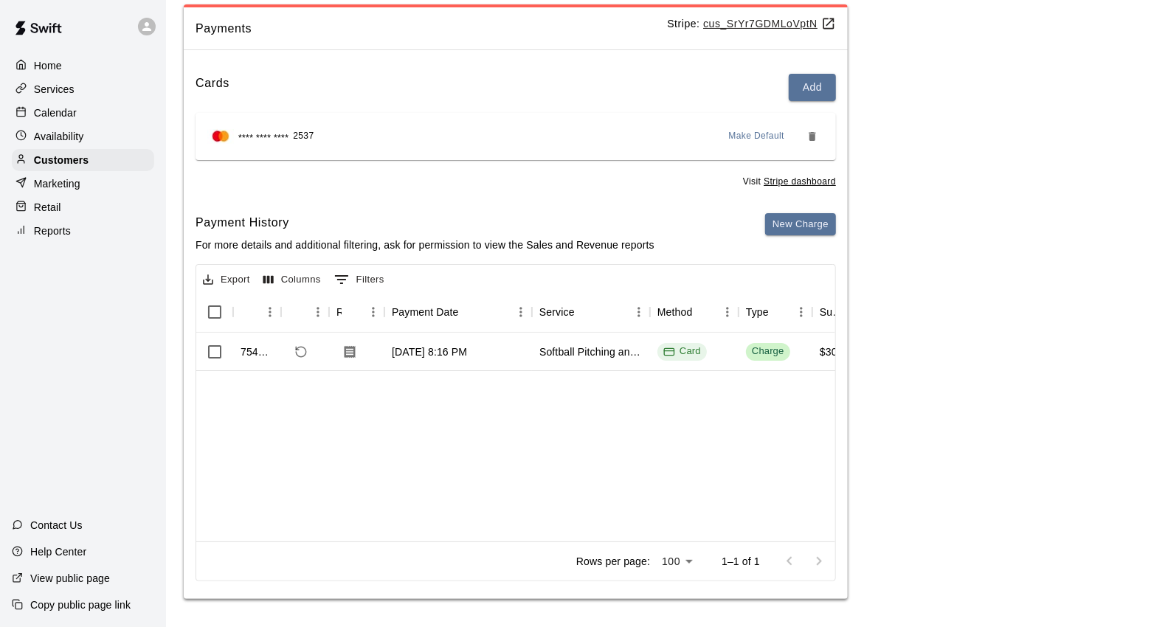
click at [52, 120] on p "Calendar" at bounding box center [55, 112] width 43 height 15
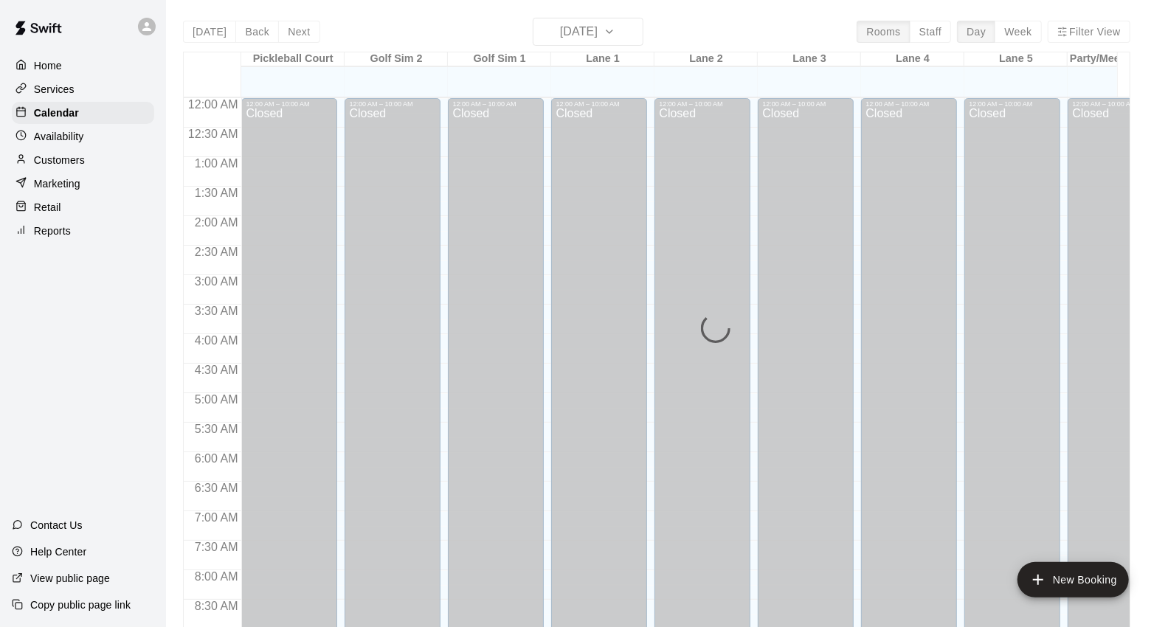
click at [74, 91] on p "Services" at bounding box center [54, 89] width 41 height 15
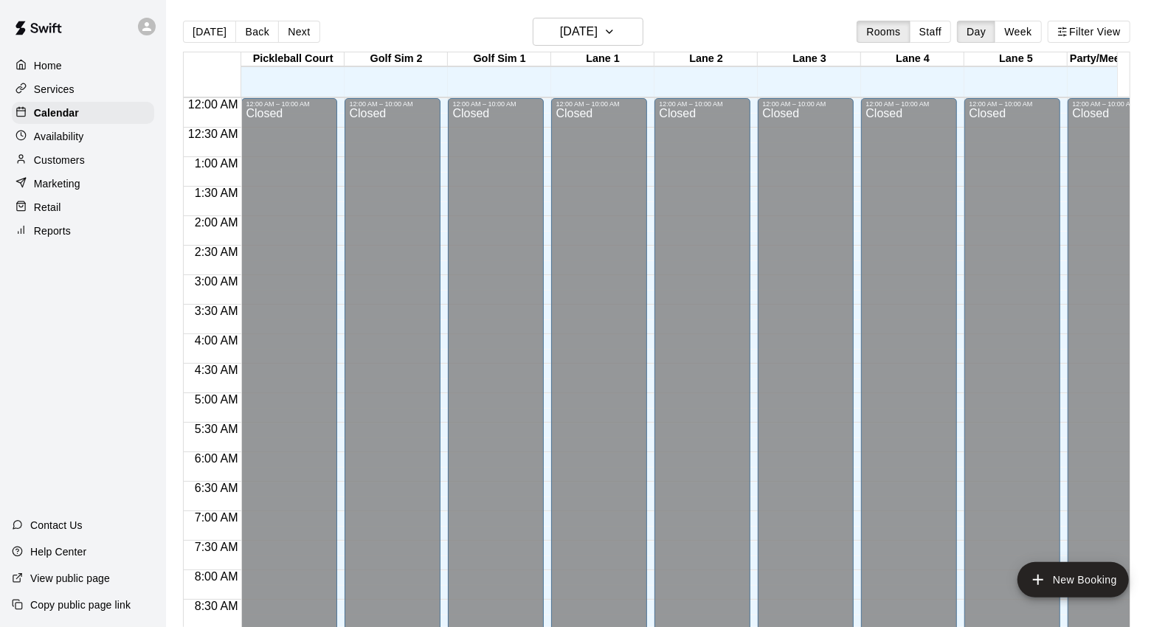
scroll to position [826, 0]
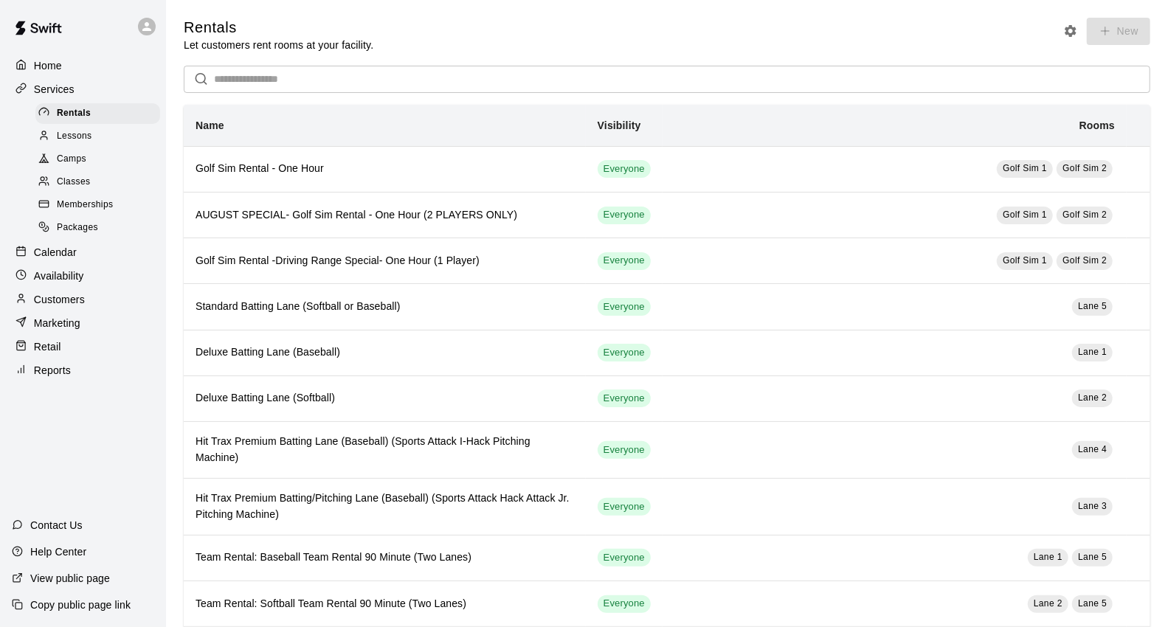
click at [89, 170] on div "Camps" at bounding box center [97, 159] width 125 height 21
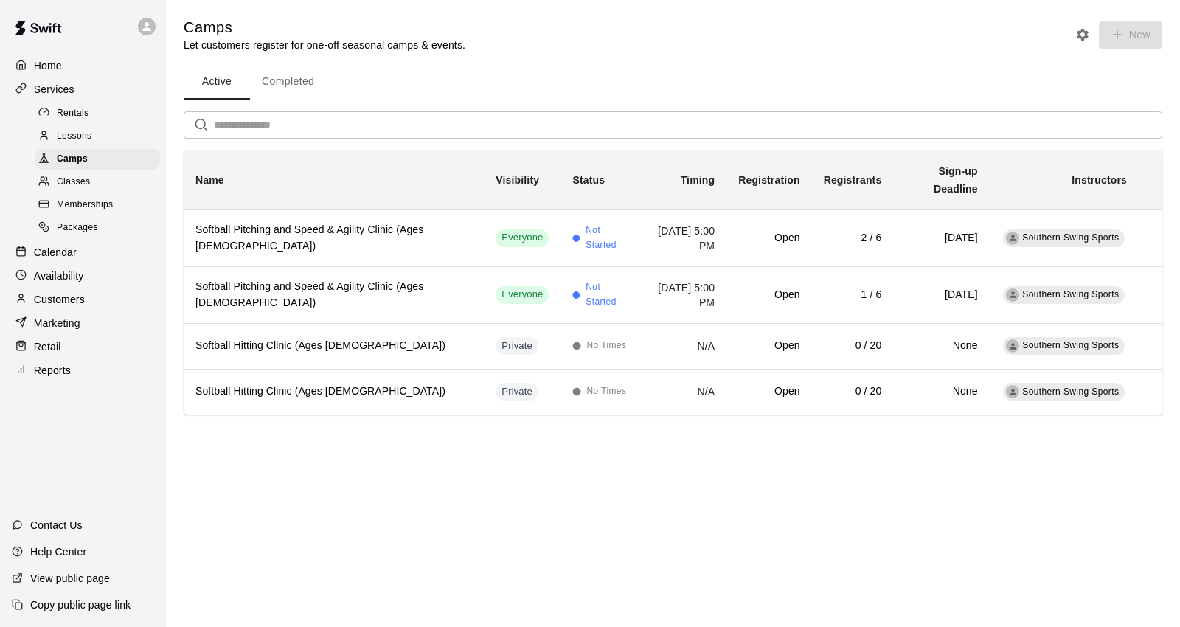
click at [118, 263] on div "Calendar" at bounding box center [83, 252] width 142 height 22
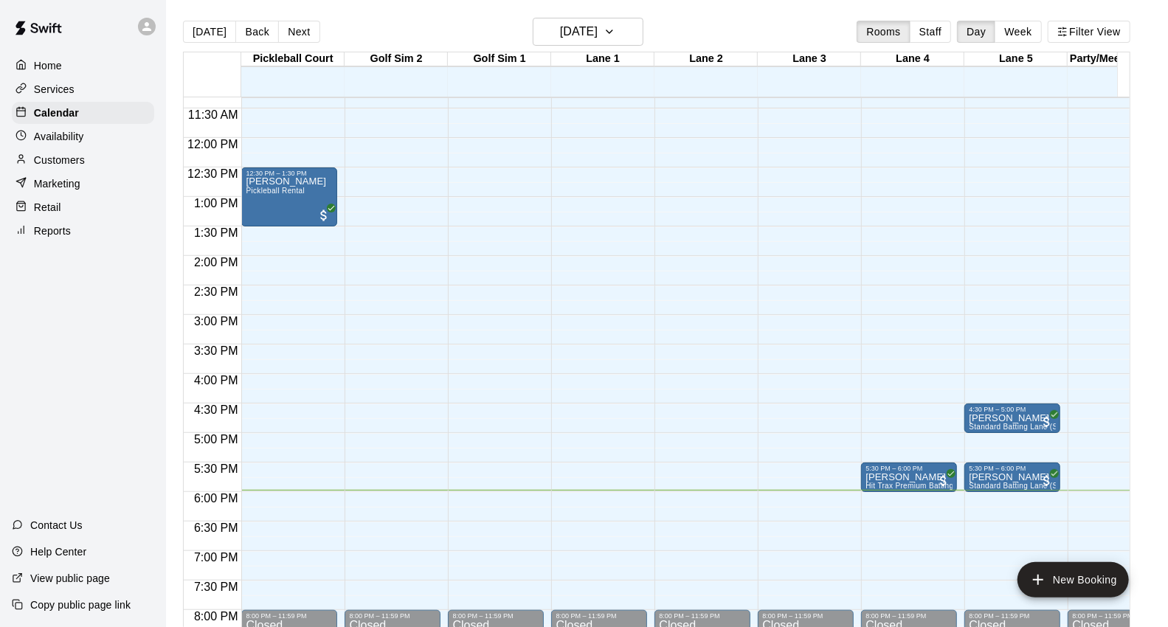
scroll to position [662, 0]
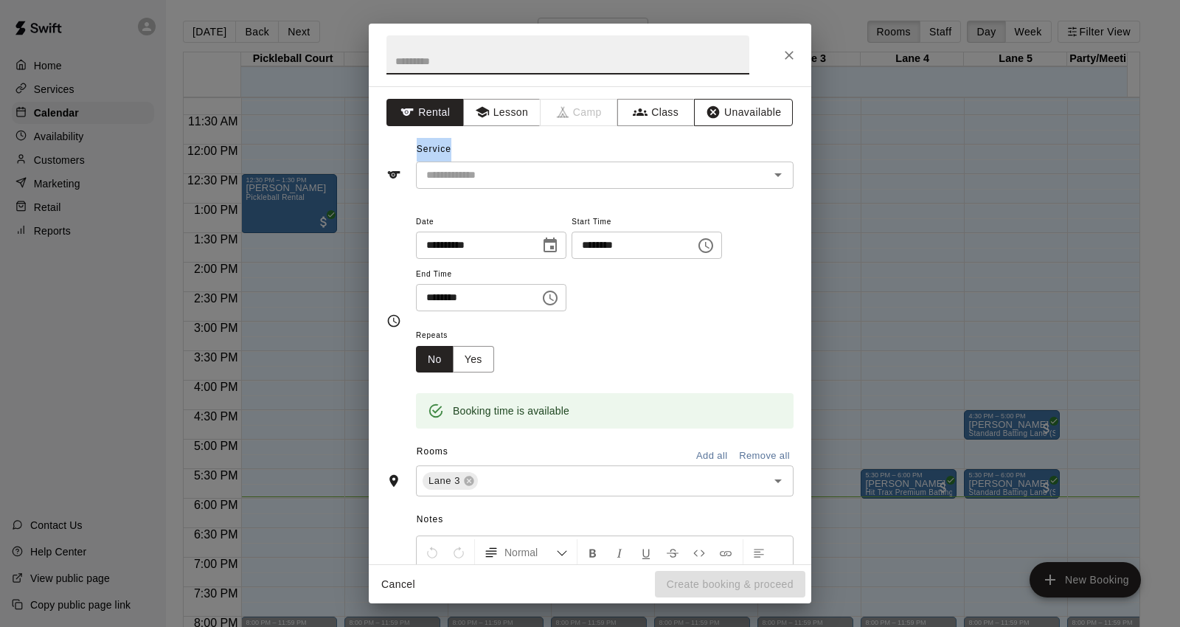
click at [710, 118] on div "**********" at bounding box center [590, 325] width 443 height 478
click at [707, 107] on icon "button" at bounding box center [713, 112] width 13 height 13
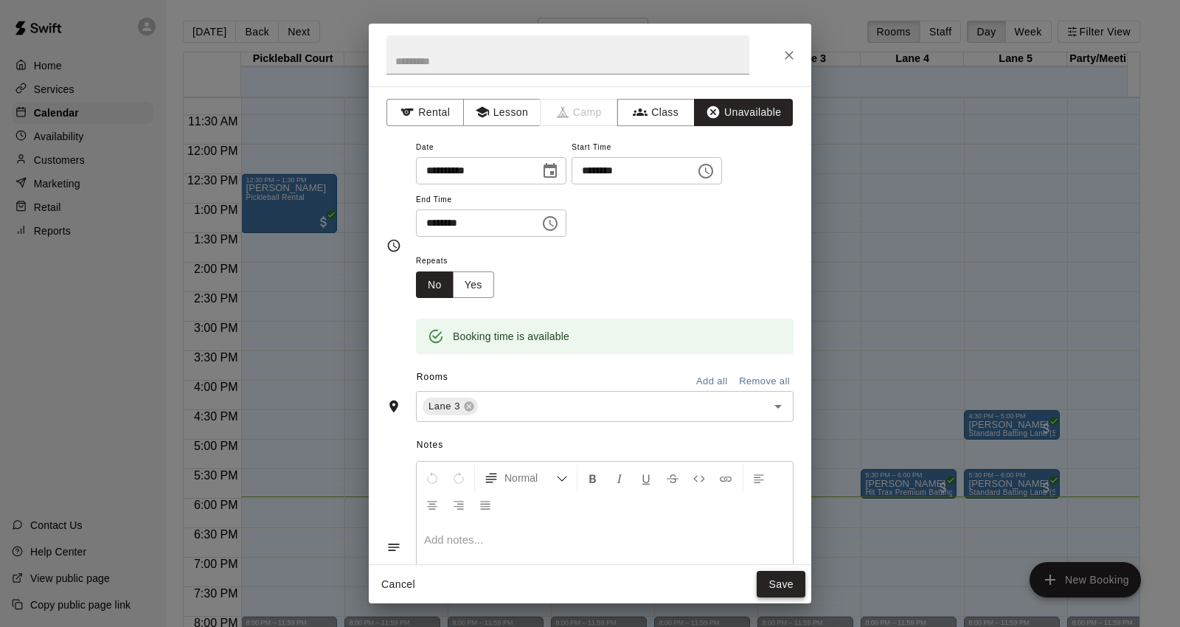
click at [785, 586] on button "Save" at bounding box center [781, 584] width 49 height 27
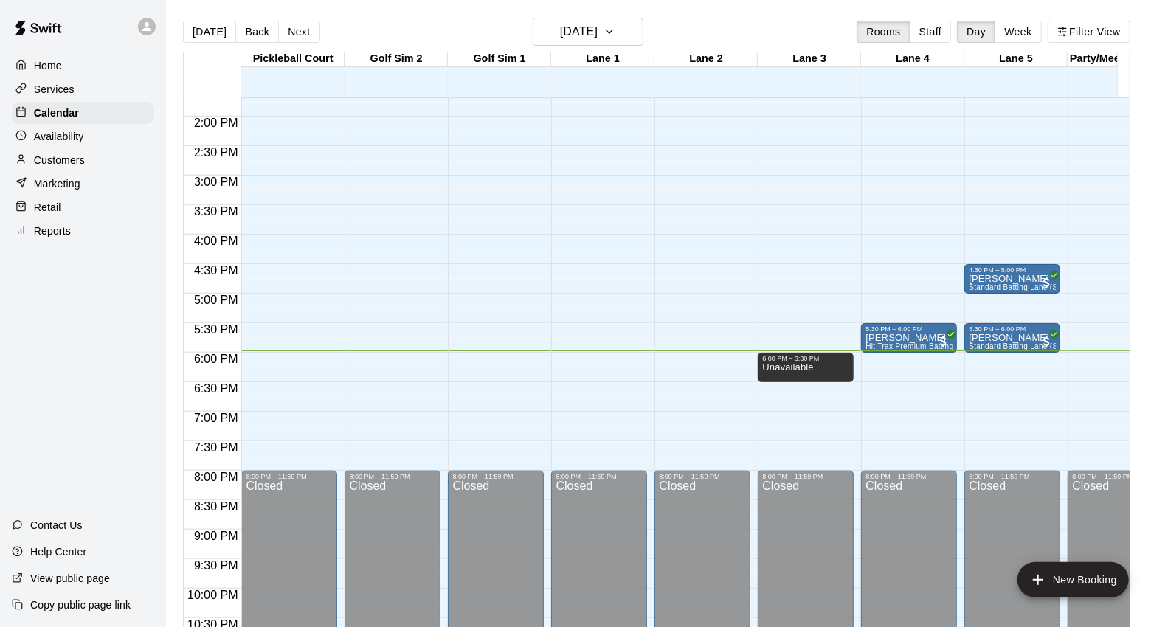
scroll to position [882, 0]
